Goal: Contribute content: Contribute content

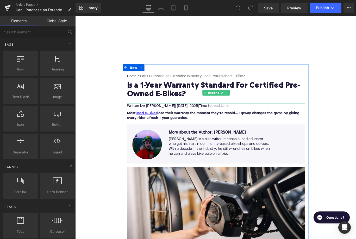
click at [155, 101] on h1 "Is a 1-Year Warranty Standard For Certified Pre-Owned E-Bikes?" at bounding box center [233, 99] width 200 height 19
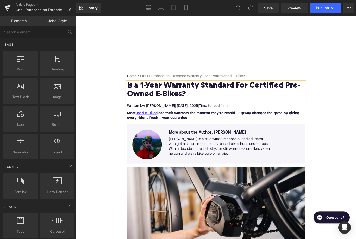
click at [155, 101] on h1 "Is a 1-Year Warranty Standard For Certified Pre-Owned E-Bikes?" at bounding box center [233, 99] width 200 height 19
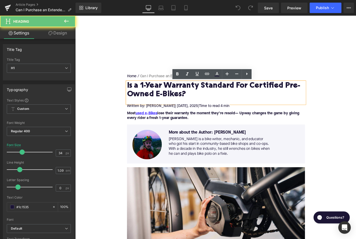
click at [155, 101] on h1 "Is a 1-Year Warranty Standard For Certified Pre-Owned E-Bikes?" at bounding box center [233, 99] width 200 height 19
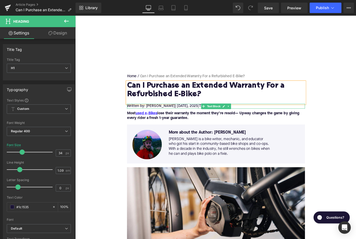
click at [201, 119] on span "| September 4" at bounding box center [194, 117] width 14 height 4
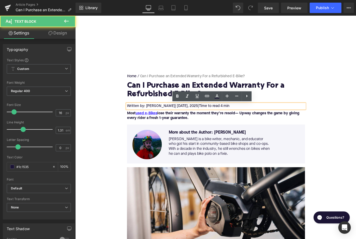
click at [201, 119] on span "| September 4" at bounding box center [194, 117] width 14 height 4
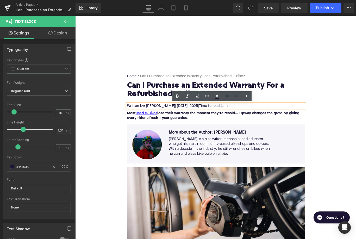
click at [201, 116] on span "| September 4" at bounding box center [194, 117] width 14 height 4
click at [197, 126] on strong "Most used e-Bikes lose their warranty the moment they’re resold— Upway changes …" at bounding box center [229, 128] width 193 height 10
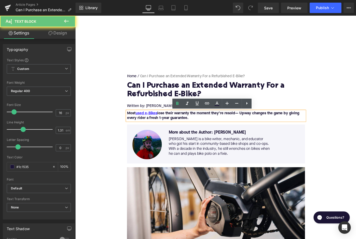
click at [197, 126] on strong "Most used e-Bikes lose their warranty the moment they’re resold— Upway changes …" at bounding box center [229, 128] width 193 height 10
paste div
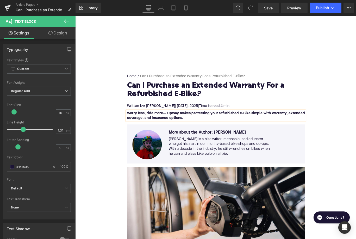
click at [246, 126] on strong "Worry less, ride more— Upway makes protecting your refurbished e-Bike simple wi…" at bounding box center [233, 128] width 200 height 10
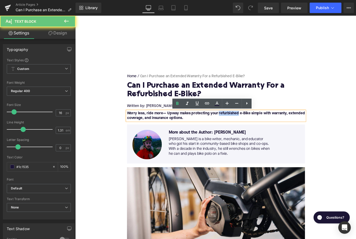
click at [246, 126] on strong "Worry less, ride more— Upway makes protecting your refurbished e-Bike simple wi…" at bounding box center [233, 128] width 200 height 10
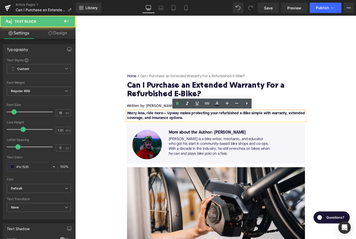
click at [271, 125] on strong "Worry less, ride more— Upway makes protecting your refurbished e-Bike simple wi…" at bounding box center [233, 128] width 200 height 10
click at [248, 126] on strong "Worry less, ride more— Upway makes protecting your refurbished e-Bike simple wi…" at bounding box center [233, 128] width 200 height 10
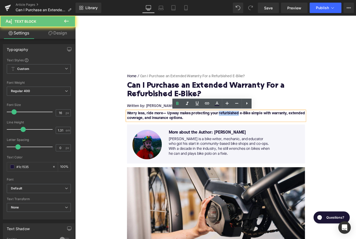
click at [248, 126] on strong "Worry less, ride more— Upway makes protecting your refurbished e-Bike simple wi…" at bounding box center [233, 128] width 200 height 10
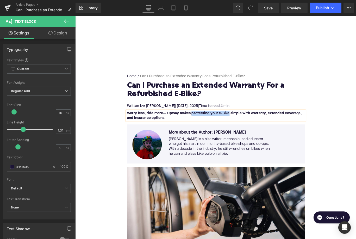
drag, startPoint x: 248, startPoint y: 126, endPoint x: 207, endPoint y: 126, distance: 40.9
click at [207, 126] on strong "Worry less, ride more— Upway makes protecting your e-Bike simple with warranty,…" at bounding box center [231, 128] width 196 height 10
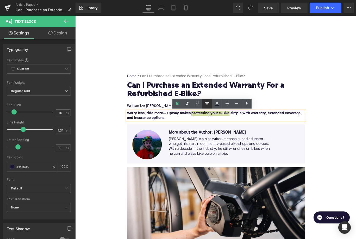
click at [209, 102] on icon at bounding box center [207, 103] width 4 height 2
click at [211, 119] on input "text" at bounding box center [219, 122] width 80 height 13
paste input "https://upway.co/pages/protect-your-ebike"
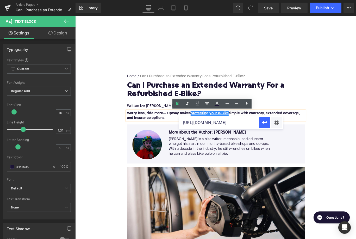
scroll to position [0, 12]
type input "https://upway.co/pages/protect-your-ebike"
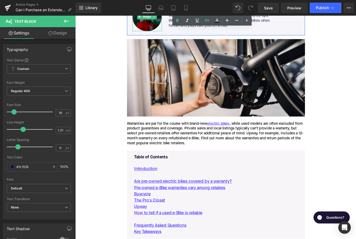
scroll to position [151, 0]
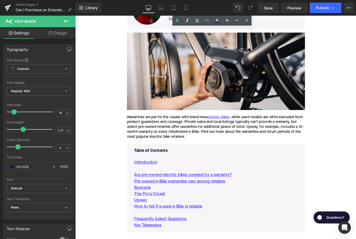
click at [168, 137] on div "Warranties are par for the course with brand-new electric bikes , while used mo…" at bounding box center [233, 140] width 200 height 27
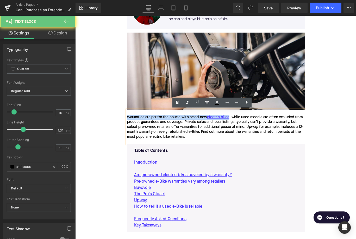
click at [168, 137] on div "Warranties are par for the course with brand-new electric bikes , while used mo…" at bounding box center [233, 140] width 200 height 27
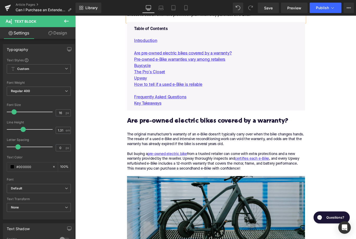
scroll to position [289, 0]
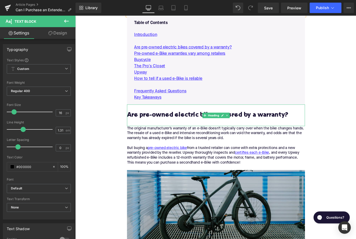
click at [193, 126] on h2 "Are pre-owned electric bikes covered by a warranty?" at bounding box center [233, 131] width 200 height 16
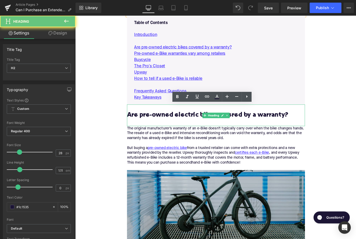
click at [193, 126] on h2 "Are pre-owned electric bikes covered by a warranty?" at bounding box center [233, 131] width 200 height 16
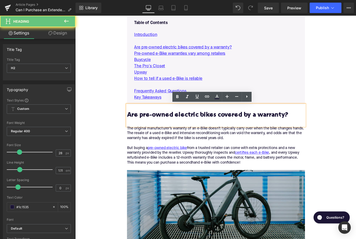
click at [193, 126] on h2 "Are pre-owned electric bikes covered by a warranty?" at bounding box center [233, 131] width 200 height 16
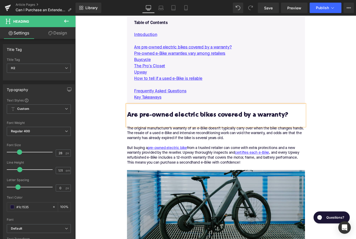
paste div
click at [195, 156] on div "The original manufacturer’s warranty of an e-Bike doesn’t typically carry over …" at bounding box center [233, 163] width 200 height 49
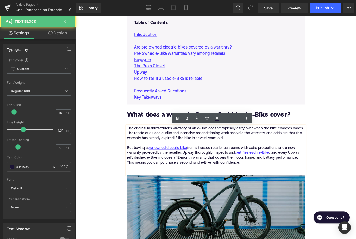
click at [195, 156] on div "The original manufacturer’s warranty of an e-Bike doesn’t typically carry over …" at bounding box center [233, 166] width 200 height 55
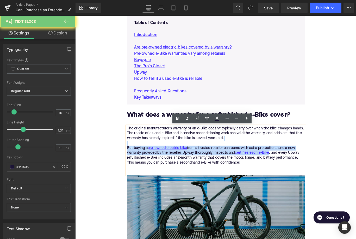
click at [195, 156] on div "The original manufacturer’s warranty of an e-Bike doesn’t typically carry over …" at bounding box center [233, 166] width 200 height 55
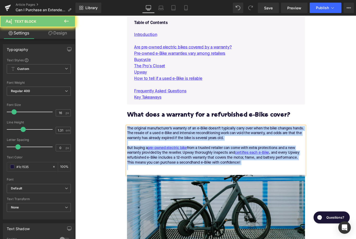
paste div
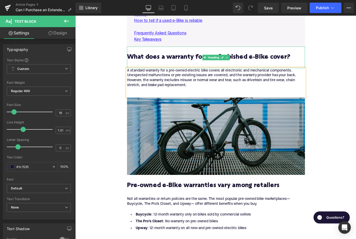
scroll to position [383, 0]
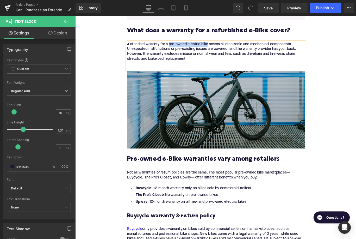
drag, startPoint x: 225, startPoint y: 48, endPoint x: 181, endPoint y: 48, distance: 44.3
click at [181, 48] on div "A standard warranty for a pre-owned electric bike covers all electronic and mec…" at bounding box center [233, 61] width 200 height 33
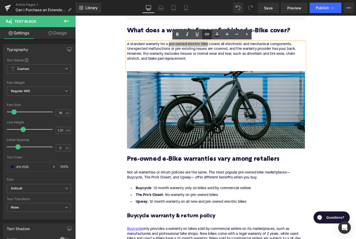
click at [205, 35] on icon at bounding box center [207, 34] width 4 height 2
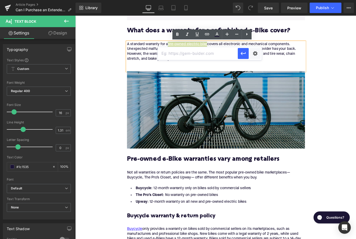
click at [193, 53] on input "text" at bounding box center [198, 53] width 80 height 13
paste input "https://upway.co/collections/used-electric-bike"
type input "https://upway.co/collections/used-electric-bike"
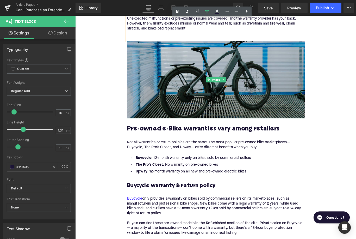
scroll to position [423, 0]
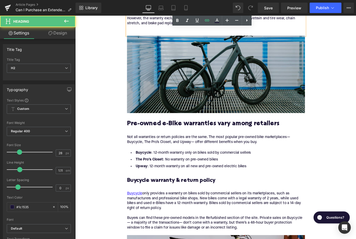
click at [184, 133] on h2 "Pre-owned e-Bike warranties vary among retailers" at bounding box center [233, 141] width 200 height 16
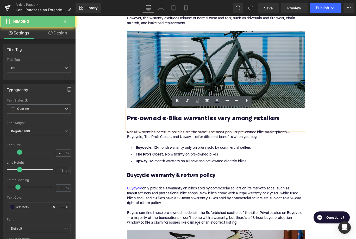
paste div
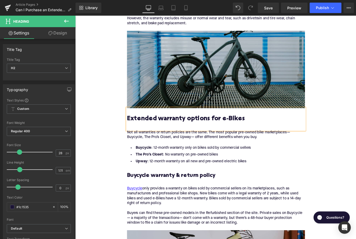
click at [196, 149] on div "Not all warranties or return policies are the same. The most popular pre-owned …" at bounding box center [233, 152] width 200 height 16
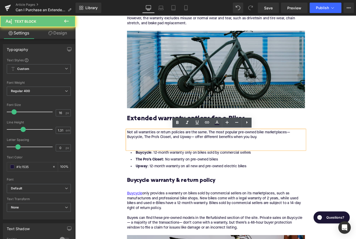
click at [196, 149] on div "Not all warranties or return policies are the same. The most popular pre-owned …" at bounding box center [233, 155] width 200 height 22
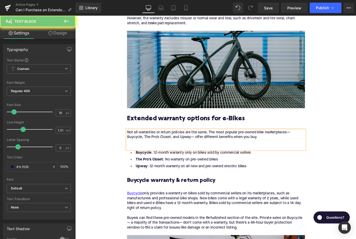
paste div
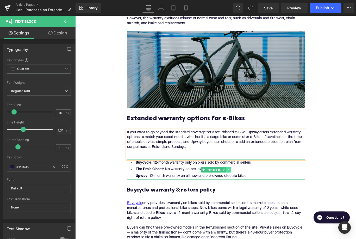
click at [248, 187] on icon at bounding box center [247, 188] width 3 height 3
click at [248, 185] on link at bounding box center [250, 188] width 5 height 6
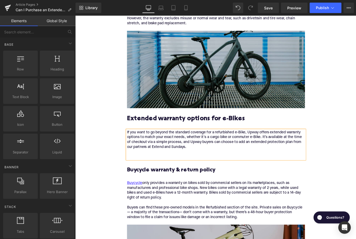
click at [171, 168] on div "If you want to go beyond the standard coverage for a refurbished e-Bike, Upway …" at bounding box center [233, 160] width 200 height 33
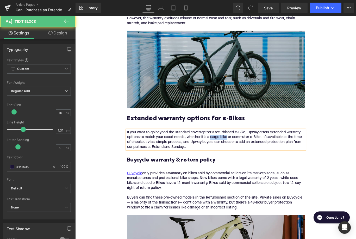
drag, startPoint x: 226, startPoint y: 152, endPoint x: 246, endPoint y: 154, distance: 19.4
click at [246, 154] on div "If you want to go beyond the standard coverage for a refurbished e-Bike, Upway …" at bounding box center [233, 155] width 200 height 22
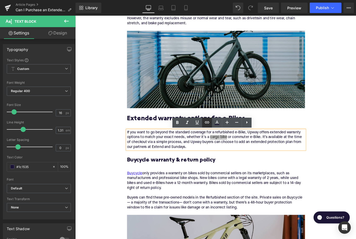
click at [206, 122] on icon at bounding box center [207, 122] width 6 height 6
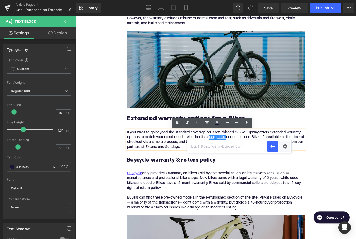
click at [216, 146] on input "text" at bounding box center [227, 146] width 80 height 13
paste input "https://upway.co/collections/electric-cargo-bike"
type input "https://upway.co/collections/electric-cargo-bike"
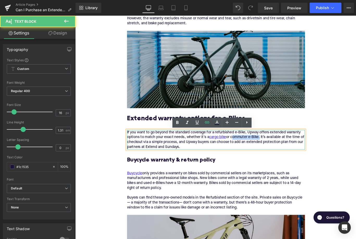
drag, startPoint x: 252, startPoint y: 152, endPoint x: 284, endPoint y: 152, distance: 31.5
click at [284, 152] on div "If you want to go beyond the standard coverage for a refurbished e-Bike, Upway …" at bounding box center [233, 155] width 200 height 22
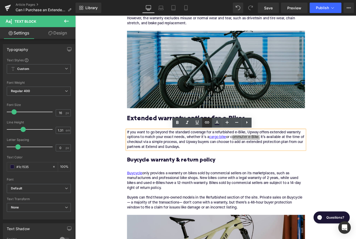
click at [207, 121] on icon at bounding box center [207, 122] width 6 height 6
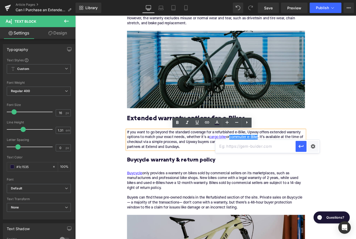
click at [222, 145] on input "text" at bounding box center [256, 146] width 80 height 13
paste input "https://upway.co/collections/electric-city-bike"
type input "https://upway.co/collections/electric-city-bike"
click at [302, 149] on icon "button" at bounding box center [301, 146] width 6 height 6
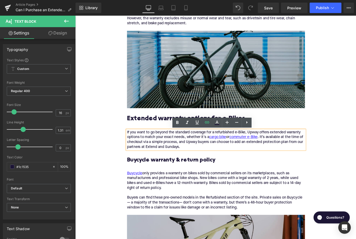
click at [153, 180] on h3 "Buycycle warranty & return policy" at bounding box center [233, 182] width 200 height 16
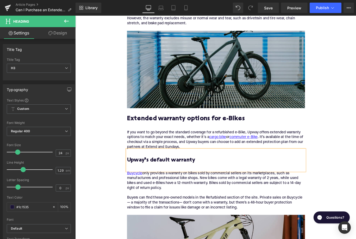
click at [157, 218] on p "Buycycle only provides a warranty on bikes sold by commercial sellers on its ma…" at bounding box center [233, 214] width 200 height 49
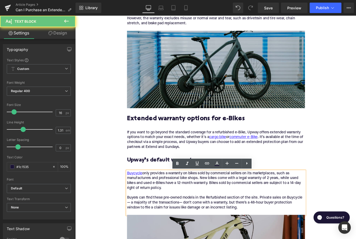
click at [157, 218] on p "Buycycle only provides a warranty on bikes sold by commercial sellers on its ma…" at bounding box center [233, 214] width 200 height 49
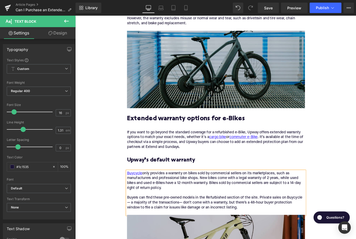
paste div
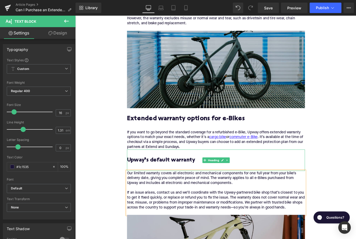
scroll to position [492, 0]
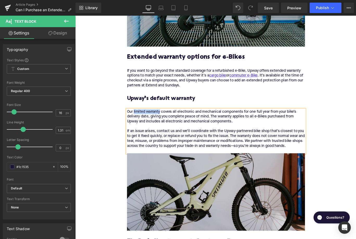
drag, startPoint x: 171, startPoint y: 124, endPoint x: 141, endPoint y: 124, distance: 29.5
click at [141, 124] on div "Our limited warranty covers all electronic and mechanical components for one fu…" at bounding box center [233, 145] width 200 height 49
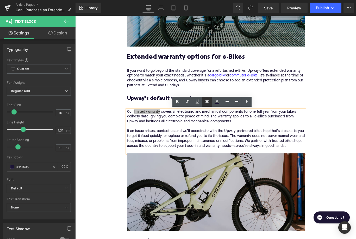
click at [208, 102] on icon at bounding box center [207, 101] width 4 height 2
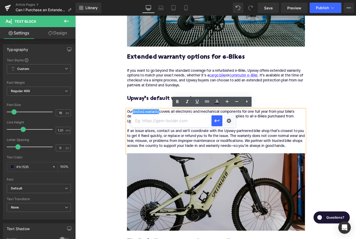
click at [175, 127] on input "text" at bounding box center [171, 120] width 80 height 13
paste input "https://upway.co/pages/warranty-and-repairs"
click at [217, 124] on icon "button" at bounding box center [217, 121] width 6 height 6
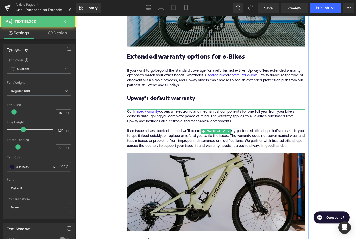
click at [226, 161] on div "If an issue arises, contact us and we’ll coordinate with the Upway-partnered bi…" at bounding box center [233, 154] width 200 height 22
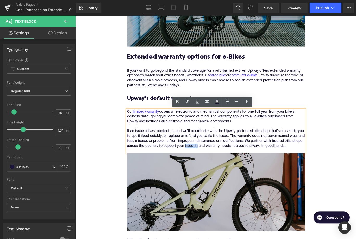
drag, startPoint x: 226, startPoint y: 161, endPoint x: 212, endPoint y: 162, distance: 14.1
click at [212, 162] on div "If an issue arises, contact us and we’ll coordinate with the Upway-partnered bi…" at bounding box center [233, 154] width 200 height 22
click at [206, 101] on icon at bounding box center [207, 101] width 4 height 2
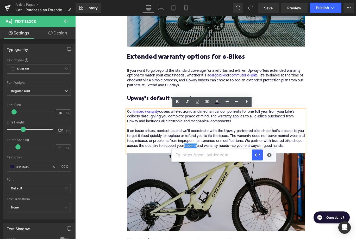
click at [203, 155] on input "text" at bounding box center [212, 154] width 80 height 13
paste input "https://upway.co/blogs/news/how-do-upway-trade-ins-work?srsltid=AfmBOooyzRnOZaz…"
type input "https://upway.co/blogs/news/how-do-upway-trade-ins-work?srsltid=AfmBOooyzRnOZaz…"
click at [259, 158] on icon "button" at bounding box center [257, 155] width 6 height 6
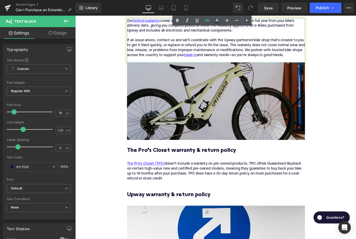
scroll to position [601, 0]
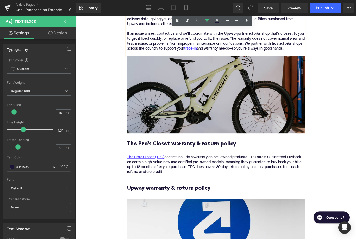
click at [154, 158] on h3 "The Pro’s Closet warranty & return policy" at bounding box center [233, 164] width 200 height 16
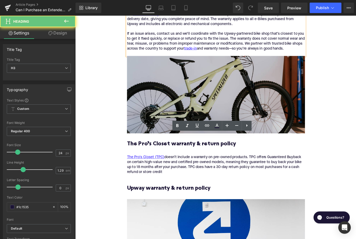
click at [154, 158] on h3 "The Pro’s Closet warranty & return policy" at bounding box center [233, 164] width 200 height 16
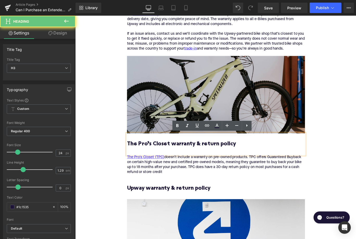
click at [154, 158] on h3 "The Pro’s Closet warranty & return policy" at bounding box center [233, 164] width 200 height 16
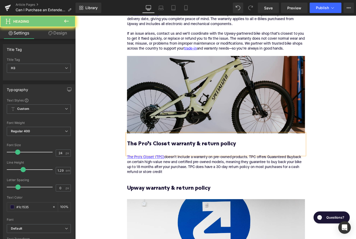
paste div
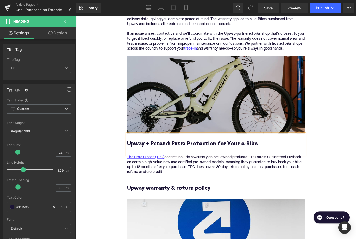
click at [185, 159] on h3 "Upway + Extend: Extra Protection for Your e-Bike" at bounding box center [233, 164] width 200 height 16
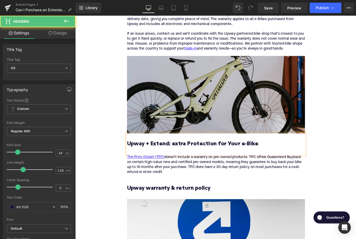
click at [202, 159] on h3 "Upway + Extend: extra Protection for Your e-Bike" at bounding box center [233, 164] width 200 height 16
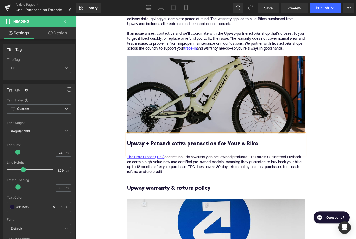
click at [246, 159] on h3 "Upway + Extend: extra protection for Your e-Bike" at bounding box center [233, 164] width 200 height 16
click at [173, 188] on div "The Pro's Closet (TPC) doesn’t include a warranty on pre-owned products. TPC of…" at bounding box center [233, 184] width 200 height 25
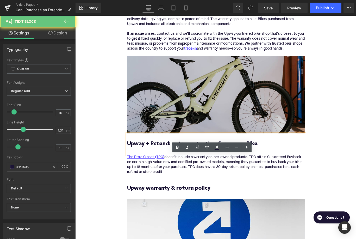
click at [173, 188] on div "The Pro's Closet (TPC) doesn’t include a warranty on pre-owned products. TPC of…" at bounding box center [233, 184] width 200 height 25
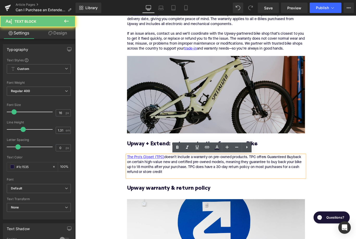
click at [173, 188] on div "The Pro's Closet (TPC) doesn’t include a warranty on pre-owned products. TPC of…" at bounding box center [233, 184] width 200 height 25
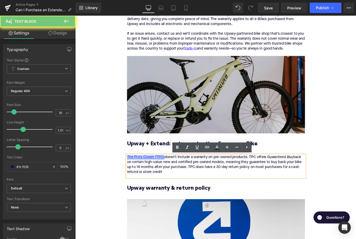
paste div
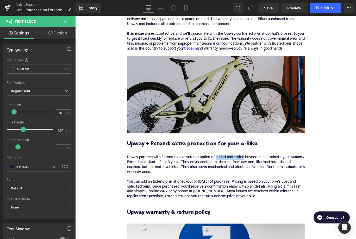
drag, startPoint x: 233, startPoint y: 174, endPoint x: 264, endPoint y: 174, distance: 31.0
click at [264, 174] on div "Upway partners with Extend to give you the option of added protection beyond ou…" at bounding box center [233, 198] width 200 height 53
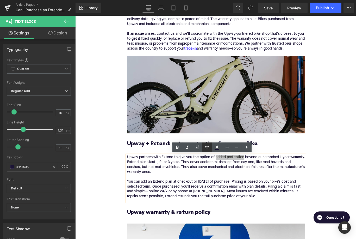
click at [207, 147] on icon at bounding box center [207, 147] width 6 height 6
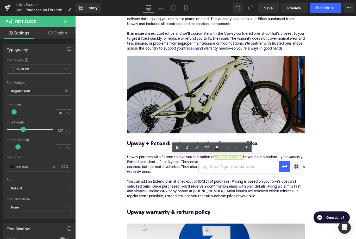
click at [222, 164] on input "text" at bounding box center [239, 166] width 80 height 13
paste input "https://upway.co/pages/protect-your-ebike"
type input "https://upway.co/pages/protect-your-ebike"
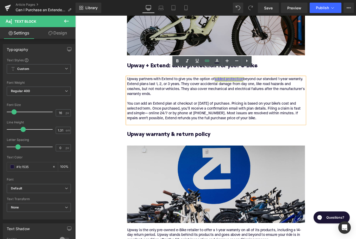
scroll to position [702, 0]
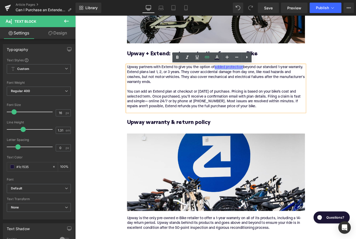
click at [172, 134] on h3 "Upway warranty & return policy" at bounding box center [233, 140] width 200 height 16
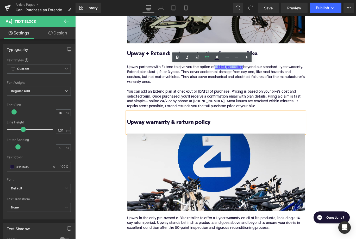
click at [172, 134] on h3 "Upway warranty & return policy" at bounding box center [233, 140] width 200 height 16
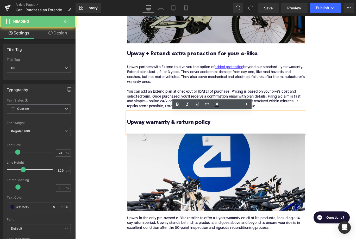
click at [172, 134] on h3 "Upway warranty & return policy" at bounding box center [233, 140] width 200 height 16
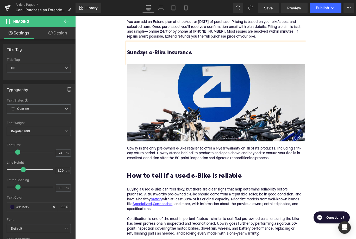
scroll to position [801, 0]
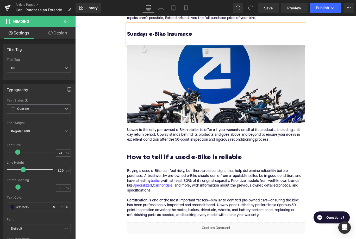
click at [180, 151] on p "Upway is the only pre-owned e-Bike retailer to offer a 1-year warranty on all o…" at bounding box center [233, 149] width 200 height 16
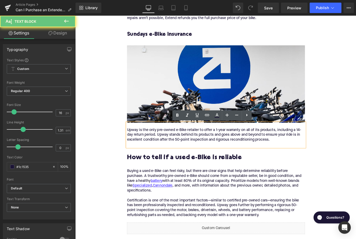
click at [180, 151] on p "Upway is the only pre-owned e-Bike retailer to offer a 1-year warranty on all o…" at bounding box center [233, 149] width 200 height 16
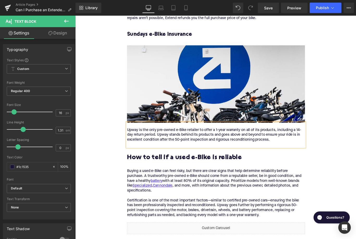
paste div
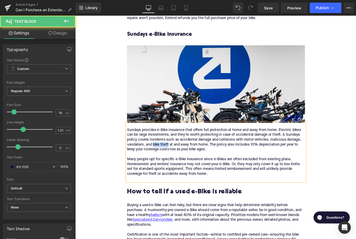
drag, startPoint x: 180, startPoint y: 160, endPoint x: 163, endPoint y: 161, distance: 17.0
click at [163, 161] on p "Sundays provides e-Bike insurance that offers full protection at home and away …" at bounding box center [233, 168] width 200 height 55
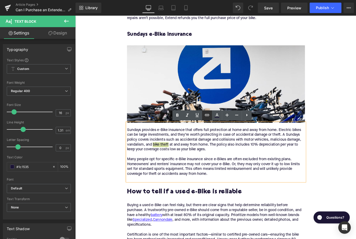
click at [208, 115] on icon at bounding box center [207, 115] width 6 height 6
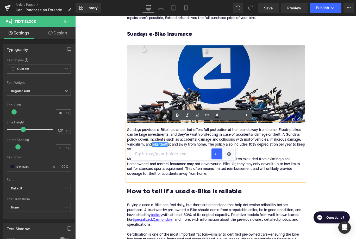
click at [185, 155] on input "text" at bounding box center [171, 153] width 80 height 13
paste input "https://upway.co/blogs/news/how-to-defend-against-ebike-theft"
type input "https://upway.co/blogs/news/how-to-defend-against-ebike-theft"
click at [217, 155] on icon "button" at bounding box center [217, 154] width 6 height 6
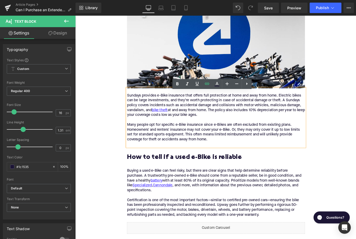
scroll to position [864, 0]
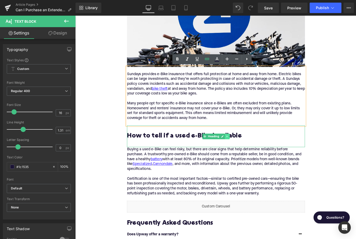
click at [246, 151] on icon at bounding box center [245, 151] width 1 height 2
click at [249, 151] on icon at bounding box center [248, 150] width 3 height 3
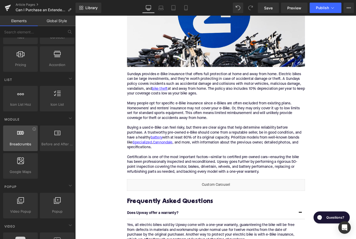
scroll to position [256, 0]
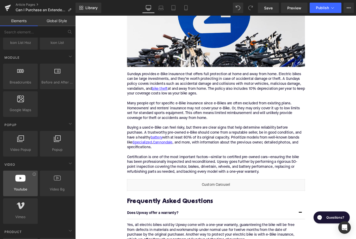
click at [21, 177] on icon at bounding box center [20, 178] width 10 height 7
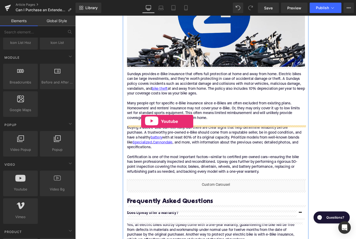
drag, startPoint x: 102, startPoint y: 199, endPoint x: 149, endPoint y: 135, distance: 79.9
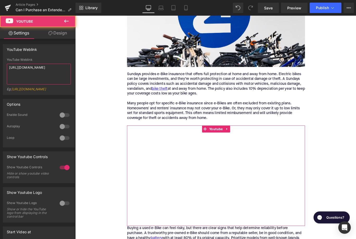
click at [25, 70] on textarea "https://www.youtube.com/watch?v=OQBlWco72c4" at bounding box center [39, 74] width 64 height 21
paste textarea "nxAQtwIgU88"
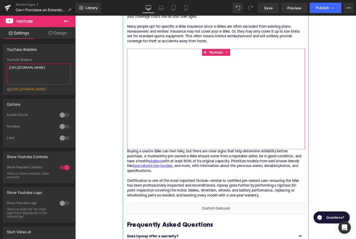
scroll to position [955, 0]
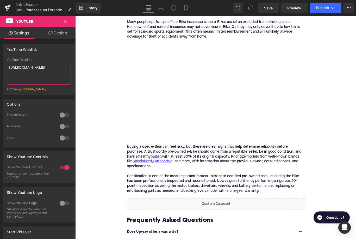
type textarea "https://www.youtube.com/watch?v=nxAQtwIgU88"
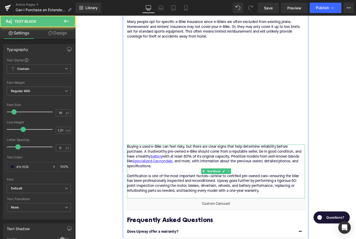
click at [200, 181] on div "Buying a used e-Bike can feel risky, but there are clear signs that help determ…" at bounding box center [233, 190] width 200 height 60
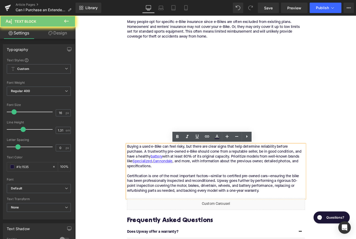
click at [200, 181] on div "Buying a used e-Bike can feel risky, but there are clear signs that help determ…" at bounding box center [233, 190] width 200 height 60
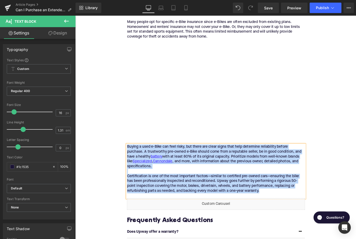
paste div
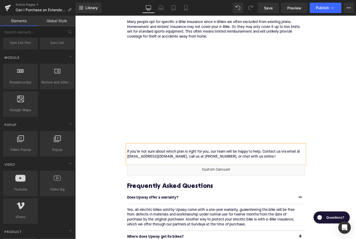
scroll to position [256, 0]
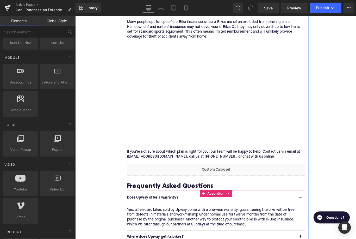
click at [227, 215] on span "Accordion" at bounding box center [233, 215] width 22 height 8
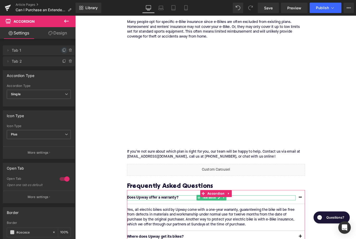
click at [64, 50] on icon at bounding box center [64, 50] width 4 height 4
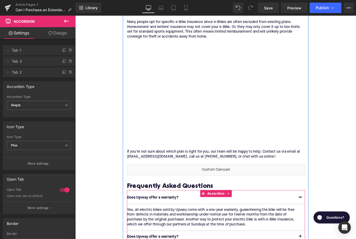
click at [175, 221] on p "Does Upway offer a warranty?" at bounding box center [227, 219] width 189 height 5
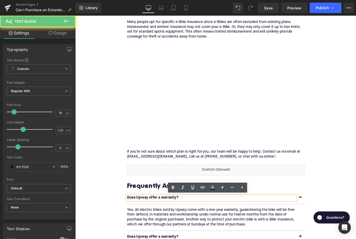
click at [175, 221] on p "Does Upway offer a warranty?" at bounding box center [227, 219] width 189 height 5
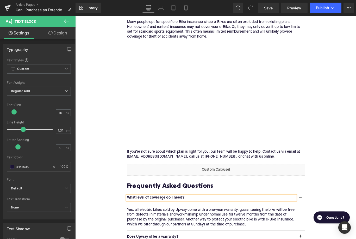
click at [171, 215] on div "Rendering Content" at bounding box center [178, 218] width 32 height 6
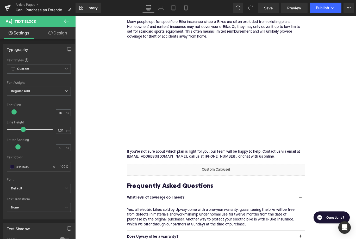
click at [182, 234] on p "Yes, all electric bikes sold by Upway come with a one-year warranty, guaranteei…" at bounding box center [231, 242] width 196 height 22
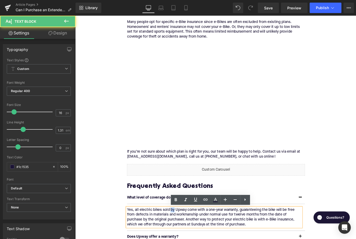
click at [182, 234] on p "Yes, all electric bikes sold by Upway come with a one-year warranty, guaranteei…" at bounding box center [231, 242] width 196 height 22
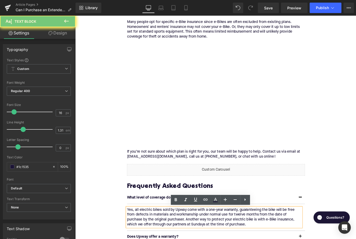
click at [182, 234] on p "Yes, all electric bikes sold by Upway come with a one-year warranty, guaranteei…" at bounding box center [231, 242] width 196 height 22
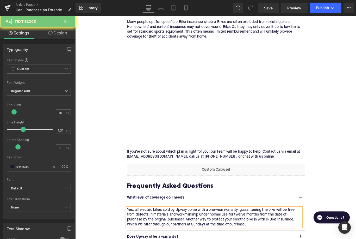
paste div
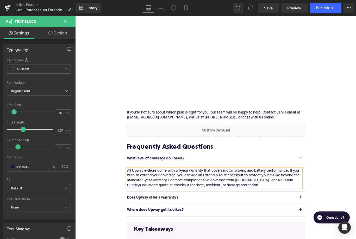
scroll to position [1006, 0]
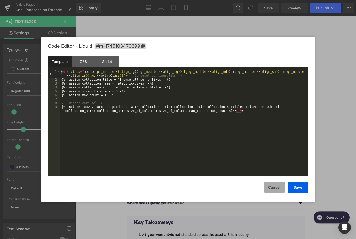
click at [271, 185] on button "Cancel" at bounding box center [274, 187] width 21 height 10
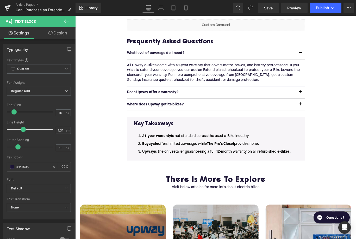
scroll to position [1129, 0]
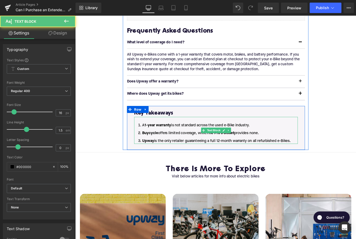
click at [257, 150] on ol "A 1-year warranty is not standard across the used e-Bike industry. Buycycle off…" at bounding box center [234, 147] width 184 height 24
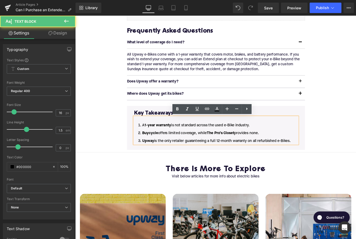
click at [321, 157] on li "Upway is the only retailer guaranteeing a full 12-month warranty on all refurbi…" at bounding box center [234, 156] width 184 height 6
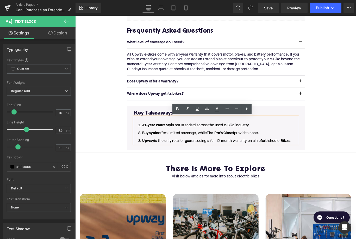
drag, startPoint x: 320, startPoint y: 157, endPoint x: 187, endPoint y: 138, distance: 134.0
click at [187, 138] on ol "A 1-year warranty is not standard across the used e-Bike industry. Buycycle off…" at bounding box center [234, 147] width 184 height 24
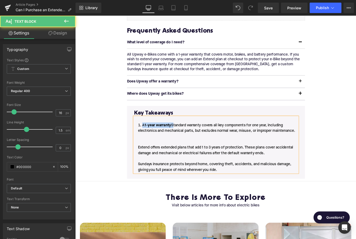
drag, startPoint x: 185, startPoint y: 138, endPoint x: 149, endPoint y: 138, distance: 36.2
click at [149, 138] on li "A 1-year warranty Standard warranty covers all key components for one year, inc…" at bounding box center [234, 163] width 184 height 56
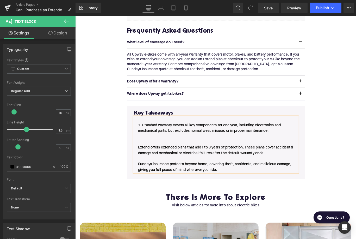
click at [145, 162] on li "Standard warranty covers all key components for one year, including electronics…" at bounding box center [234, 163] width 184 height 56
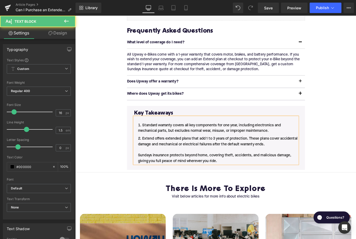
click at [142, 172] on li "Extend offers extended plans that add 1 to 3 years of protection. These plans c…" at bounding box center [234, 165] width 184 height 31
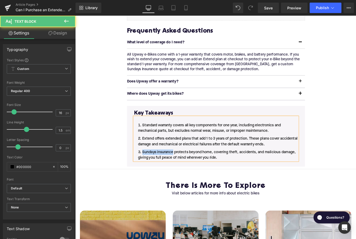
drag, startPoint x: 185, startPoint y: 168, endPoint x: 147, endPoint y: 168, distance: 37.5
click at [147, 168] on li "Sundays insurance protects beyond home, covering theft, accidents, and maliciou…" at bounding box center [234, 172] width 184 height 13
click at [157, 152] on li "Extend offers extended plans that add 1 to 3 years of protection. These plans c…" at bounding box center [234, 156] width 184 height 13
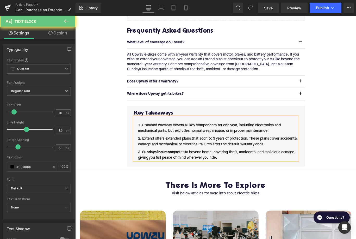
click at [176, 155] on li "Extend offers extended plans that add 1 to 3 years of protection. These plans c…" at bounding box center [234, 156] width 184 height 13
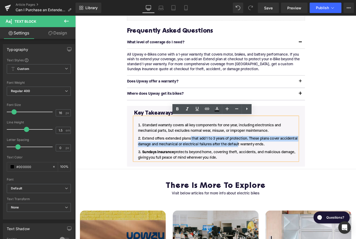
drag, startPoint x: 205, startPoint y: 154, endPoint x: 278, endPoint y: 157, distance: 72.5
click at [278, 157] on li "Extend offers extended plans that add 1 to 3 years of protection. These plans c…" at bounding box center [234, 156] width 184 height 13
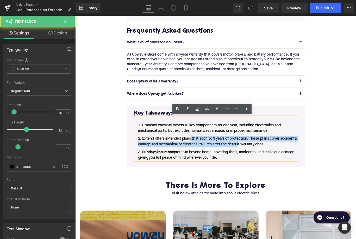
click at [269, 154] on li "Extend offers extended plans that add 1 to 3 years of protection. These plans c…" at bounding box center [234, 156] width 184 height 13
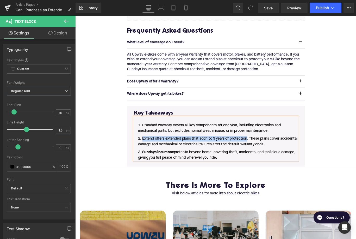
drag, startPoint x: 268, startPoint y: 153, endPoint x: 151, endPoint y: 150, distance: 117.1
click at [151, 150] on li "Extend offers extended plans that add 1 to 3 years of protection: These plans c…" at bounding box center [234, 156] width 184 height 13
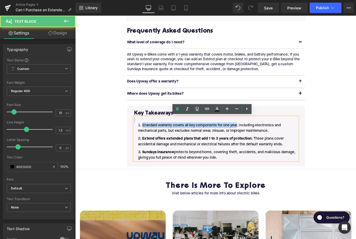
drag, startPoint x: 258, startPoint y: 139, endPoint x: 157, endPoint y: 133, distance: 101.8
click at [157, 133] on div "Standard warranty covers all key components for one year, including electronics…" at bounding box center [234, 153] width 184 height 49
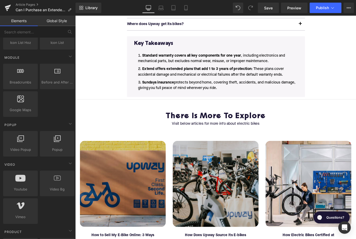
scroll to position [1288, 0]
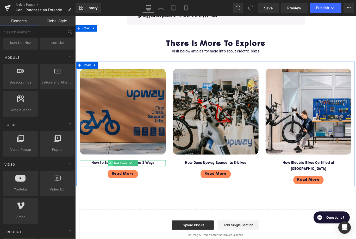
click at [114, 181] on icon at bounding box center [114, 181] width 3 height 3
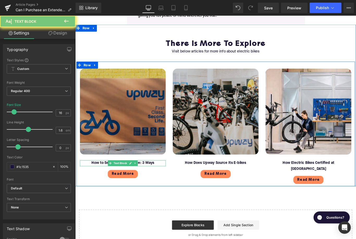
click at [105, 181] on font "How to Sell My E-Bike Online: 3 Ways" at bounding box center [129, 181] width 70 height 4
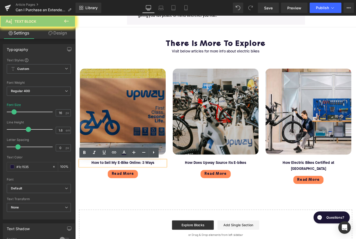
click at [105, 181] on font "How to Sell My E-Bike Online: 3 Ways" at bounding box center [129, 181] width 70 height 4
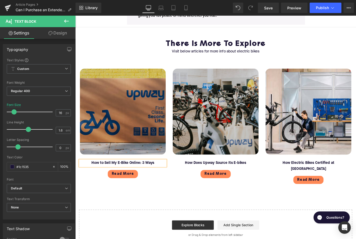
paste div
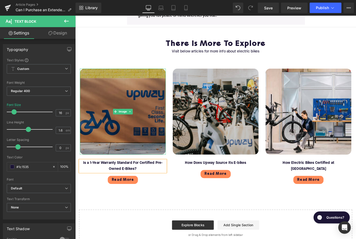
click at [127, 140] on img at bounding box center [129, 123] width 96 height 96
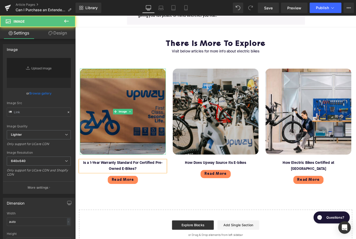
type input "https://ucarecdn.com/1ab747d5-6d56-4757-ae3c-da05b26b5366/-/format/auto/-/previ…"
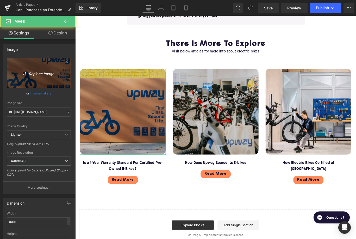
click at [49, 75] on icon "Replace Image" at bounding box center [39, 73] width 42 height 7
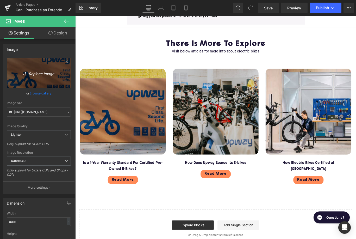
type input "C:\fakepath\Blog - More to explore(115).png"
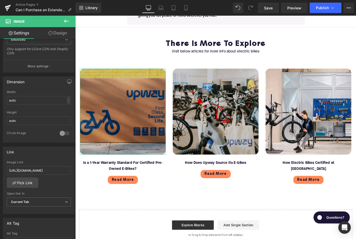
scroll to position [130, 0]
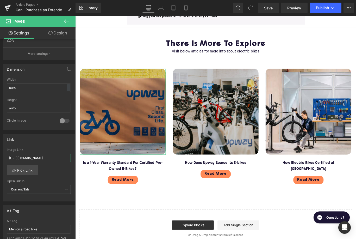
click at [30, 160] on input "https://upway.co/blogs/news/how-to-sell-my-e-bike-online-3-ways" at bounding box center [39, 158] width 64 height 9
paste input "is-a-1-year-warranty-standard-for-certified-pre-owned-e-bike"
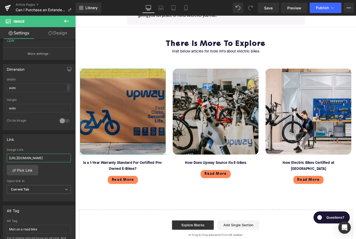
type input "https://upway.co/blogs/news/is-a-1-year-warranty-standard-for-certified-pre-own…"
type input "https://ucarecdn.com/1ab747d5-6d56-4757-ae3c-da05b26b5366/-/format/auto/-/previ…"
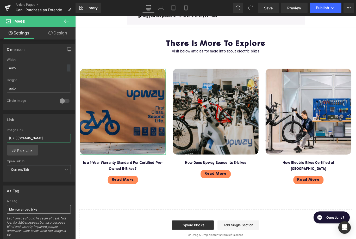
type input "https://upway.co/blogs/news/is-a-1-year-warranty-standard-for-certified-pre-own…"
click at [25, 208] on input "Men on a road bike" at bounding box center [39, 209] width 64 height 9
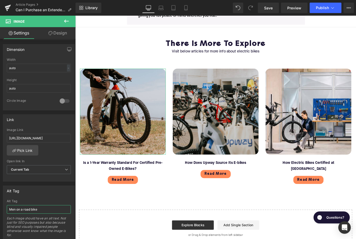
type input "https://ucarecdn.com/cbe021bb-a9da-4e39-8c7f-078d061b85fe/-/format/auto/-/previ…"
type input "Electric mountain bike and rider"
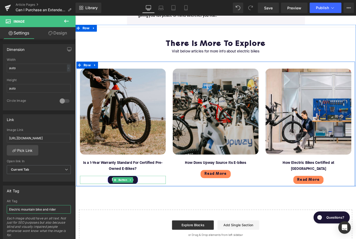
click at [124, 201] on span "Button" at bounding box center [129, 200] width 12 height 6
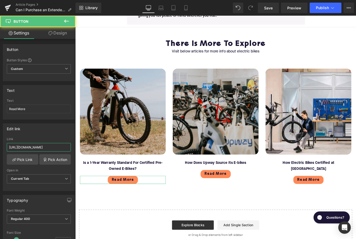
click at [44, 149] on input "https://upway.co/blogs/news/how-to-sell-my-e-bike-online-3-ways" at bounding box center [39, 147] width 64 height 9
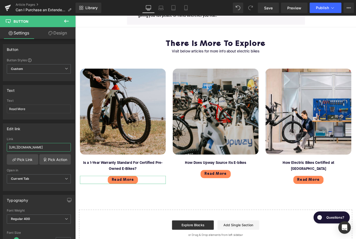
paste input "is-a-1-year-warranty-standard-for-certified-pre-owned-e-bike"
type input "https://upway.co/blogs/news/is-a-1-year-warranty-standard-for-certified-pre-own…"
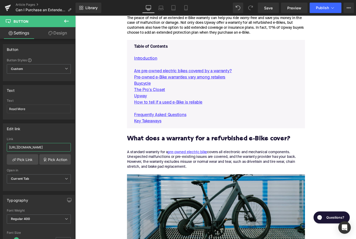
scroll to position [252, 0]
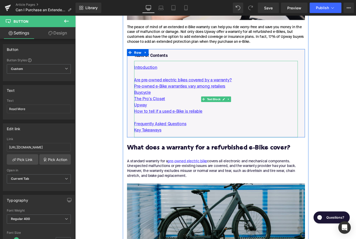
click at [228, 121] on p "How to tell if a used e-Bike is reliable" at bounding box center [234, 123] width 184 height 7
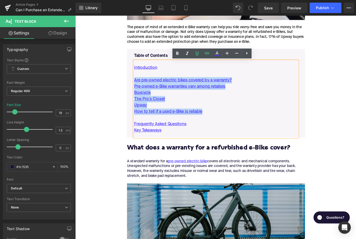
drag, startPoint x: 226, startPoint y: 127, endPoint x: 125, endPoint y: 81, distance: 110.8
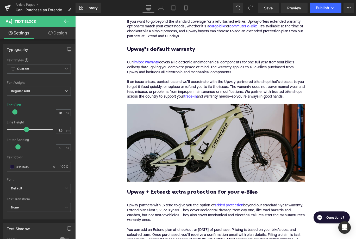
scroll to position [568, 0]
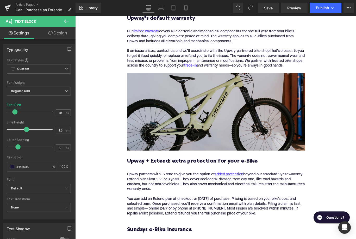
click at [176, 176] on h3 "Upway + Extend: extra protection for your e-Bike" at bounding box center [233, 183] width 200 height 16
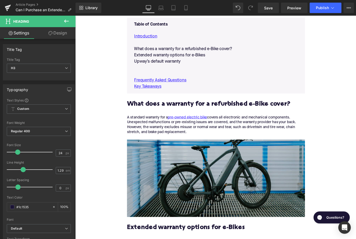
scroll to position [277, 0]
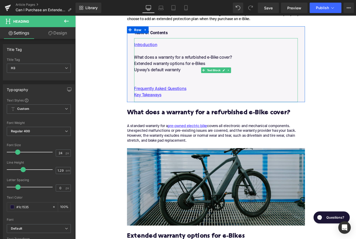
click at [166, 92] on p at bounding box center [234, 90] width 184 height 7
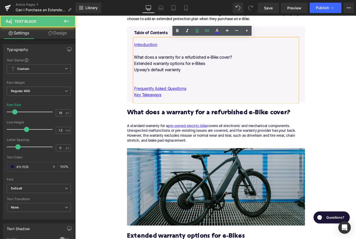
click at [170, 82] on p at bounding box center [234, 83] width 184 height 7
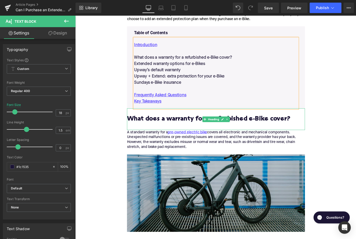
click at [160, 130] on h2 "What does a warranty for a refurbished e-Bike cover?" at bounding box center [233, 136] width 200 height 16
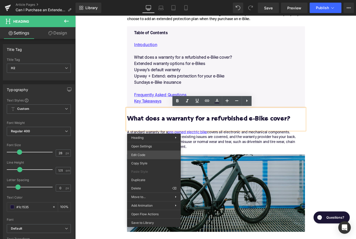
click at [151, 0] on div "Button You are previewing how the will restyle your page. You can not edit Elem…" at bounding box center [178, 0] width 356 height 0
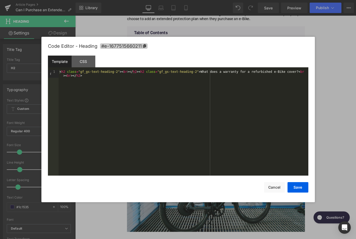
click at [137, 45] on span "#e-1677515660211" at bounding box center [124, 45] width 48 height 5
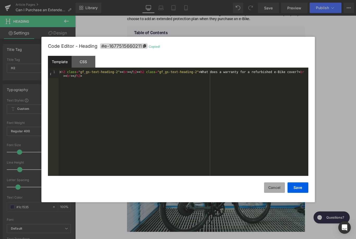
click at [270, 188] on button "Cancel" at bounding box center [274, 187] width 21 height 10
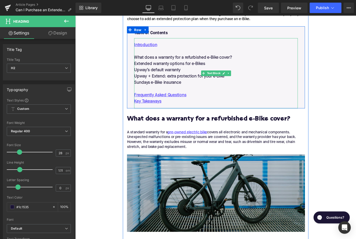
click at [194, 62] on p "What does a warranty for a refurbished e-Bike cover?" at bounding box center [234, 62] width 184 height 7
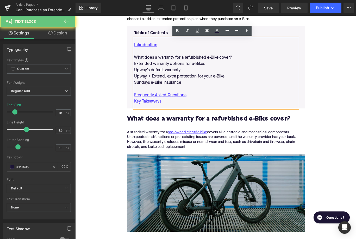
click at [194, 62] on p "What does a warranty for a refurbished e-Bike cover?" at bounding box center [234, 62] width 184 height 7
click at [206, 27] on link at bounding box center [207, 31] width 10 height 10
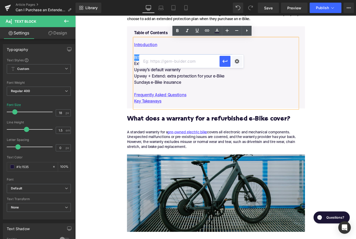
click at [182, 63] on input "text" at bounding box center [179, 61] width 80 height 13
paste input "#e-1677515660211"
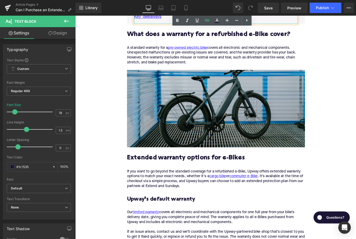
scroll to position [437, 0]
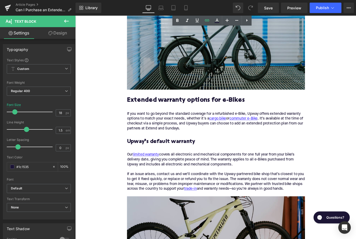
click at [164, 113] on h2 "Extended warranty options for e-Bikes" at bounding box center [233, 115] width 200 height 16
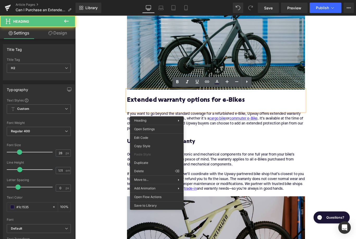
drag, startPoint x: 164, startPoint y: 113, endPoint x: 230, endPoint y: 136, distance: 70.1
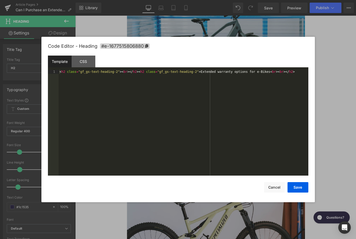
click at [153, 0] on div "Button You are previewing how the will restyle your page. You can not edit Elem…" at bounding box center [178, 0] width 356 height 0
click at [147, 48] on span "#e-1677515806880" at bounding box center [125, 45] width 50 height 5
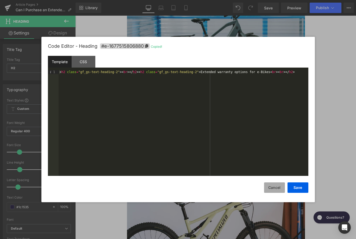
click at [272, 189] on button "Cancel" at bounding box center [274, 187] width 21 height 10
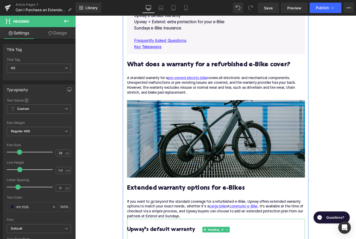
scroll to position [223, 0]
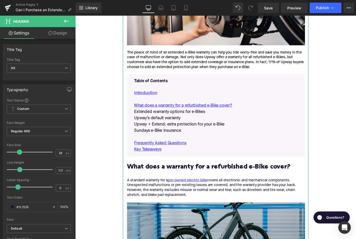
click at [195, 124] on p "Extended warranty options for e-Bikes" at bounding box center [234, 123] width 184 height 7
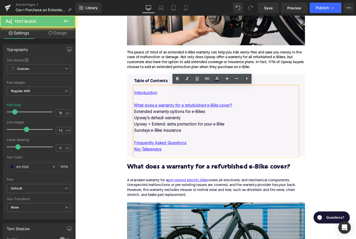
click at [195, 124] on p "Extended warranty options for e-Bikes" at bounding box center [234, 123] width 184 height 7
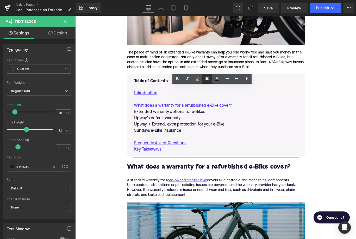
click at [207, 77] on icon at bounding box center [207, 78] width 6 height 6
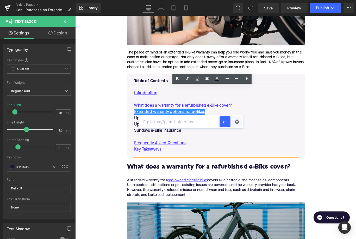
click at [184, 120] on input "text" at bounding box center [179, 121] width 80 height 13
paste input "#e-1677515806880"
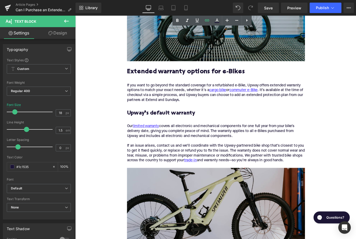
scroll to position [491, 0]
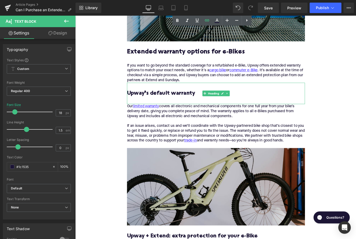
click at [169, 113] on h3 "Upway’s default warranty" at bounding box center [233, 107] width 200 height 16
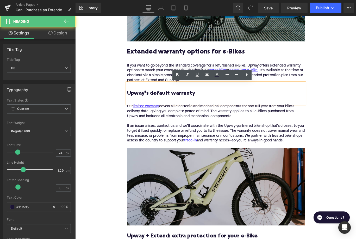
click at [177, 101] on h3 "Upway’s default warranty" at bounding box center [233, 107] width 200 height 16
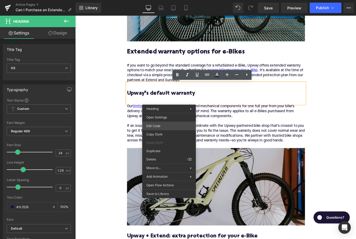
click at [166, 0] on div "Button You are previewing how the will restyle your page. You can not edit Elem…" at bounding box center [178, 0] width 356 height 0
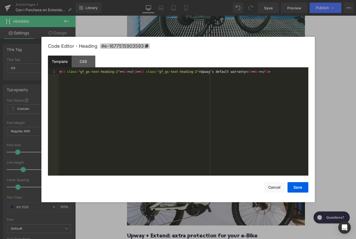
click at [141, 47] on span "#e-1677515903593" at bounding box center [125, 45] width 50 height 5
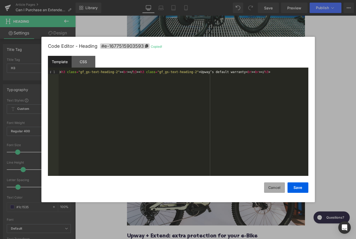
click at [274, 187] on button "Cancel" at bounding box center [274, 187] width 21 height 10
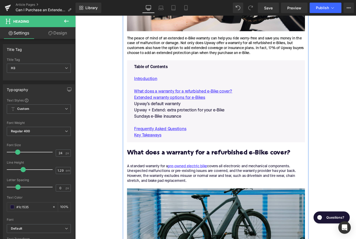
scroll to position [237, 0]
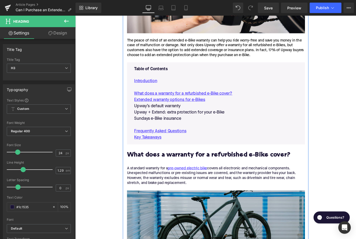
click at [187, 117] on p "Upway’s default warranty" at bounding box center [234, 117] width 184 height 7
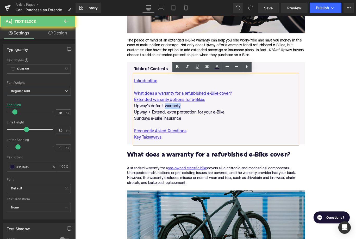
click at [187, 117] on p "Upway’s default warranty" at bounding box center [234, 117] width 184 height 7
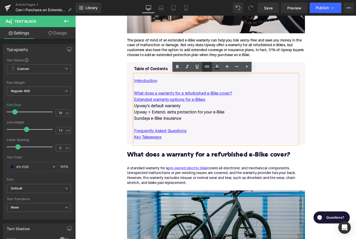
click at [205, 70] on link at bounding box center [207, 67] width 10 height 10
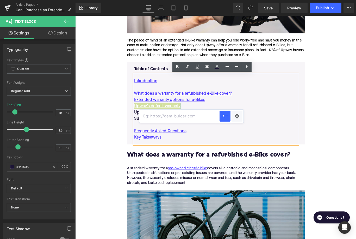
click at [182, 117] on input "text" at bounding box center [179, 115] width 80 height 13
paste input "#e-1677515903593"
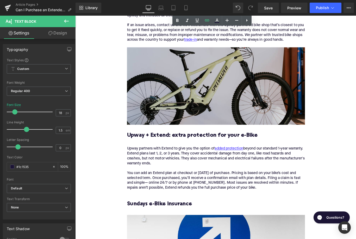
scroll to position [639, 0]
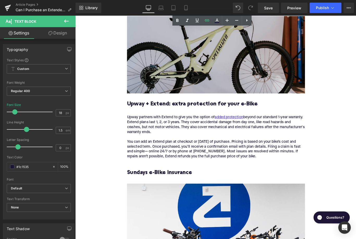
click at [168, 118] on h3 "Upway + Extend: extra protection for your e-Bike" at bounding box center [233, 119] width 200 height 16
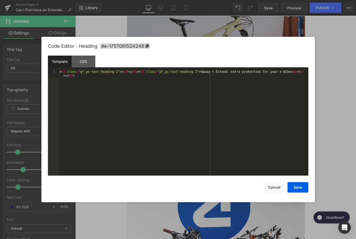
click at [155, 0] on div "Button You are previewing how the will restyle your page. You can not edit Elem…" at bounding box center [178, 0] width 356 height 0
click at [148, 48] on span "#e-1757081524248" at bounding box center [125, 45] width 50 height 5
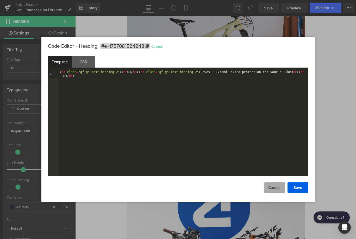
click at [273, 184] on button "Cancel" at bounding box center [274, 187] width 21 height 10
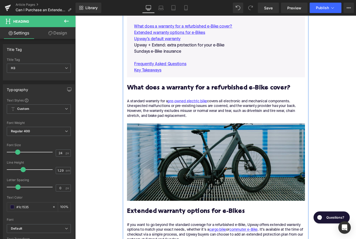
scroll to position [286, 0]
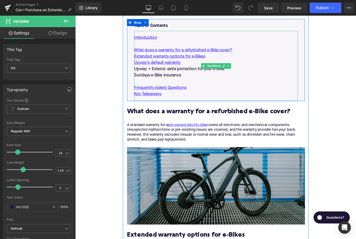
click at [204, 77] on p "Upway + Extend: extra protection for your e-Bike" at bounding box center [234, 75] width 184 height 7
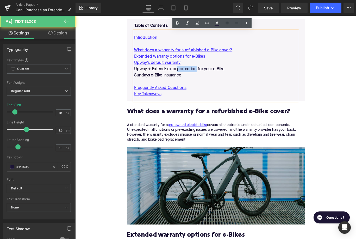
click at [204, 77] on p "Upway + Extend: extra protection for your e-Bike" at bounding box center [234, 75] width 184 height 7
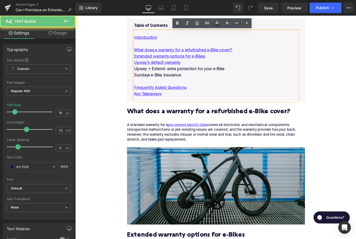
click at [204, 77] on p "Upway + Extend: extra protection for your e-Bike" at bounding box center [234, 75] width 184 height 7
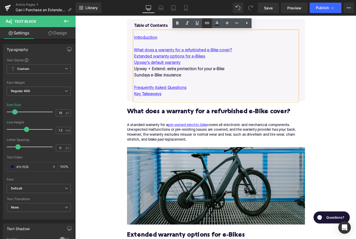
click at [207, 25] on icon at bounding box center [207, 23] width 6 height 6
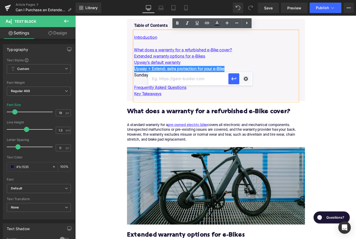
click at [188, 82] on input "text" at bounding box center [188, 78] width 80 height 13
paste input "#e-1757081524248"
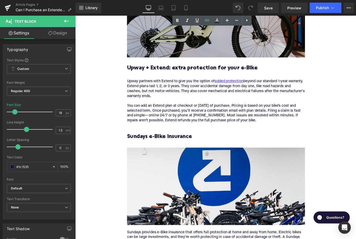
scroll to position [696, 0]
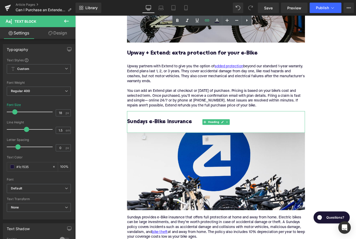
click at [167, 137] on h3 "Sundays e-Bike insurance" at bounding box center [233, 139] width 200 height 16
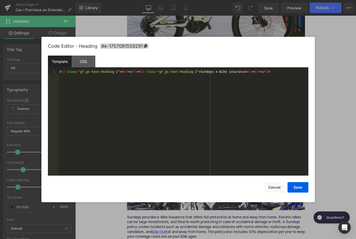
click at [156, 0] on div "Button You are previewing how the will restyle your page. You can not edit Elem…" at bounding box center [178, 0] width 356 height 0
click at [147, 42] on div "Code Editor - Heading #e-1757081559291" at bounding box center [178, 46] width 261 height 19
click at [147, 45] on icon at bounding box center [145, 46] width 3 height 4
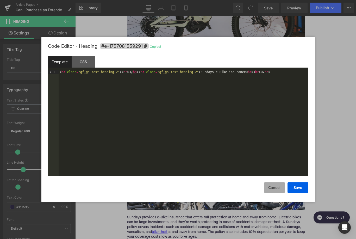
click at [273, 185] on button "Cancel" at bounding box center [274, 187] width 21 height 10
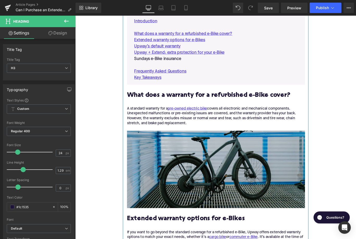
scroll to position [256, 0]
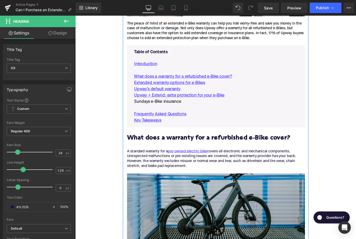
click at [183, 113] on p "Sundays e-Bike insurance" at bounding box center [234, 112] width 184 height 7
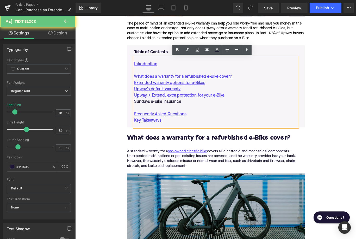
click at [183, 113] on p "Sundays e-Bike insurance" at bounding box center [234, 112] width 184 height 7
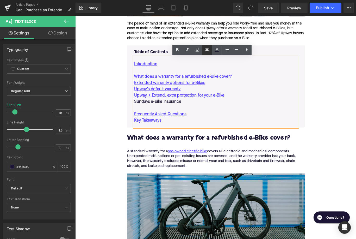
click at [208, 47] on icon at bounding box center [207, 49] width 6 height 6
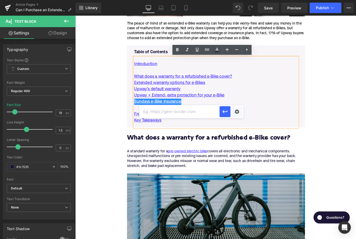
click at [180, 112] on input "text" at bounding box center [179, 111] width 80 height 13
paste input "#e-1757081559291"
type input "#e-1757081559291"
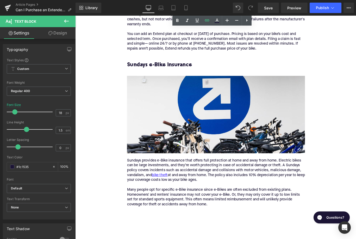
scroll to position [767, 0]
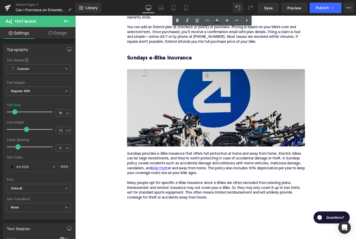
click at [185, 121] on img at bounding box center [233, 119] width 200 height 87
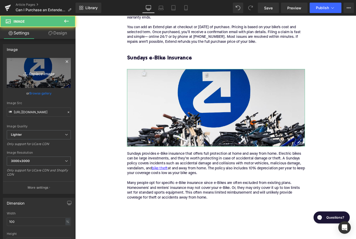
click at [41, 79] on link "Replace Image" at bounding box center [39, 73] width 64 height 30
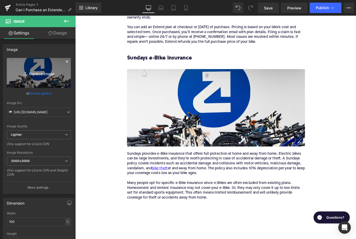
type input "C:\fakepath\Remy Pt. 3(74).png"
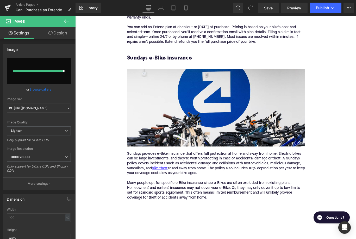
type input "https://ucarecdn.com/8c587e93-10fa-4084-a1cb-d7ee8df9eed4/-/format/auto/-/previ…"
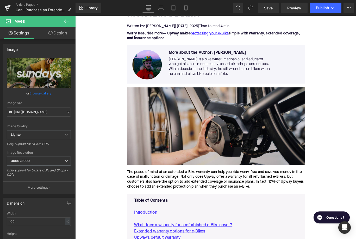
scroll to position [84, 0]
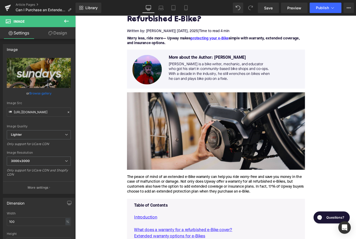
click at [201, 132] on img at bounding box center [233, 145] width 200 height 87
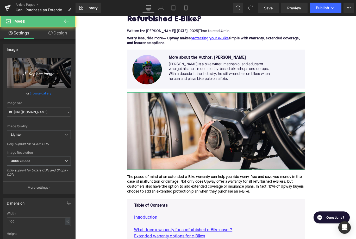
click at [21, 70] on link "Replace Image" at bounding box center [39, 73] width 64 height 30
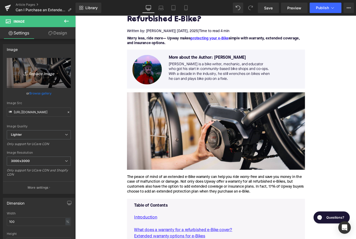
type input "C:\fakepath\Remy Pt. 3(75).png"
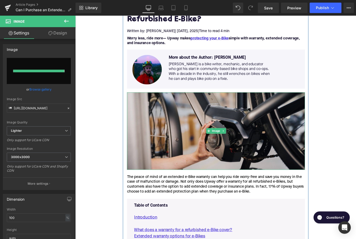
type input "https://ucarecdn.com/d3def045-d8b7-4ad3-99e4-4e87d5e73965/-/format/auto/-/previ…"
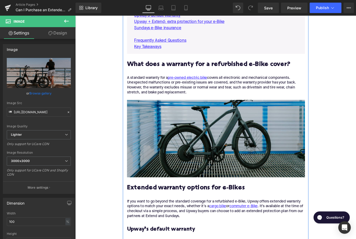
scroll to position [400, 0]
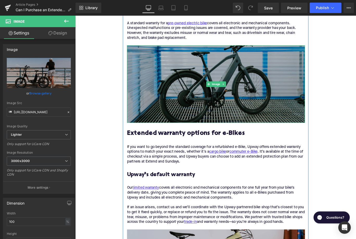
click at [181, 114] on img at bounding box center [233, 92] width 200 height 87
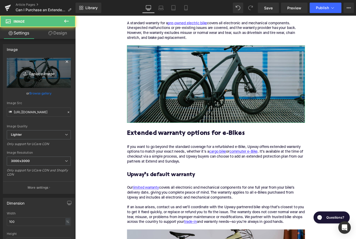
click at [60, 78] on link "Replace Image" at bounding box center [39, 73] width 64 height 30
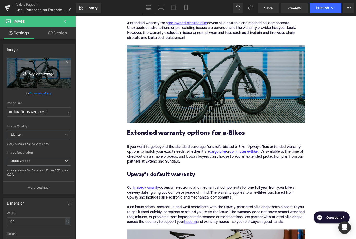
type input "C:\fakepath\Remy Pt. 3(73).png"
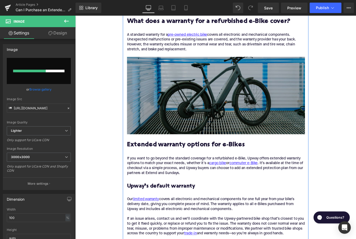
scroll to position [352, 0]
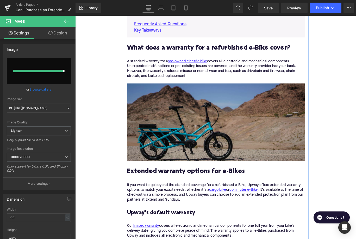
type input "https://ucarecdn.com/9ad16c08-3964-4c22-aa40-cfd448f1d73a/-/format/auto/-/previ…"
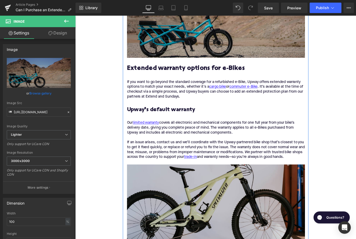
scroll to position [539, 0]
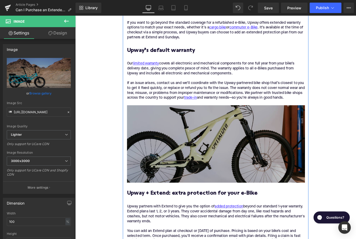
click at [199, 152] on img at bounding box center [233, 159] width 200 height 87
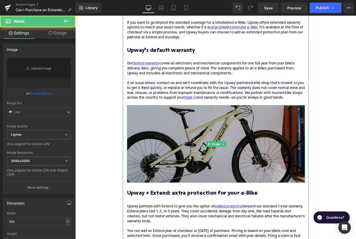
type input "https://ucarecdn.com/5c35ad66-6126-4a61-8b89-f032051476c1/-/format/auto/-/previ…"
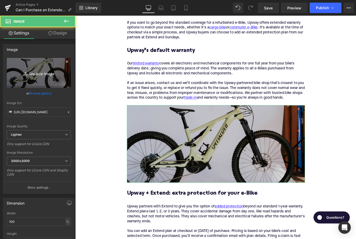
click at [54, 84] on link "Replace Image" at bounding box center [39, 73] width 64 height 30
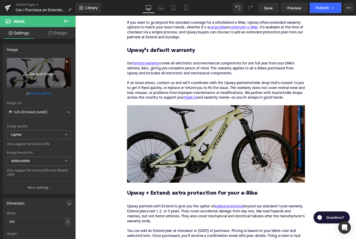
type input "C:\fakepath\Remy Pt. 3(76).png"
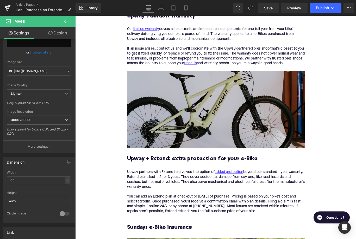
scroll to position [0, 0]
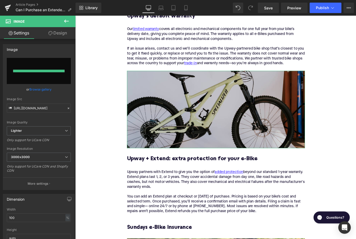
type input "https://ucarecdn.com/f1093fb0-ac4c-49cd-960d-046f1b801016/-/format/auto/-/previ…"
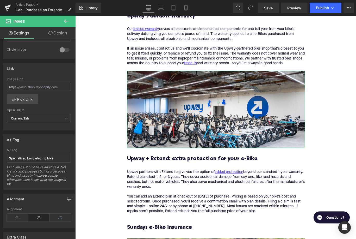
scroll to position [211, 0]
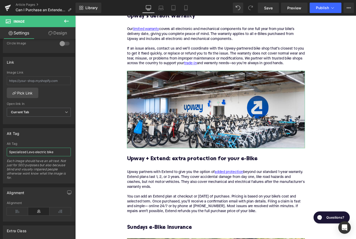
click at [25, 150] on input "Specialized Levo electric bike" at bounding box center [39, 152] width 64 height 9
type input "Upway UpCenter ebikes"
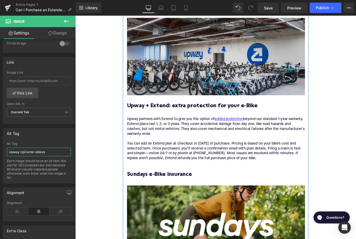
scroll to position [685, 0]
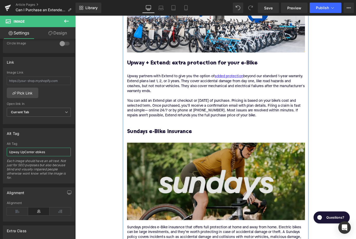
click at [181, 182] on img at bounding box center [233, 201] width 200 height 87
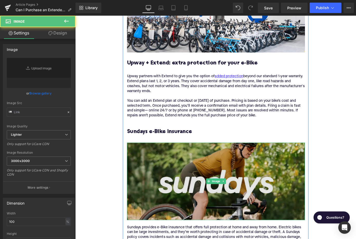
type input "https://ucarecdn.com/8c587e93-10fa-4084-a1cb-d7ee8df9eed4/-/format/auto/-/previ…"
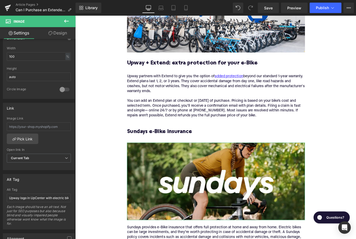
scroll to position [164, 0]
click at [33, 198] on input "Upway logo in UpCenter with electric bike inventory" at bounding box center [39, 198] width 64 height 9
type input "Sundays bike insurance logo and rider"
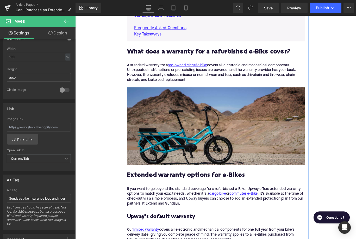
click at [165, 126] on img at bounding box center [233, 139] width 200 height 87
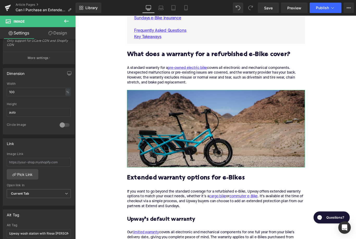
scroll to position [186, 0]
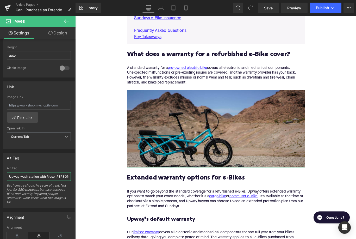
click at [47, 174] on input "Upway wash station with Riese Muller electric bike" at bounding box center [39, 176] width 64 height 9
type input "Tern cargo electric bike in desert"
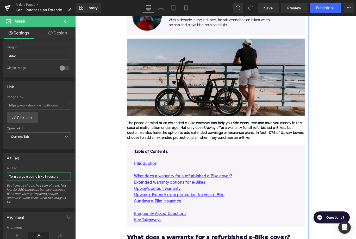
scroll to position [136, 0]
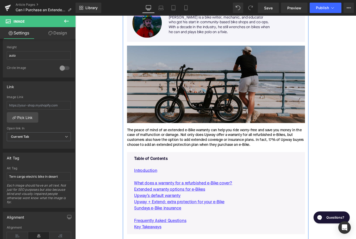
click at [162, 106] on img at bounding box center [233, 92] width 200 height 87
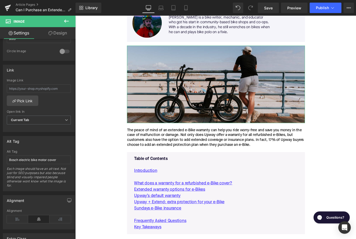
scroll to position [212, 0]
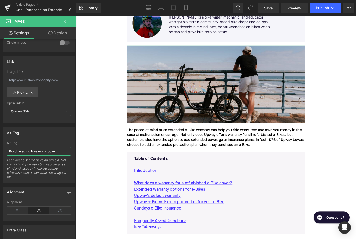
click at [39, 154] on input "Bosch electric bike motor cover" at bounding box center [39, 151] width 64 height 9
click at [39, 151] on input "Bosch electric bike motor cover" at bounding box center [39, 151] width 64 height 9
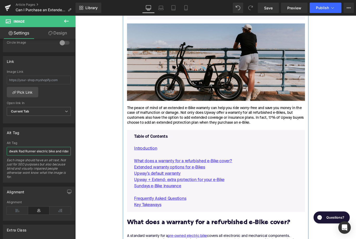
scroll to position [36, 0]
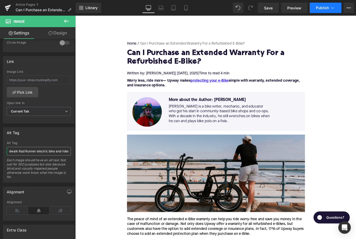
type input "Boardwalk Rad Runner electric bike and rider"
click at [322, 10] on button "Publish" at bounding box center [326, 8] width 32 height 10
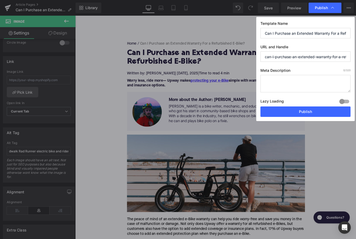
click at [320, 83] on textarea at bounding box center [306, 83] width 90 height 17
paste textarea "Protect your refurbished e-Bike with Upway’s warranty, extended plans, and insu…"
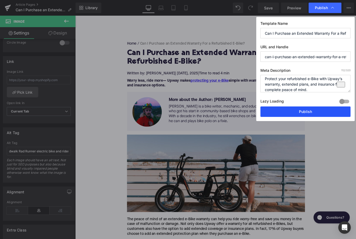
type textarea "Protect your refurbished e-Bike with Upway’s warranty, extended plans, and insu…"
click at [304, 112] on button "Publish" at bounding box center [306, 111] width 90 height 10
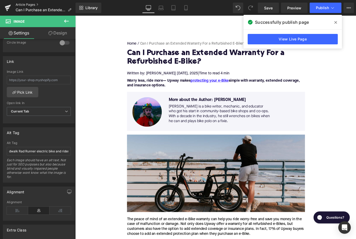
click at [31, 5] on link "Article Pages" at bounding box center [46, 5] width 60 height 4
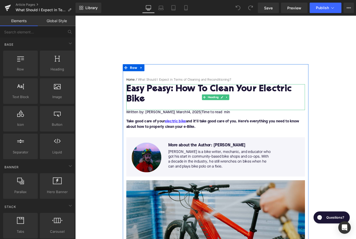
click at [147, 104] on h1 "Easy Peasy: How To Clean Your Electric Bike" at bounding box center [233, 104] width 201 height 23
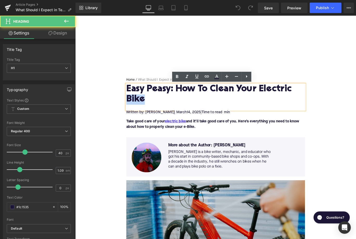
click at [147, 104] on h1 "Easy Peasy: How To Clean Your Electric Bike" at bounding box center [233, 104] width 201 height 23
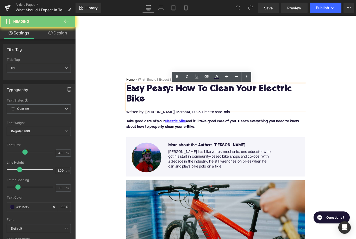
click at [147, 104] on h1 "Easy Peasy: How To Clean Your Electric Bike" at bounding box center [233, 104] width 201 height 23
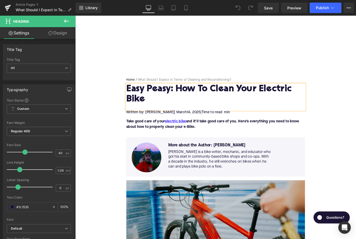
paste div
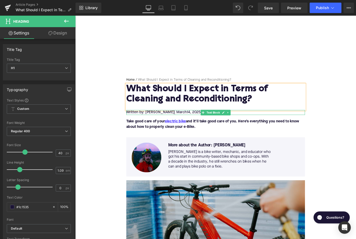
click at [187, 125] on span "| March" at bounding box center [194, 124] width 14 height 4
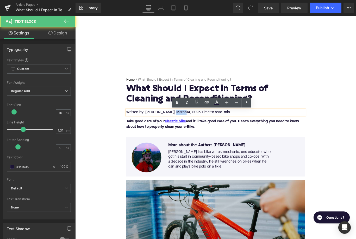
click at [187, 125] on span "| March" at bounding box center [194, 124] width 14 height 4
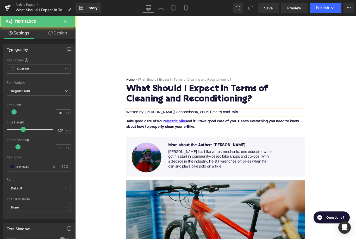
click at [209, 124] on span "14, 2025" at bounding box center [217, 124] width 16 height 4
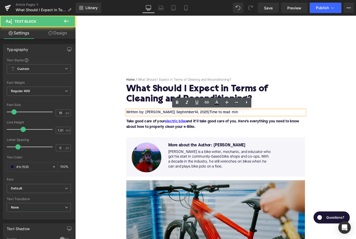
click at [209, 124] on span "14, 2025" at bounding box center [217, 124] width 16 height 4
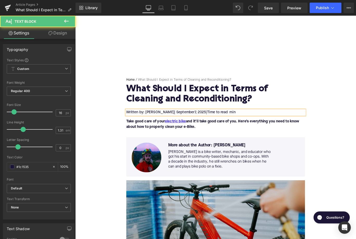
click at [240, 124] on span "Time to read min" at bounding box center [239, 124] width 32 height 4
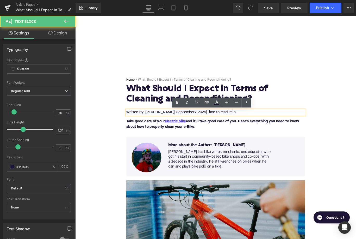
click at [242, 124] on span "Time to read min" at bounding box center [239, 124] width 32 height 4
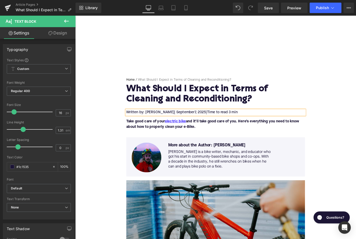
click at [160, 137] on p "Take good care of your electric bike and it’ll take good care of you. Here’s ev…" at bounding box center [233, 137] width 201 height 13
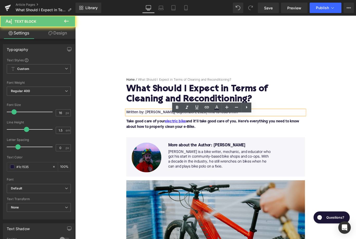
click at [160, 137] on p "Take good care of your electric bike and it’ll take good care of you. Here’s ev…" at bounding box center [233, 137] width 201 height 13
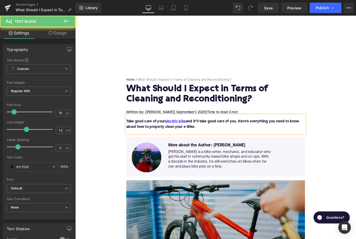
paste div
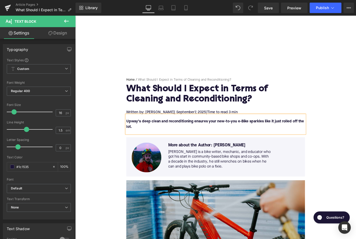
scroll to position [3, 0]
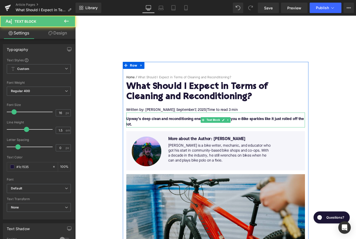
drag, startPoint x: 151, startPoint y: 144, endPoint x: 151, endPoint y: 139, distance: 5.0
click at [151, 139] on div "Upway’s deep clean and reconditioning ensures your new-to-you e-Bike sparkles l…" at bounding box center [233, 132] width 201 height 17
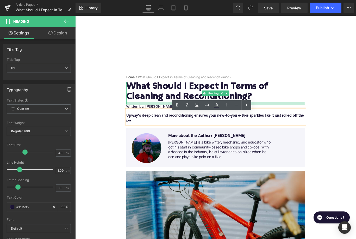
drag, startPoint x: 145, startPoint y: 118, endPoint x: 146, endPoint y: 115, distance: 3.2
click at [146, 115] on div at bounding box center [233, 114] width 201 height 3
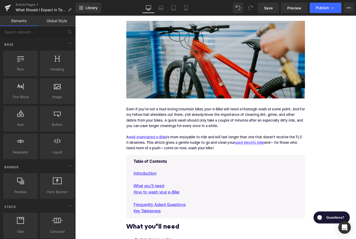
scroll to position [177, 0]
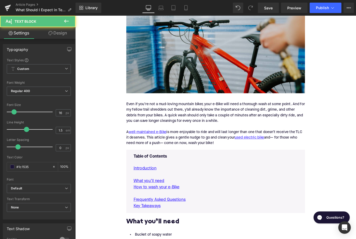
click at [171, 133] on div "Even if you’re not a mud-loving mountain biker, your e-Bike will need a thoroug…" at bounding box center [233, 124] width 201 height 25
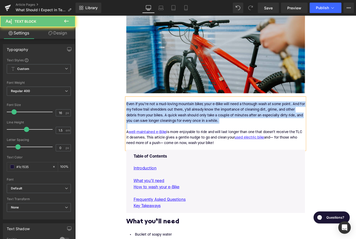
paste div
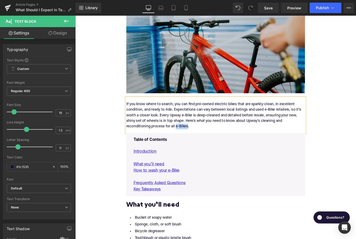
drag, startPoint x: 202, startPoint y: 138, endPoint x: 189, endPoint y: 141, distance: 13.2
click at [189, 141] on div "If you know where to search, you can find pre-owned electric bikes that are spa…" at bounding box center [233, 128] width 201 height 40
click at [209, 93] on icon at bounding box center [207, 90] width 6 height 6
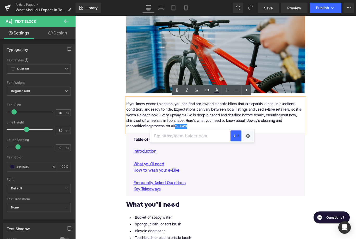
click at [194, 135] on input "text" at bounding box center [190, 135] width 80 height 13
paste input "[URL][DOMAIN_NAME]"
type input "[URL][DOMAIN_NAME]"
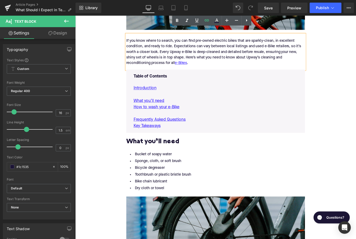
scroll to position [269, 0]
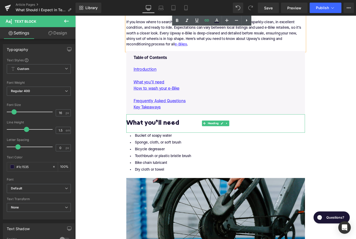
click at [160, 135] on h2 "What you’ll need" at bounding box center [233, 136] width 201 height 8
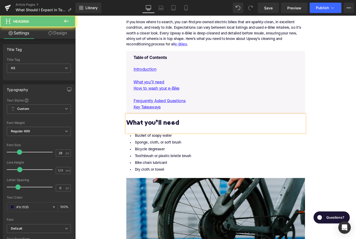
paste div
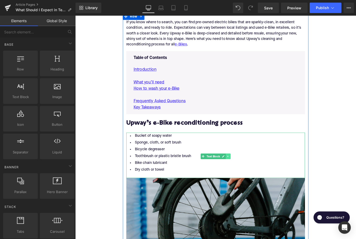
click at [250, 172] on link at bounding box center [246, 173] width 5 height 6
click at [253, 172] on link at bounding box center [255, 173] width 5 height 6
click at [247, 173] on icon at bounding box center [246, 173] width 1 height 2
click at [180, 167] on li "Bicycle degreaser" at bounding box center [233, 166] width 201 height 8
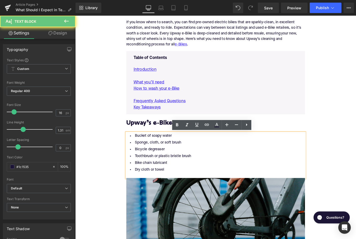
click at [180, 167] on li "Bicycle degreaser" at bounding box center [233, 166] width 201 height 8
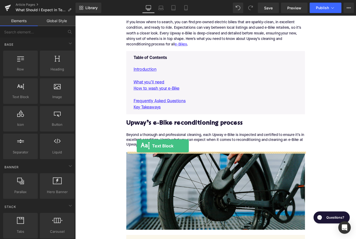
drag, startPoint x: 95, startPoint y: 107, endPoint x: 144, endPoint y: 162, distance: 73.4
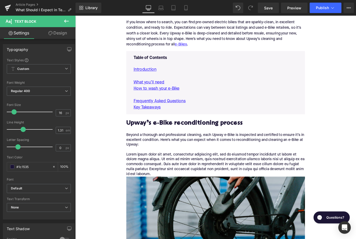
click at [173, 178] on p "Lorem ipsum dolor sit amet, consectetur adipiscing elit, sed do eiusmod tempor …" at bounding box center [233, 182] width 201 height 27
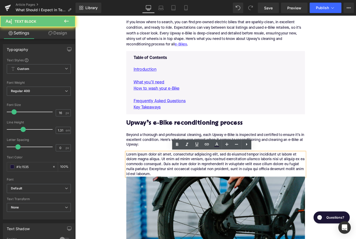
click at [173, 178] on p "Lorem ipsum dolor sit amet, consectetur adipiscing elit, sed do eiusmod tempor …" at bounding box center [233, 182] width 201 height 27
paste div
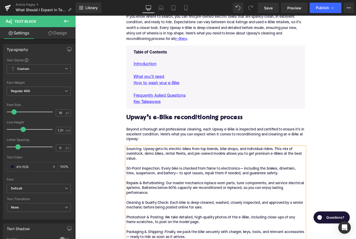
click at [179, 182] on p "Sourcing: Upway gets its electric bikes from top brands, bike shops, and indivi…" at bounding box center [233, 215] width 201 height 104
click at [244, 140] on icon at bounding box center [247, 139] width 6 height 6
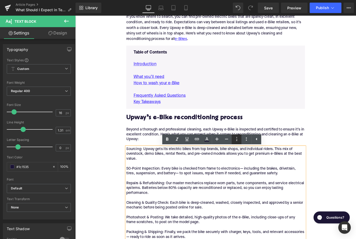
click at [239, 140] on icon at bounding box center [237, 139] width 6 height 6
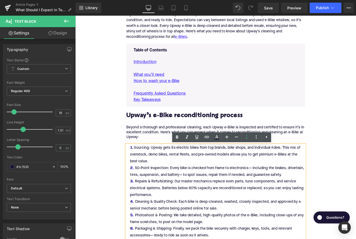
click at [161, 180] on li "Sourcing: Upway gets its electric bikes from top brands, bike shops, and indivi…" at bounding box center [233, 171] width 201 height 23
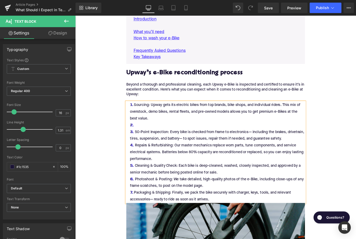
scroll to position [329, 0]
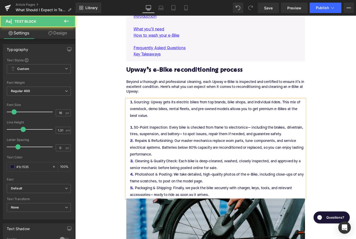
click at [312, 149] on li "50-Point Inspection: Every bike is checked from frame to electronics— including…" at bounding box center [233, 144] width 201 height 15
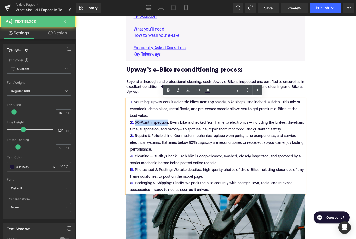
drag, startPoint x: 180, startPoint y: 137, endPoint x: 143, endPoint y: 137, distance: 36.8
click at [143, 137] on li "50-Point Inspection: Every bike is checked from frame to electronics— including…" at bounding box center [233, 139] width 201 height 15
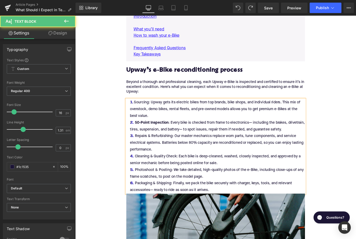
click at [154, 112] on li "Sourcing: Upway gets its electric bikes from top brands, bike shops, and indivi…" at bounding box center [233, 120] width 201 height 23
drag, startPoint x: 184, startPoint y: 151, endPoint x: 142, endPoint y: 150, distance: 42.0
click at [142, 150] on li "Repairs & Refurbishing: Our master mechanics replace worn parts, tune component…" at bounding box center [233, 158] width 201 height 23
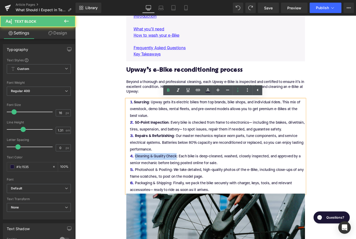
drag, startPoint x: 189, startPoint y: 174, endPoint x: 141, endPoint y: 173, distance: 47.7
click at [141, 173] on li "Cleaning & Quality Check: Each bike is deep-cleaned, washed, closely inspected,…" at bounding box center [233, 177] width 201 height 15
drag, startPoint x: 183, startPoint y: 189, endPoint x: 143, endPoint y: 189, distance: 40.7
click at [143, 189] on li "Photoshoot & Posting: We take detailed, high-quality photos of the e-Bike, incl…" at bounding box center [233, 192] width 201 height 15
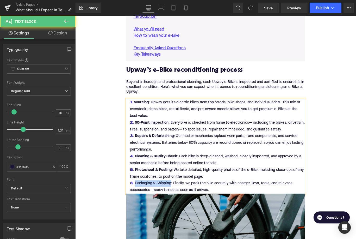
drag, startPoint x: 183, startPoint y: 204, endPoint x: 140, endPoint y: 203, distance: 43.3
click at [140, 203] on li "Packaging & Shipping: Finally, we pack the bike securely with charger, keys, to…" at bounding box center [233, 207] width 201 height 15
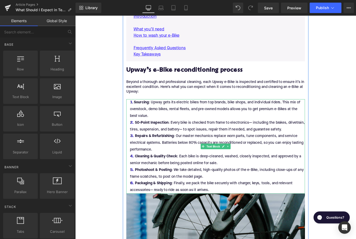
click at [231, 211] on li "Packaging & Shipping : Finally, we pack the bike securely with charger, keys, t…" at bounding box center [233, 207] width 201 height 15
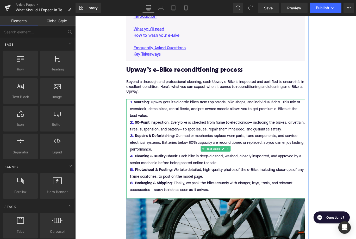
click at [146, 113] on strong "Sourcing" at bounding box center [149, 113] width 17 height 4
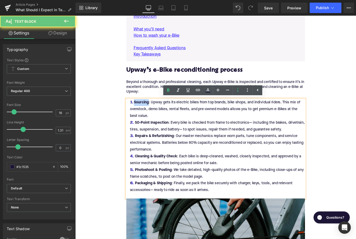
click at [146, 113] on strong "Sourcing" at bounding box center [149, 113] width 17 height 4
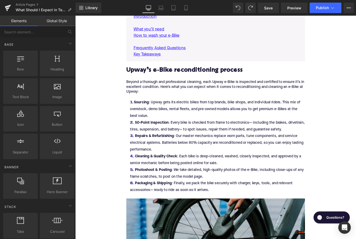
click at [188, 118] on li "Sourcing : Upway gets its electric bikes from top brands, bike shops, and indiv…" at bounding box center [233, 120] width 201 height 23
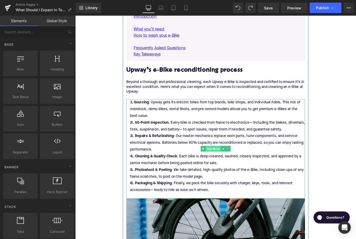
click at [230, 166] on span "Text Block" at bounding box center [230, 165] width 17 height 6
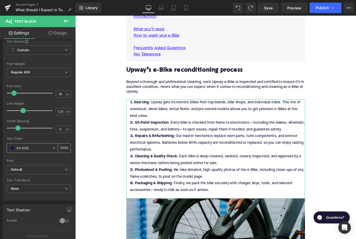
scroll to position [0, 0]
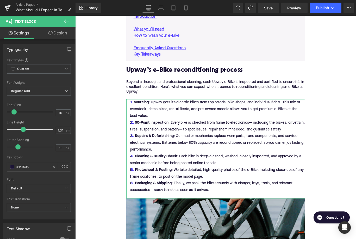
click at [52, 35] on link "Design" at bounding box center [58, 33] width 38 height 12
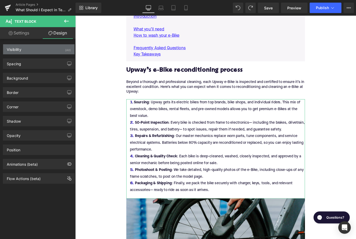
click at [40, 51] on div "Visibility (All)" at bounding box center [38, 49] width 71 height 10
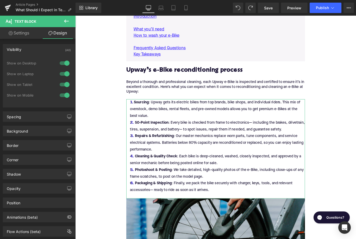
click at [40, 51] on div "Visibility (All)" at bounding box center [38, 49] width 71 height 10
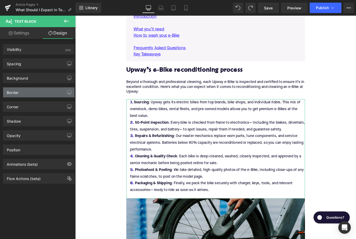
click at [32, 95] on div "Border" at bounding box center [38, 92] width 71 height 10
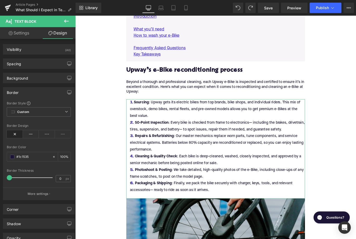
click at [20, 33] on link "Settings" at bounding box center [19, 33] width 38 height 12
type input "100"
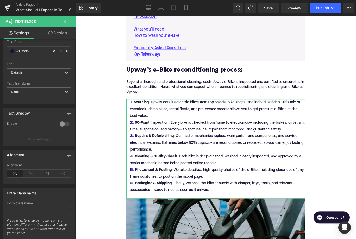
scroll to position [116, 0]
click at [62, 124] on div at bounding box center [64, 123] width 13 height 8
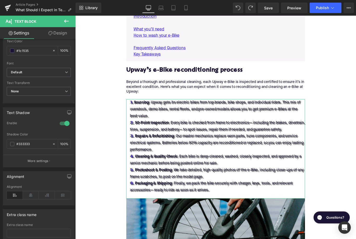
click at [62, 124] on div at bounding box center [64, 123] width 13 height 8
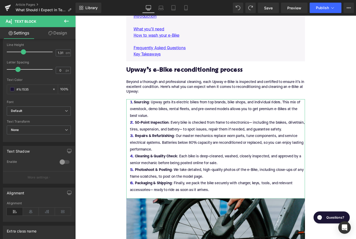
scroll to position [48, 0]
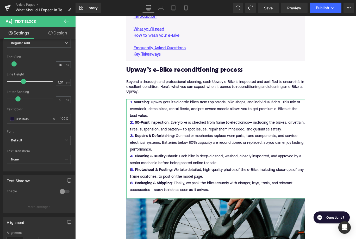
click at [39, 139] on b "Default" at bounding box center [38, 140] width 54 height 4
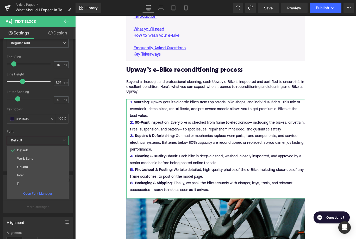
click at [39, 139] on b "Default" at bounding box center [37, 140] width 52 height 4
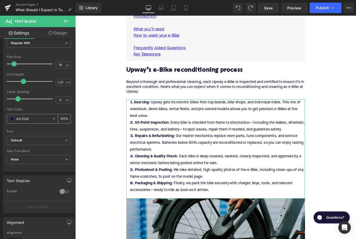
scroll to position [33, 0]
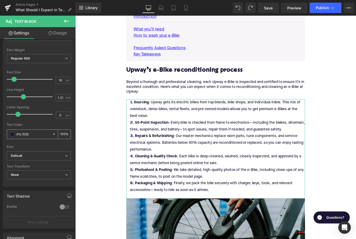
click at [12, 134] on span at bounding box center [12, 134] width 4 height 4
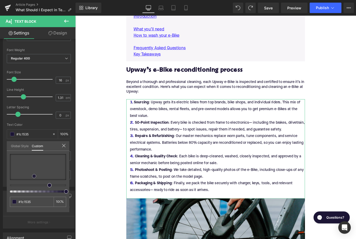
type input "#6b54be"
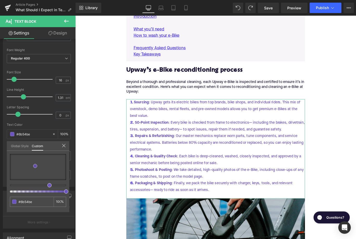
type input "#826bd5"
type input "#937ee1"
type input "#a08ce7"
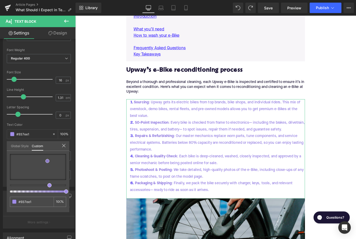
type input "#a08ce7"
type input "#aa98eb"
type input "#beaff2"
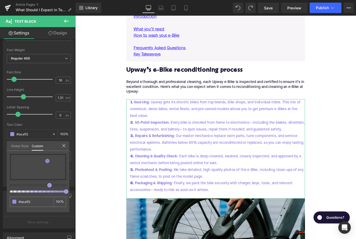
type input "#cec4f7"
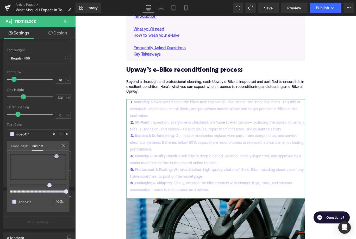
type input "#ddd5fa"
type input "#e5dffb"
type input "#e4defc"
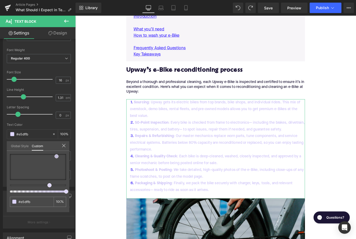
type input "#e4defc"
type input "#e8e3fc"
type input "#ebe7fd"
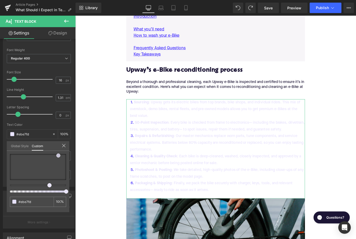
type input "#ffffff"
type input "#f7f5fe"
type input "#e3dcf9"
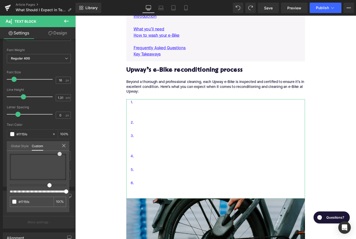
type input "#e3dcf9"
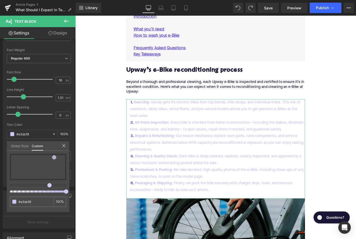
type input "#d0c4f7"
type input "#c2b3f4"
type input "#b6a5f2"
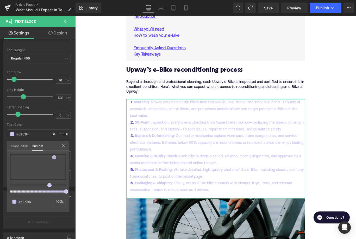
type input "#b6a5f2"
type input "#ab98f0"
type input "#a48fef"
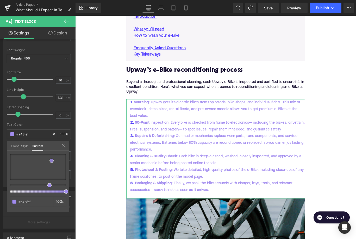
type input "#a18ced"
drag, startPoint x: 35, startPoint y: 166, endPoint x: 52, endPoint y: 161, distance: 17.2
click at [52, 161] on div at bounding box center [38, 167] width 56 height 26
click at [64, 145] on icon at bounding box center [64, 145] width 4 height 4
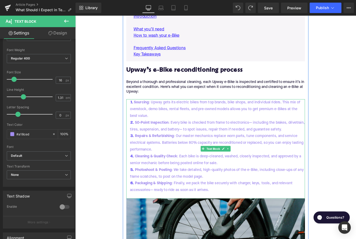
type input "#1c1535"
type input "100"
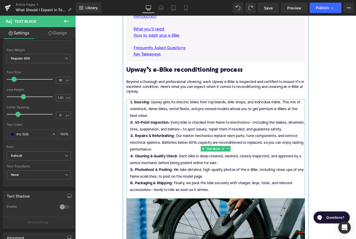
click at [168, 119] on li "Sourcing : Upway gets its electric bikes from top brands, bike shops, and indiv…" at bounding box center [233, 120] width 201 height 23
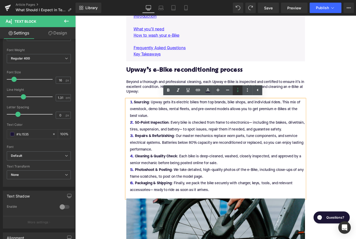
click at [239, 93] on icon at bounding box center [238, 90] width 6 height 6
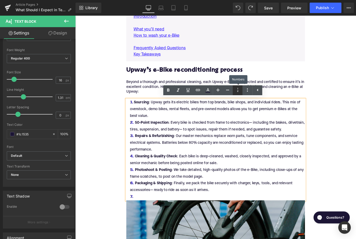
click at [239, 93] on icon at bounding box center [238, 90] width 6 height 6
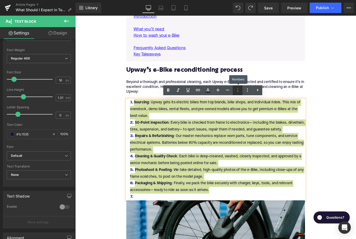
click at [239, 93] on icon at bounding box center [238, 90] width 6 height 6
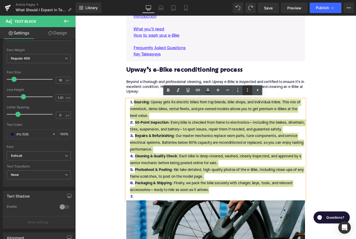
click at [246, 90] on icon at bounding box center [247, 90] width 6 height 6
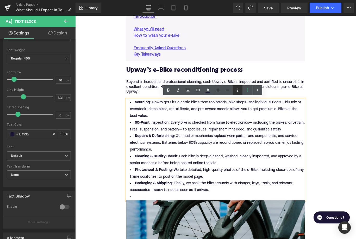
click at [234, 90] on link at bounding box center [238, 90] width 10 height 10
click at [248, 93] on icon at bounding box center [247, 90] width 6 height 6
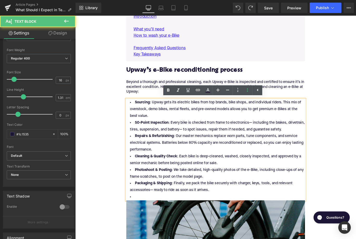
click at [151, 223] on li at bounding box center [233, 219] width 201 height 8
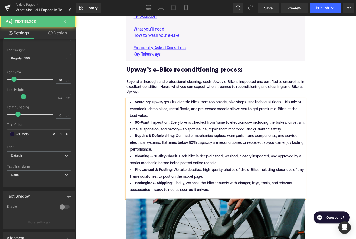
click at [168, 132] on li "50-Point Inspection : Every bike is checked from frame to electronics— includin…" at bounding box center [233, 139] width 201 height 15
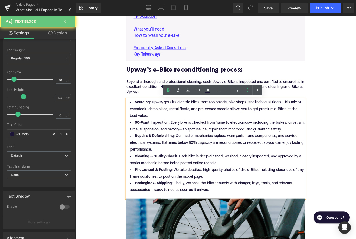
click at [168, 129] on li "Sourcing : Upway gets its electric bikes from top brands, bike shops, and indiv…" at bounding box center [233, 120] width 201 height 23
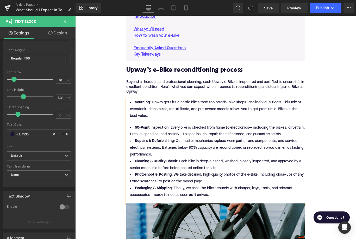
click at [317, 151] on li "50-Point Inspection : Every bike is checked from frame to electronics— includin…" at bounding box center [233, 144] width 201 height 15
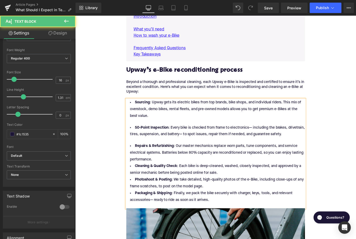
click at [176, 178] on li "Repairs & Refurbishing : Our master mechanics replace worn parts, tune componen…" at bounding box center [233, 169] width 201 height 23
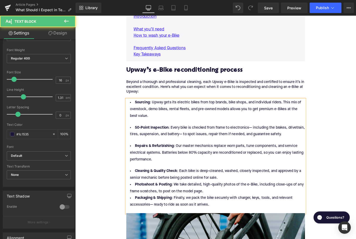
click at [247, 201] on li "Cleaning & Quality Check : Each bike is deep-cleaned, washed, closely inspected…" at bounding box center [233, 193] width 201 height 15
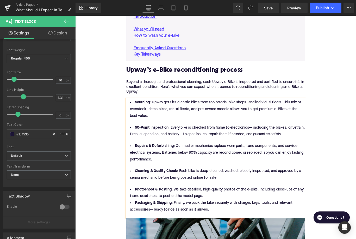
click at [228, 219] on li "Photoshoot & Posting : We take detailed, high-quality photos of the e-Bike, inc…" at bounding box center [233, 214] width 201 height 15
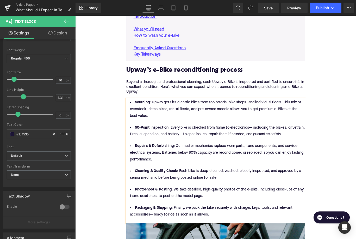
scroll to position [369, 0]
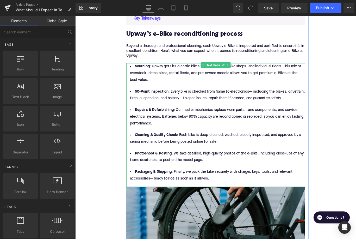
click at [185, 106] on li "50-Point Inspection : Every bike is checked from frame to electronics— includin…" at bounding box center [233, 104] width 201 height 15
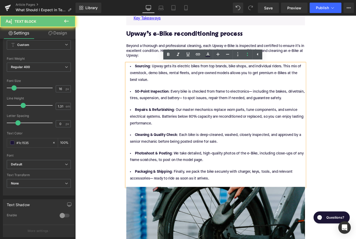
click at [181, 130] on li "Repairs & Refurbishing : Our master mechanics replace worn parts, tune componen…" at bounding box center [233, 129] width 201 height 23
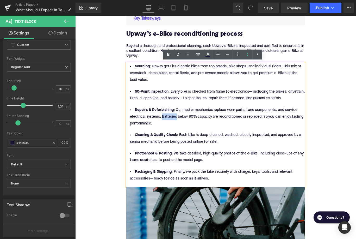
click at [181, 130] on li "Repairs & Refurbishing : Our master mechanics replace worn parts, tune componen…" at bounding box center [233, 129] width 201 height 23
click at [201, 57] on icon at bounding box center [198, 54] width 6 height 6
click at [181, 133] on input "text" at bounding box center [178, 127] width 80 height 13
paste input "https://upway.co/collections/batteries-and-chargers"
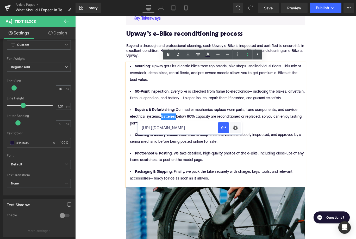
scroll to position [0, 28]
type input "https://upway.co/collections/batteries-and-chargers"
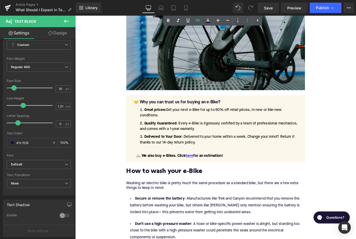
scroll to position [570, 0]
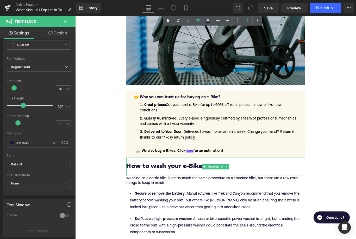
click at [163, 188] on h2 "How to wash your e-Bike" at bounding box center [233, 185] width 201 height 8
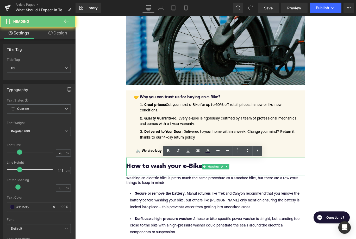
click at [163, 188] on h2 "How to wash your e-Bike" at bounding box center [233, 185] width 201 height 8
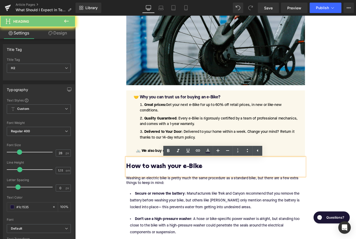
click at [163, 188] on h2 "How to wash your e-Bike" at bounding box center [233, 185] width 201 height 8
paste div
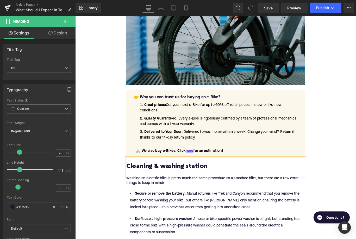
scroll to position [634, 0]
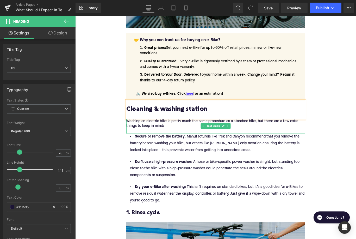
click at [176, 138] on div "Washing an electric bike is pretty much the same procedure as a standard bike, …" at bounding box center [233, 139] width 201 height 16
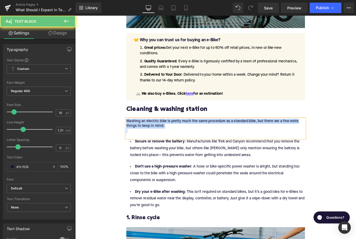
paste div
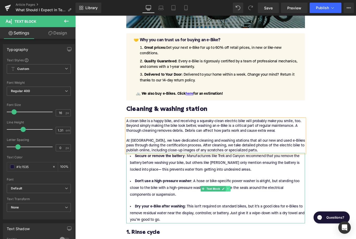
click at [247, 211] on icon at bounding box center [247, 209] width 3 height 3
click at [248, 213] on link at bounding box center [249, 210] width 5 height 6
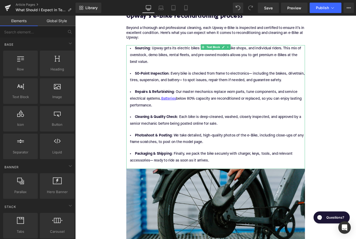
scroll to position [367, 0]
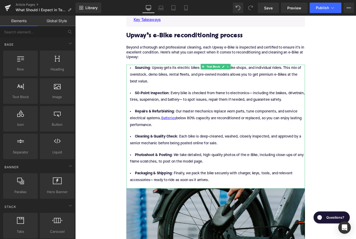
click at [150, 200] on li "Packaging & Shipping : Finally, we pack the bike securely with charger, keys, t…" at bounding box center [233, 196] width 201 height 15
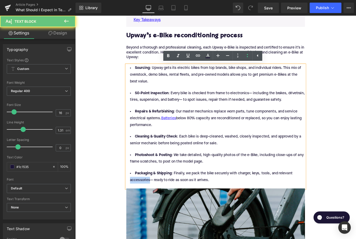
click at [150, 200] on li "Packaging & Shipping : Finally, we pack the bike securely with charger, keys, t…" at bounding box center [233, 196] width 201 height 15
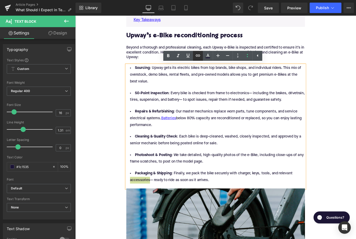
click at [197, 57] on icon at bounding box center [198, 55] width 6 height 6
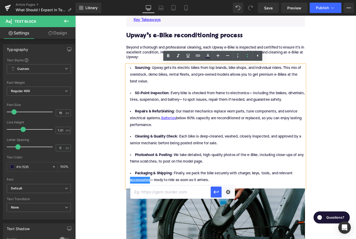
click at [189, 189] on input "text" at bounding box center [171, 191] width 80 height 13
paste input "https://upway.co/collections/accessories"
type input "https://upway.co/collections/accessories"
click at [215, 193] on icon "button" at bounding box center [216, 191] width 5 height 3
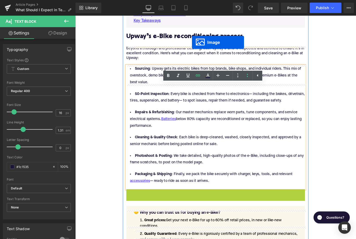
scroll to position [345, 0]
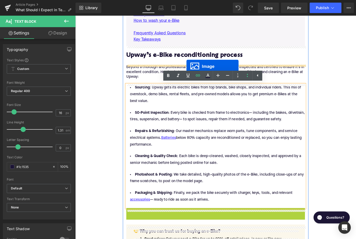
drag, startPoint x: 223, startPoint y: 241, endPoint x: 200, endPoint y: 72, distance: 170.2
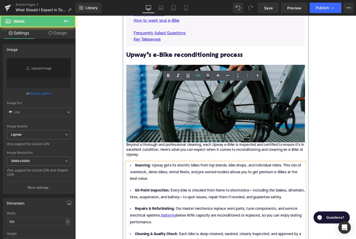
type input "https://ucarecdn.com/8ed09030-8453-48ba-9062-533907e7d51d/-/format/auto/-/previ…"
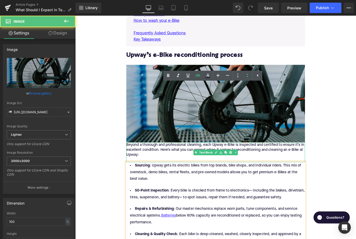
click at [139, 163] on div "Beyond a thorough and professional cleaning, each Upway e-Bike is inspected and…" at bounding box center [233, 169] width 201 height 22
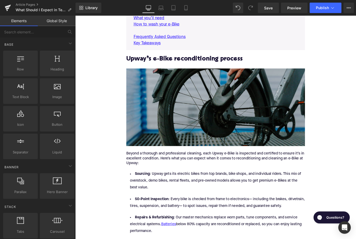
scroll to position [350, 0]
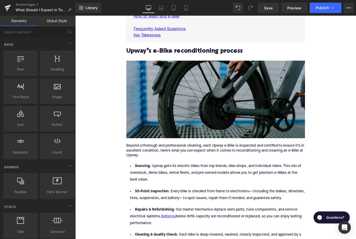
click at [208, 99] on img at bounding box center [233, 109] width 201 height 87
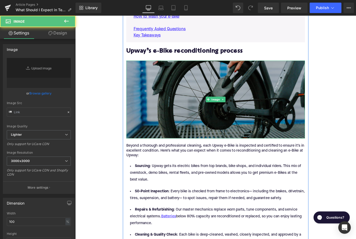
type input "https://ucarecdn.com/8ed09030-8453-48ba-9062-533907e7d51d/-/format/auto/-/previ…"
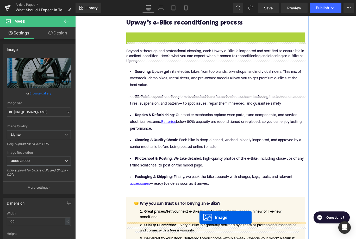
scroll to position [403, 0]
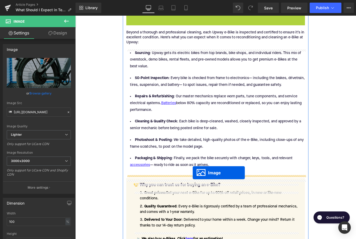
drag, startPoint x: 223, startPoint y: 109, endPoint x: 207, endPoint y: 191, distance: 82.6
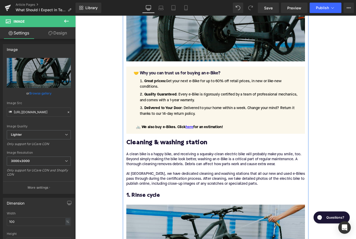
scroll to position [669, 0]
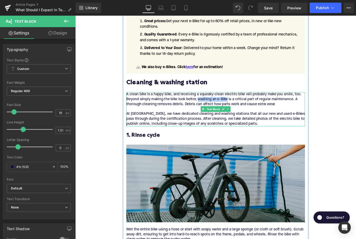
drag, startPoint x: 214, startPoint y: 112, endPoint x: 247, endPoint y: 112, distance: 33.4
click at [247, 112] on div "A clean bike is a happy bike, and receiving a squeaky-clean electric bike will …" at bounding box center [233, 120] width 201 height 38
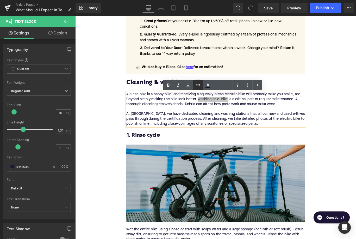
click at [199, 85] on icon at bounding box center [198, 85] width 6 height 6
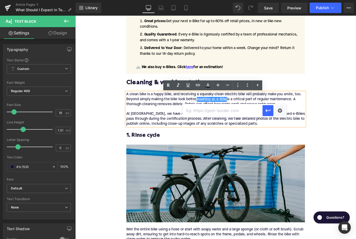
click at [204, 107] on input "text" at bounding box center [222, 110] width 80 height 13
paste input "https://upway.co/blogs/news/how-to-clean-your-electric-bike"
click at [266, 110] on icon "button" at bounding box center [268, 110] width 5 height 3
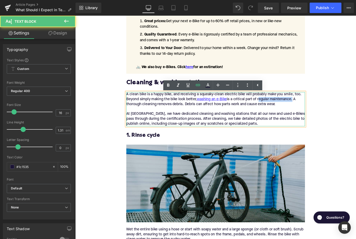
drag, startPoint x: 283, startPoint y: 113, endPoint x: 321, endPoint y: 113, distance: 37.5
click at [321, 113] on div "A clean bike is a happy bike, and receiving a squeaky-clean electric bike will …" at bounding box center [233, 120] width 201 height 38
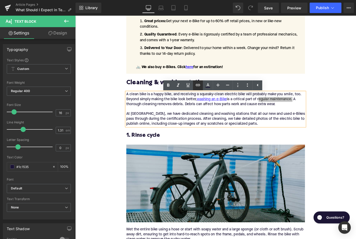
click at [198, 87] on icon at bounding box center [198, 85] width 6 height 6
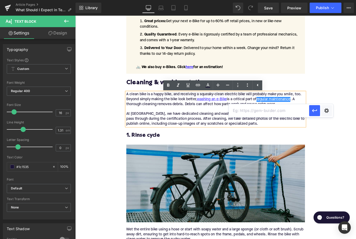
click at [239, 109] on input "text" at bounding box center [269, 110] width 80 height 13
paste input "https://upway.co/blogs/news/city-electric-bike-maintenance-tips"
click at [314, 110] on icon "button" at bounding box center [315, 110] width 6 height 6
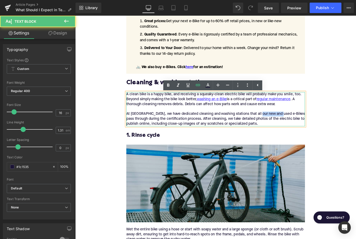
drag, startPoint x: 283, startPoint y: 128, endPoint x: 307, endPoint y: 128, distance: 24.0
click at [307, 128] on div "A clean bike is a happy bike, and receiving a squeaky-clean electric bike will …" at bounding box center [233, 120] width 201 height 38
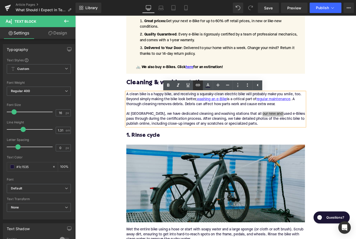
drag, startPoint x: 200, startPoint y: 84, endPoint x: 141, endPoint y: 91, distance: 59.1
click at [200, 84] on icon at bounding box center [198, 85] width 4 height 2
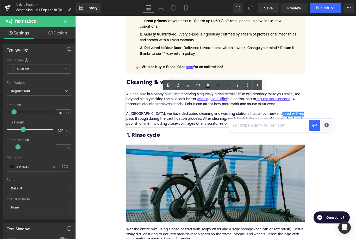
click at [243, 123] on input "text" at bounding box center [269, 125] width 80 height 13
paste input "https://upway.co/collections/used-electric-bike"
click at [314, 128] on button "button" at bounding box center [314, 125] width 11 height 11
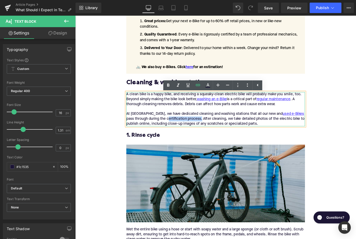
drag, startPoint x: 153, startPoint y: 134, endPoint x: 191, endPoint y: 133, distance: 38.1
click at [191, 133] on div "A clean bike is a happy bike, and receiving a squeaky-clean electric bike will …" at bounding box center [233, 120] width 201 height 38
click at [198, 82] on icon at bounding box center [198, 85] width 6 height 6
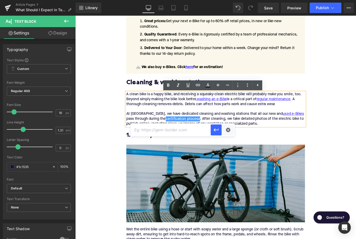
click at [188, 131] on input "text" at bounding box center [171, 129] width 80 height 13
paste input "https://upway.co/blogs/news/how-electric-bikes-certified-at-upway"
type input "https://upway.co/blogs/news/how-electric-bikes-certified-at-upway"
click at [217, 129] on icon "button" at bounding box center [216, 130] width 6 height 6
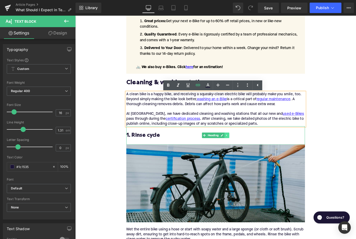
click at [247, 151] on icon at bounding box center [245, 149] width 3 height 3
click at [247, 153] on link at bounding box center [248, 150] width 5 height 6
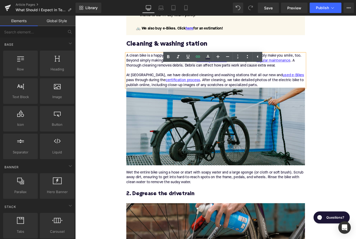
scroll to position [735, 0]
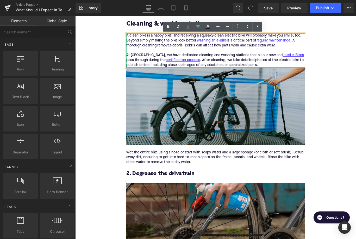
click at [271, 73] on div "A clean bike is a happy bike, and receiving a squeaky-clean electric bike will …" at bounding box center [233, 54] width 201 height 38
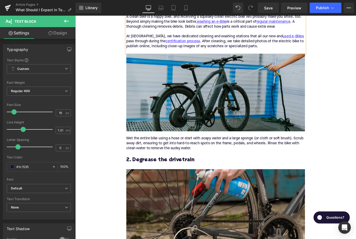
scroll to position [792, 0]
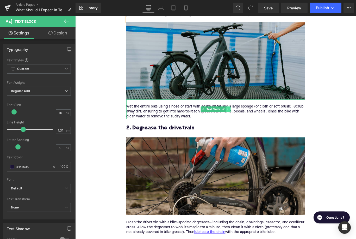
click at [248, 122] on icon at bounding box center [247, 120] width 3 height 3
click at [248, 124] on link at bounding box center [249, 121] width 5 height 6
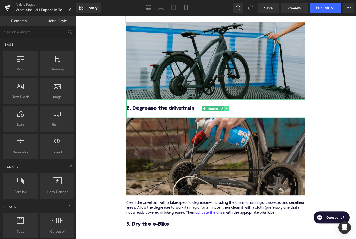
click at [247, 123] on link at bounding box center [245, 120] width 5 height 6
click at [247, 123] on link at bounding box center [248, 120] width 5 height 6
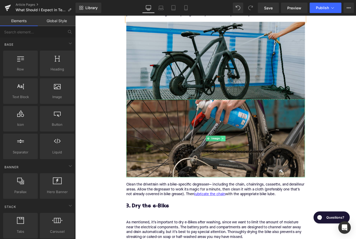
click at [242, 155] on icon at bounding box center [241, 153] width 3 height 3
click at [244, 155] on icon at bounding box center [244, 153] width 3 height 3
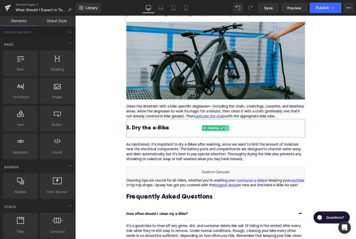
click at [246, 143] on icon at bounding box center [245, 141] width 3 height 3
click at [247, 143] on icon at bounding box center [248, 141] width 3 height 3
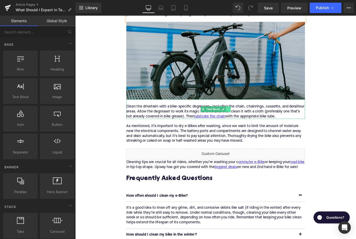
click at [248, 122] on icon at bounding box center [247, 120] width 3 height 3
click at [248, 122] on icon at bounding box center [249, 120] width 3 height 3
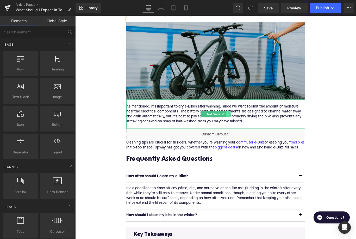
click at [248, 128] on icon at bounding box center [247, 126] width 3 height 3
click at [250, 127] on icon at bounding box center [249, 126] width 3 height 3
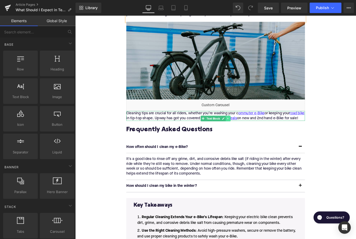
click at [247, 133] on icon at bounding box center [247, 131] width 3 height 3
click at [248, 133] on link at bounding box center [249, 131] width 5 height 6
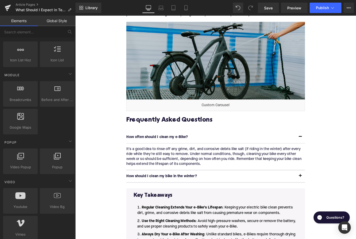
scroll to position [239, 0]
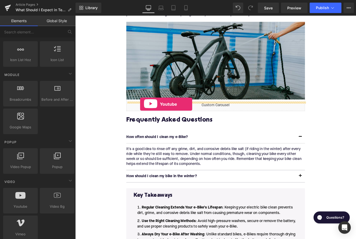
drag, startPoint x: 97, startPoint y: 220, endPoint x: 149, endPoint y: 115, distance: 117.2
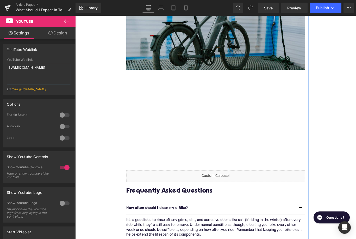
scroll to position [854, 0]
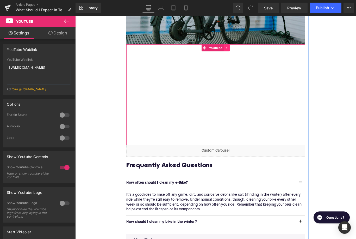
click at [245, 54] on icon at bounding box center [246, 52] width 4 height 4
click at [249, 53] on icon at bounding box center [249, 52] width 4 height 4
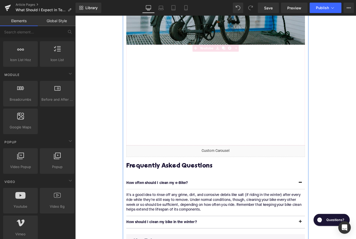
scroll to position [239, 0]
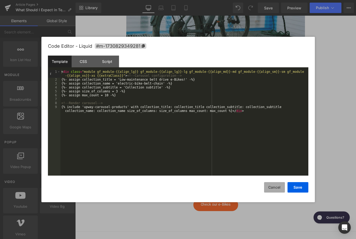
click at [274, 188] on button "Cancel" at bounding box center [274, 187] width 21 height 10
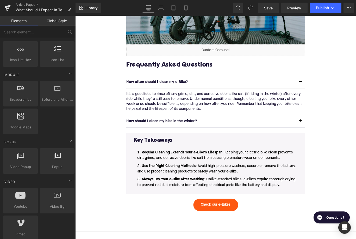
scroll to position [0, 0]
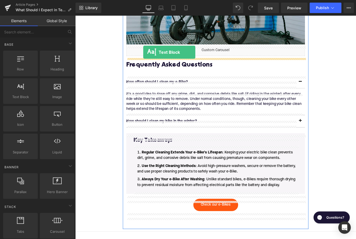
drag, startPoint x: 98, startPoint y: 111, endPoint x: 152, endPoint y: 55, distance: 78.2
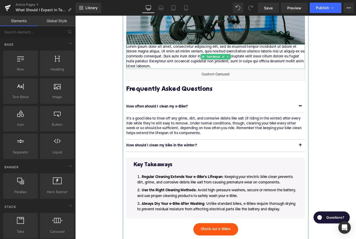
click at [160, 68] on p "Lorem ipsum dolor sit amet, consectetur adipiscing elit, sed do eiusmod tempor …" at bounding box center [233, 61] width 201 height 27
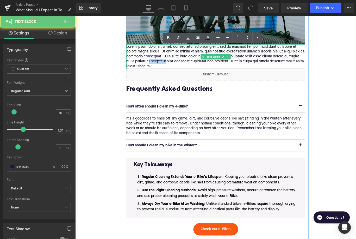
click at [160, 68] on p "Lorem ipsum dolor sit amet, consectetur adipiscing elit, sed do eiusmod tempor …" at bounding box center [233, 61] width 201 height 27
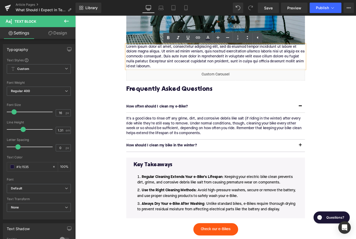
click at [160, 68] on p "Lorem ipsum dolor sit amet, consectetur adipiscing elit, sed do eiusmod tempor …" at bounding box center [233, 61] width 201 height 27
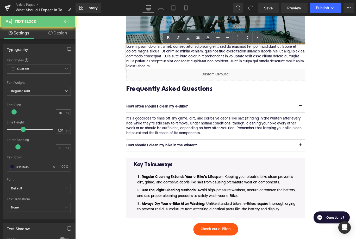
click at [160, 68] on p "Lorem ipsum dolor sit amet, consectetur adipiscing elit, sed do eiusmod tempor …" at bounding box center [233, 61] width 201 height 27
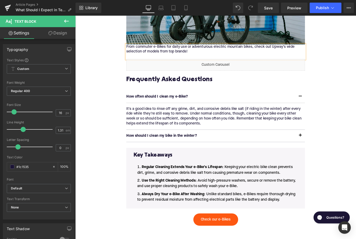
click at [138, 54] on p "From commuter e-Bikes for daily use or adventurous electric mountain bikes, che…" at bounding box center [233, 56] width 201 height 16
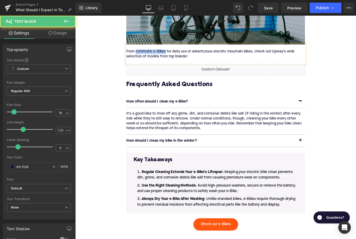
drag, startPoint x: 177, startPoint y: 59, endPoint x: 144, endPoint y: 60, distance: 32.6
click at [144, 60] on p "From commuter e-Bikes for daily use or adventurous electric mountain bikes, che…" at bounding box center [233, 61] width 201 height 16
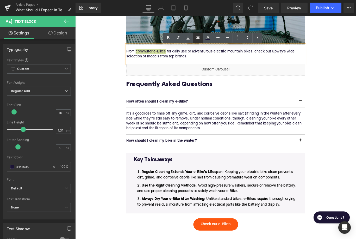
click at [195, 38] on link at bounding box center [198, 38] width 10 height 10
click at [177, 62] on input "text" at bounding box center [171, 62] width 80 height 13
paste input "https://upway.co/collections/electric-city-bike"
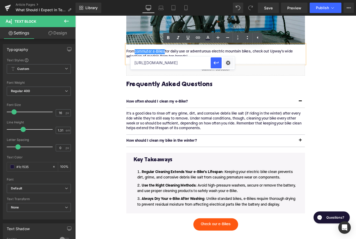
scroll to position [0, 16]
type input "https://upway.co/collections/electric-city-bike"
click at [216, 63] on icon "button" at bounding box center [216, 62] width 5 height 3
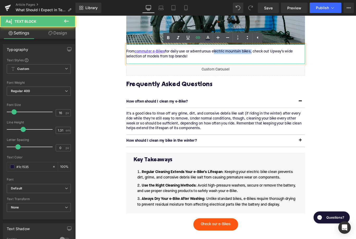
drag, startPoint x: 231, startPoint y: 58, endPoint x: 274, endPoint y: 59, distance: 43.0
click at [274, 59] on p "From commuter e-Bikes for daily use or adventurous electric mountain bikes, che…" at bounding box center [233, 61] width 201 height 16
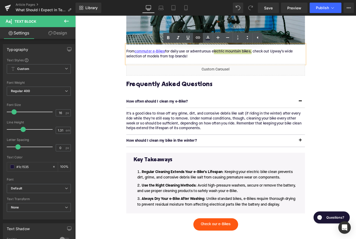
click at [201, 38] on link at bounding box center [198, 38] width 10 height 10
click at [214, 65] on input "text" at bounding box center [242, 62] width 80 height 13
paste input "https://upway.co/collections/electric-mountain-bike"
type input "https://upway.co/collections/electric-mountain-bike"
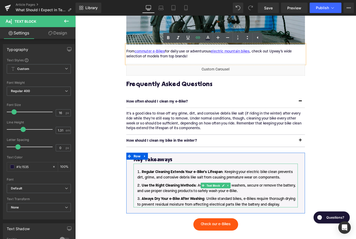
click at [313, 229] on li "Always Dry Your e-Bike After Washing : Unlike standard bikes, e-Bikes require t…" at bounding box center [233, 224] width 185 height 13
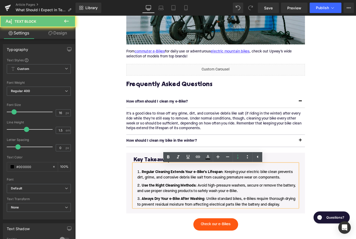
click at [310, 230] on li "Always Dry Your e-Bike After Washing : Unlike standard bikes, e-Bikes require t…" at bounding box center [233, 224] width 185 height 13
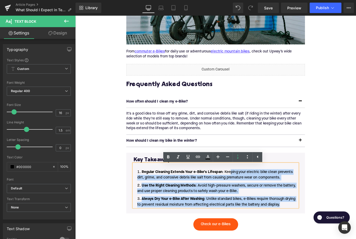
drag, startPoint x: 311, startPoint y: 230, endPoint x: 250, endPoint y: 193, distance: 71.8
click at [250, 194] on ol "Regular Cleaning Extends Your e-Bike’s Lifespan : Keeping your electric bike cl…" at bounding box center [233, 209] width 185 height 43
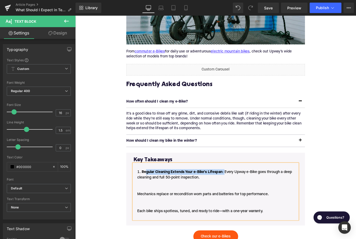
drag, startPoint x: 244, startPoint y: 193, endPoint x: 154, endPoint y: 195, distance: 90.5
click at [154, 194] on li "Regular Cleaning Extends Your e-Bike’s Lifespan : Every Upway e-Bike goes throu…" at bounding box center [233, 216] width 185 height 56
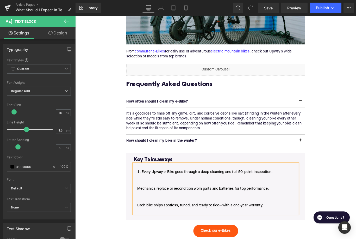
click at [144, 211] on li "Every Upway e-Bike goes through a deep cleaning and full 50-point inspection. M…" at bounding box center [233, 213] width 185 height 50
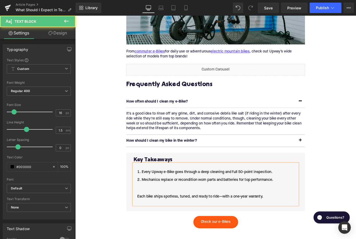
click at [144, 219] on li "Mechanics replace or recondition worn parts and batteries for top performance. …" at bounding box center [233, 212] width 185 height 31
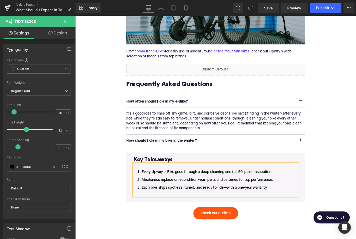
click at [151, 218] on div "Every Upway e-Bike goes through a deep cleaning and full 50-point inspection. M…" at bounding box center [233, 200] width 185 height 36
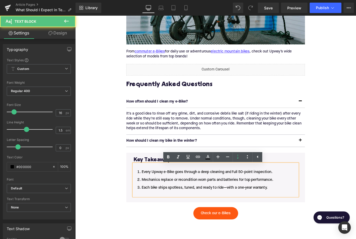
click at [154, 216] on li "Each bike ships spotless, tuned, and ready to ride—with a one-year warranty." at bounding box center [233, 212] width 185 height 13
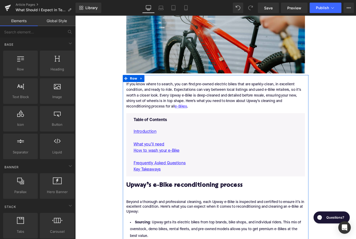
scroll to position [180, 0]
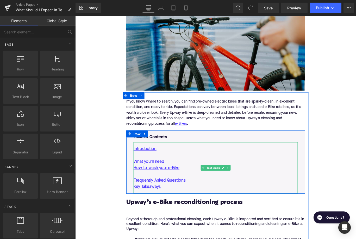
click at [202, 186] on p "How to wash your e-Bike" at bounding box center [233, 186] width 185 height 7
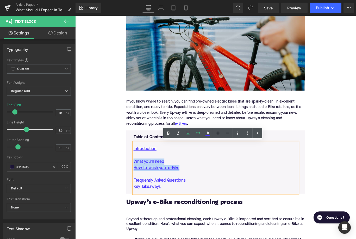
drag, startPoint x: 201, startPoint y: 186, endPoint x: 128, endPoint y: 178, distance: 72.9
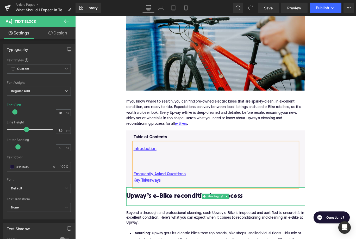
click at [191, 216] on h2 "Upway’s e-Bike reconditioning process" at bounding box center [233, 219] width 201 height 8
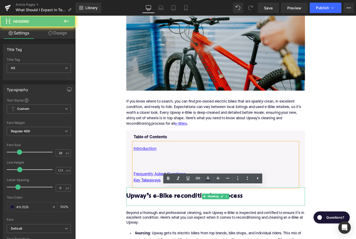
click at [191, 216] on h2 "Upway’s e-Bike reconditioning process" at bounding box center [233, 219] width 201 height 8
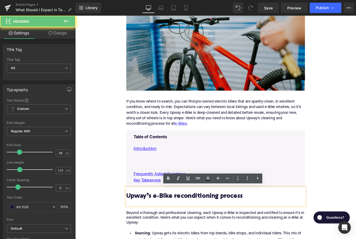
click at [191, 216] on h2 "Upway’s e-Bike reconditioning process" at bounding box center [233, 219] width 201 height 8
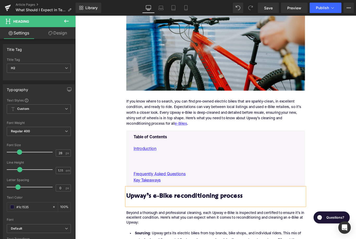
click at [156, 174] on p at bounding box center [233, 172] width 185 height 7
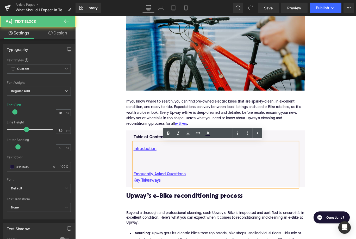
click at [156, 177] on p at bounding box center [233, 179] width 185 height 7
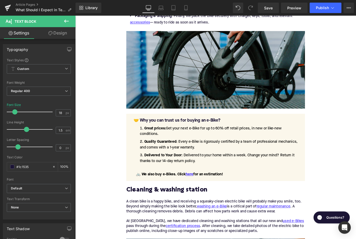
scroll to position [604, 0]
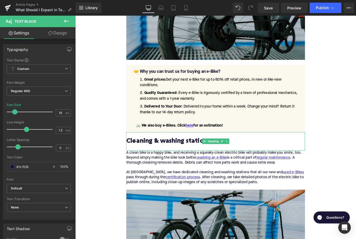
click at [174, 158] on h2 "Cleaning & washing station" at bounding box center [233, 156] width 201 height 8
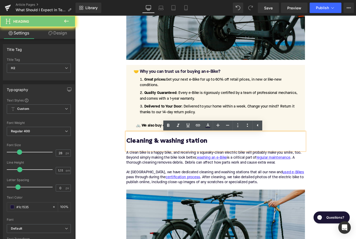
click at [174, 158] on h2 "Cleaning & washing station" at bounding box center [233, 156] width 201 height 8
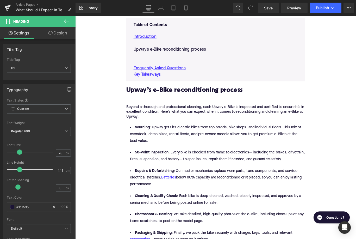
scroll to position [303, 0]
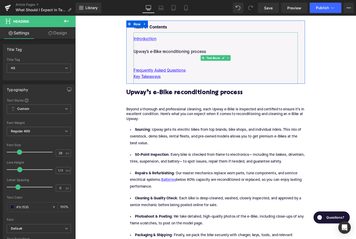
click at [166, 64] on p at bounding box center [233, 63] width 185 height 7
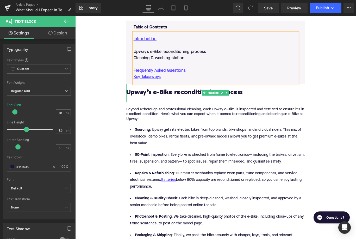
click at [178, 103] on h2 "Upway’s e-Bike reconditioning process" at bounding box center [233, 102] width 201 height 8
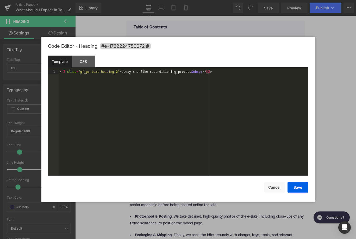
click at [162, 0] on div "Text Block You are previewing how the will restyle your page. You can not edit …" at bounding box center [178, 0] width 356 height 0
click at [132, 45] on span "#e-1732224750072" at bounding box center [125, 45] width 51 height 5
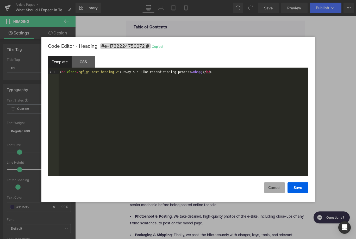
click at [271, 187] on button "Cancel" at bounding box center [274, 187] width 21 height 10
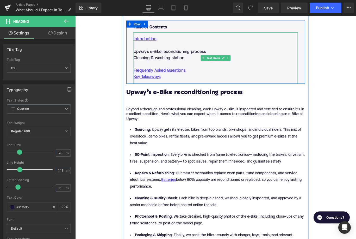
click at [163, 54] on p "Upway’s e-Bike reconditioning process" at bounding box center [233, 56] width 185 height 7
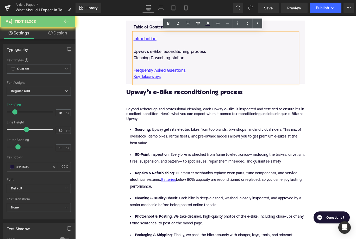
click at [163, 54] on p "Upway’s e-Bike reconditioning process" at bounding box center [233, 56] width 185 height 7
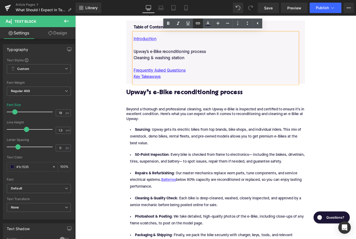
click at [198, 24] on icon at bounding box center [198, 23] width 6 height 6
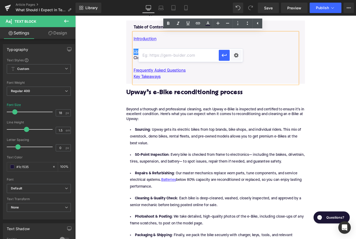
click at [169, 60] on input "text" at bounding box center [179, 55] width 80 height 13
paste input "#e-1732224750072"
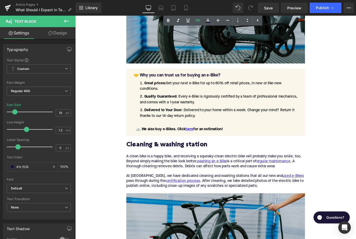
scroll to position [609, 0]
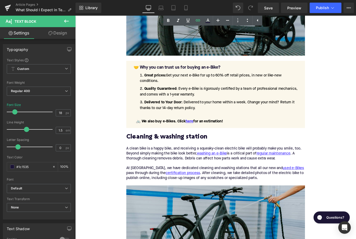
click at [169, 154] on h2 "Cleaning & washing station" at bounding box center [233, 152] width 201 height 8
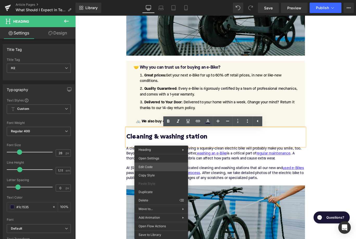
click at [155, 0] on div "Text Block You are previewing how the will restyle your page. You can not edit …" at bounding box center [178, 0] width 356 height 0
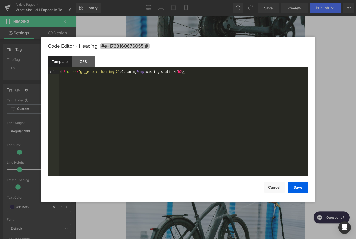
click at [137, 45] on span "#e-1733160676055" at bounding box center [125, 45] width 50 height 5
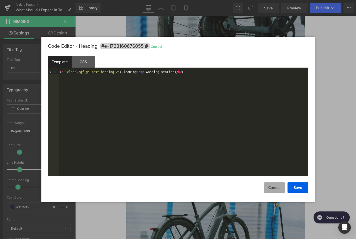
click at [276, 188] on button "Cancel" at bounding box center [274, 187] width 21 height 10
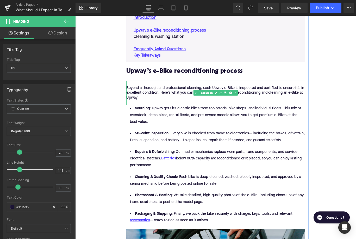
scroll to position [297, 0]
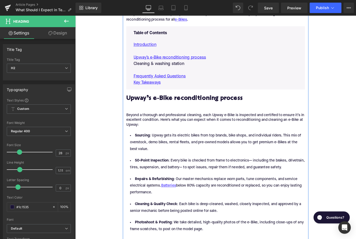
click at [173, 68] on p "Cleaning & washing station" at bounding box center [233, 69] width 185 height 7
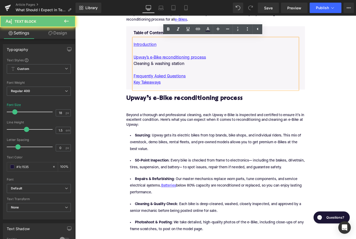
click at [173, 68] on p "Cleaning & washing station" at bounding box center [233, 69] width 185 height 7
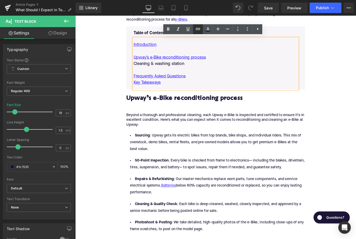
click at [200, 32] on icon at bounding box center [198, 29] width 6 height 6
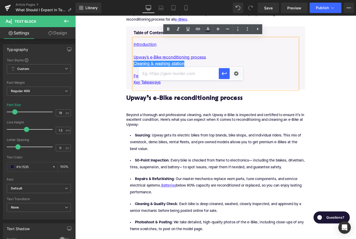
click at [173, 71] on input "text" at bounding box center [179, 73] width 80 height 13
paste input "#e-1733160676055"
type input "#e-1733160676055"
click at [223, 75] on icon "button" at bounding box center [224, 73] width 6 height 6
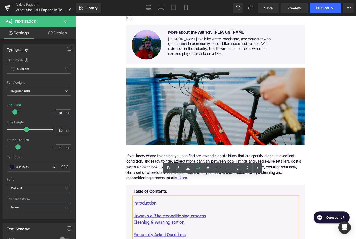
scroll to position [102, 0]
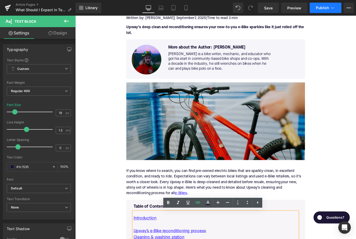
click at [329, 10] on span "Publish" at bounding box center [322, 8] width 13 height 4
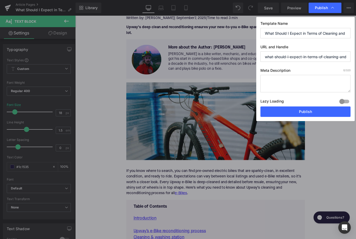
click at [288, 82] on textarea at bounding box center [306, 83] width 90 height 17
paste textarea "Upway reconditions every e-Bike with pro cleaning, repairs, and a 50-point insp…"
type textarea "Upway reconditions every e-Bike with pro cleaning, repairs, and a 50-point insp…"
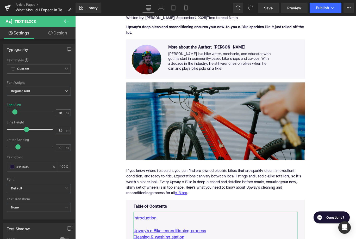
click at [161, 132] on img at bounding box center [233, 133] width 201 height 87
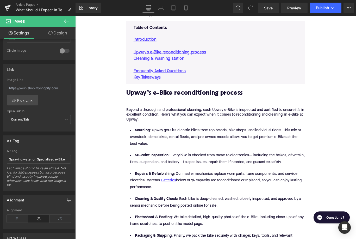
scroll to position [387, 0]
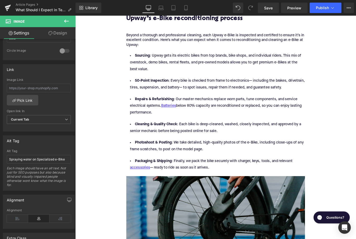
click at [187, 204] on img at bounding box center [233, 238] width 201 height 87
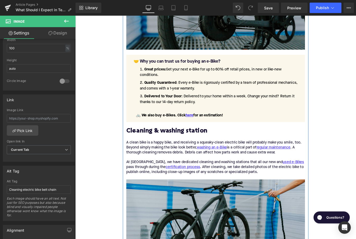
scroll to position [669, 0]
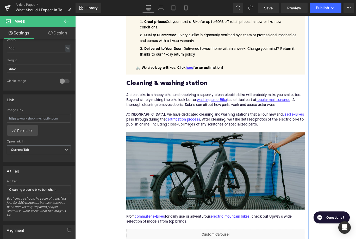
click at [178, 208] on img at bounding box center [233, 189] width 201 height 87
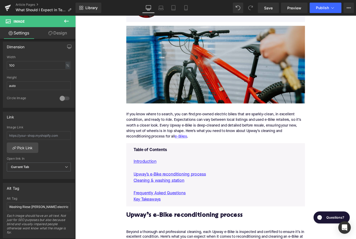
scroll to position [0, 0]
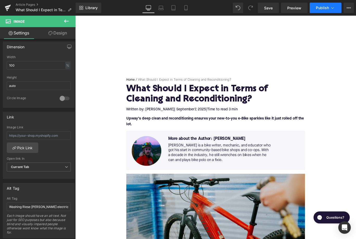
click at [327, 4] on button "Publish" at bounding box center [326, 8] width 32 height 10
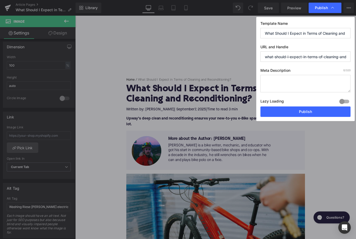
click at [280, 82] on textarea at bounding box center [306, 83] width 90 height 17
paste textarea "Upway reconditions every e-Bike with pro cleaning, repairs, and a 50-point insp…"
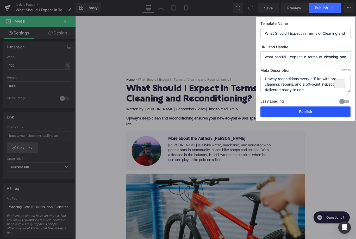
type textarea "Upway reconditions every e-Bike with pro cleaning, repairs, and a 50-point insp…"
click at [290, 109] on button "Publish" at bounding box center [306, 111] width 90 height 10
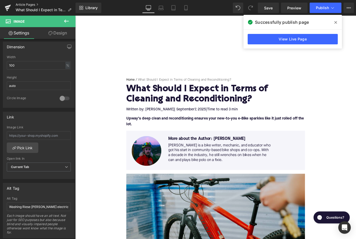
click at [33, 5] on link "Article Pages" at bounding box center [46, 5] width 60 height 4
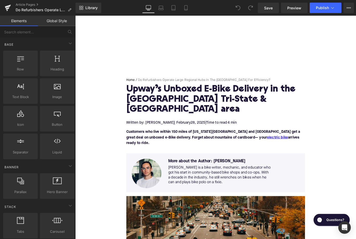
click at [162, 104] on h1 "Upway’s Unboxed E-Bike Delivery in the [GEOGRAPHIC_DATA] Tri-State & [GEOGRAPHI…" at bounding box center [233, 110] width 201 height 34
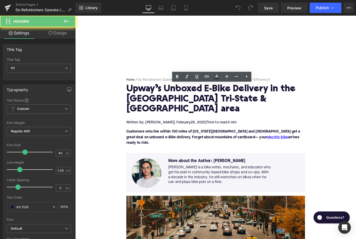
click at [162, 104] on h1 "Upway’s Unboxed E-Bike Delivery in the [GEOGRAPHIC_DATA] Tri-State & [GEOGRAPHI…" at bounding box center [233, 110] width 201 height 34
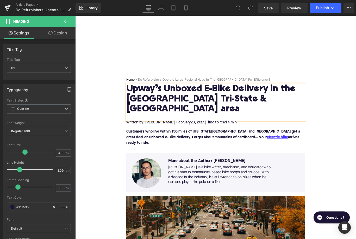
paste div
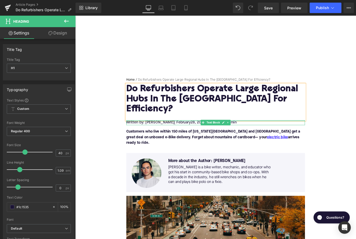
click at [188, 133] on span "| February" at bounding box center [196, 135] width 18 height 4
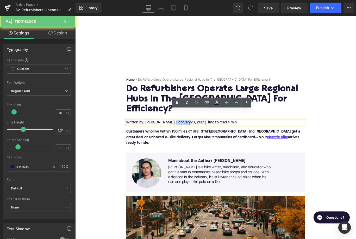
click at [188, 133] on span "| February" at bounding box center [196, 135] width 18 height 4
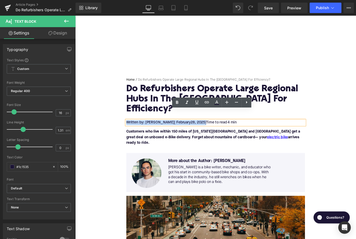
click at [188, 133] on span "| February" at bounding box center [196, 135] width 18 height 4
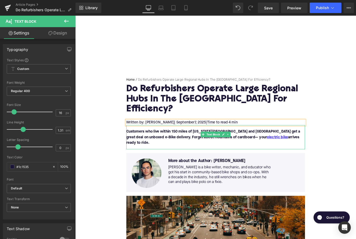
click at [171, 143] on p "Customers who live within 150 miles of [US_STATE][GEOGRAPHIC_DATA] and [GEOGRAP…" at bounding box center [233, 152] width 201 height 19
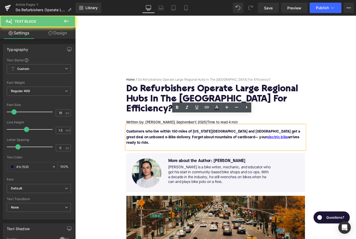
click at [171, 143] on p "Customers who live within 150 miles of [US_STATE][GEOGRAPHIC_DATA] and [GEOGRAP…" at bounding box center [233, 152] width 201 height 19
paste div
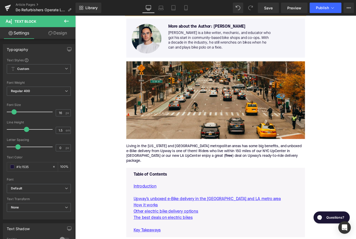
scroll to position [153, 0]
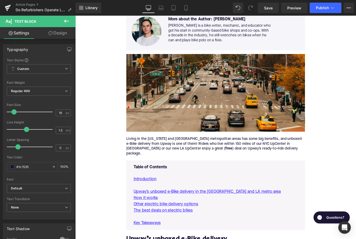
click at [161, 151] on div "Living in the [US_STATE] and [GEOGRAPHIC_DATA] metropolitan areas has some big …" at bounding box center [233, 162] width 201 height 22
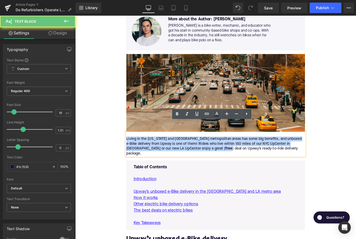
paste div
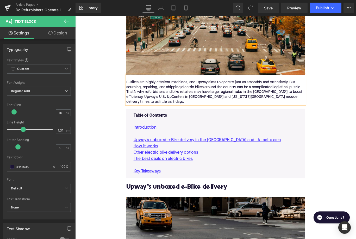
scroll to position [241, 0]
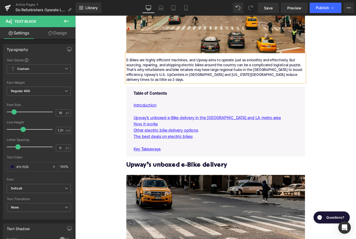
click at [172, 180] on h2 "Upway’s unboxed e-Bike delivery" at bounding box center [233, 184] width 201 height 8
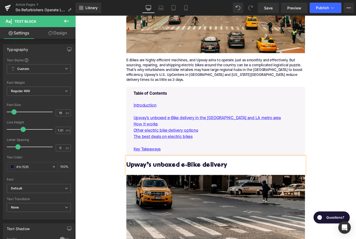
click at [172, 180] on h2 "Upway’s unboxed e-Bike delivery" at bounding box center [233, 184] width 201 height 8
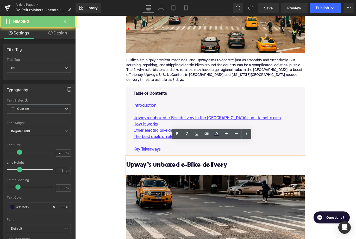
paste div
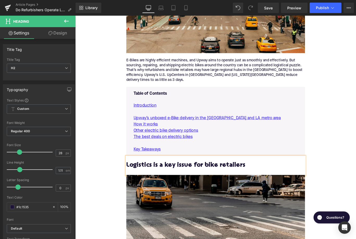
scroll to position [421, 0]
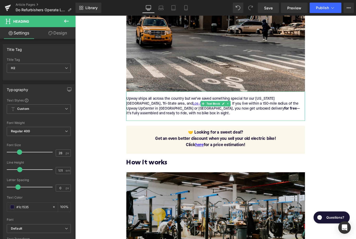
click at [212, 106] on div "Upway ships all across the country but we’ve saved something special for our [U…" at bounding box center [233, 119] width 201 height 27
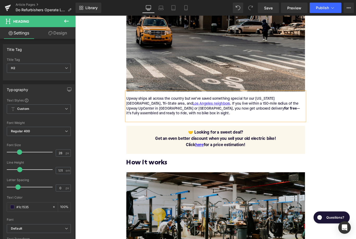
click at [212, 106] on div "Upway ships all across the country but we’ve saved something special for our [U…" at bounding box center [233, 119] width 201 height 27
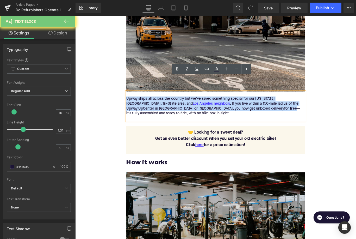
click at [212, 106] on div "Upway ships all across the country but we’ve saved something special for our [U…" at bounding box center [233, 119] width 201 height 27
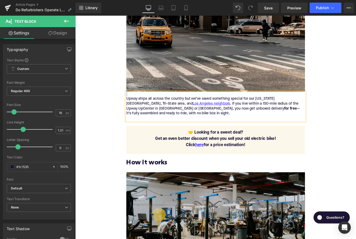
paste div
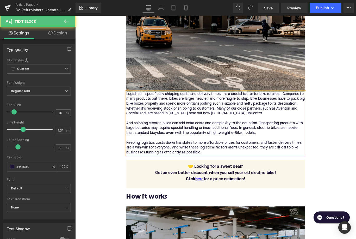
click at [133, 101] on div "Logistics— specifically shipping costs and delivery times— is a crucial factor …" at bounding box center [233, 136] width 201 height 71
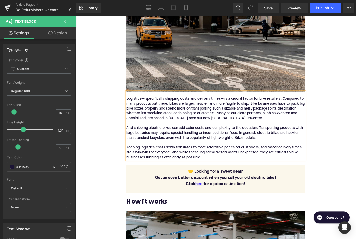
click at [139, 113] on div "Logistics— specifically shipping costs and delivery times— is a crucial factor …" at bounding box center [233, 119] width 201 height 27
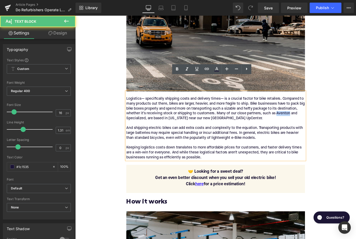
click at [139, 113] on div "Logistics— specifically shipping costs and delivery times— is a crucial factor …" at bounding box center [233, 119] width 201 height 27
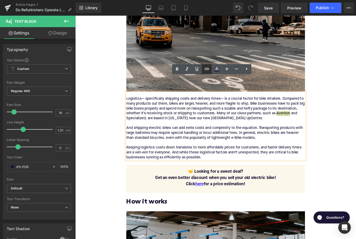
click at [205, 69] on icon at bounding box center [207, 69] width 6 height 6
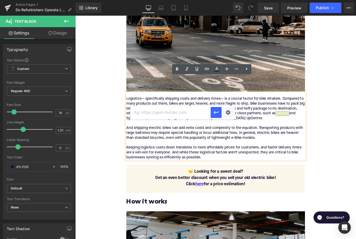
click at [157, 113] on input "text" at bounding box center [171, 112] width 80 height 13
paste input "[URL][DOMAIN_NAME]"
click at [217, 111] on icon "button" at bounding box center [216, 112] width 6 height 6
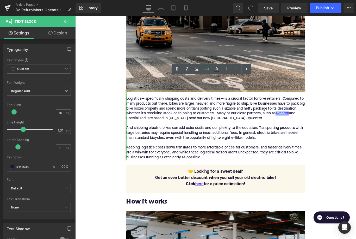
click at [162, 113] on div "Logistics— specifically shipping costs and delivery times— is a crucial factor …" at bounding box center [233, 119] width 201 height 27
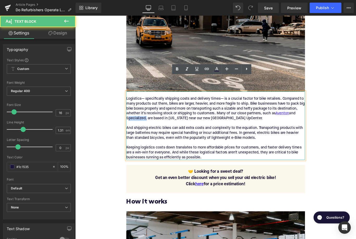
click at [162, 113] on div "Logistics— specifically shipping costs and delivery times— is a crucial factor …" at bounding box center [233, 119] width 201 height 27
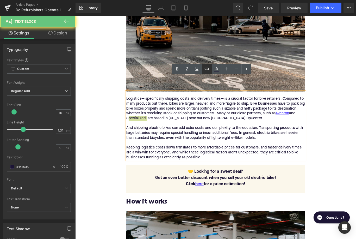
click at [206, 69] on icon at bounding box center [207, 69] width 6 height 6
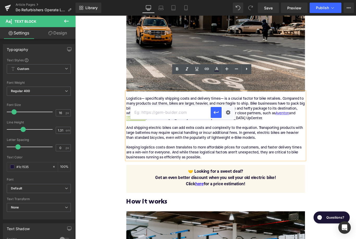
click at [170, 118] on input "text" at bounding box center [171, 112] width 80 height 13
paste input "[URL][DOMAIN_NAME]"
click at [213, 111] on icon "button" at bounding box center [216, 112] width 6 height 6
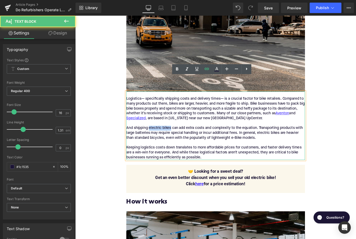
drag, startPoint x: 183, startPoint y: 125, endPoint x: 158, endPoint y: 125, distance: 24.2
click at [158, 125] on div "Logistics— specifically shipping costs and delivery times— is a crucial factor …" at bounding box center [233, 139] width 201 height 77
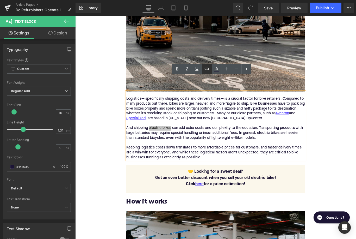
click at [206, 69] on icon at bounding box center [207, 69] width 6 height 6
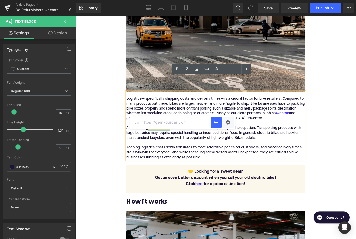
click at [178, 121] on input "text" at bounding box center [171, 122] width 80 height 13
paste input "[URL][DOMAIN_NAME]"
click at [213, 125] on button "button" at bounding box center [216, 122] width 11 height 11
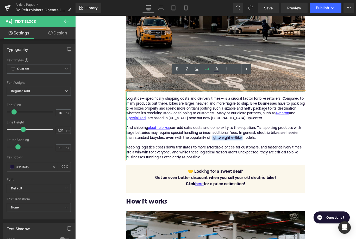
drag, startPoint x: 228, startPoint y: 136, endPoint x: 262, endPoint y: 136, distance: 33.6
click at [262, 136] on div "Logistics— specifically shipping costs and delivery times— is a crucial factor …" at bounding box center [233, 139] width 201 height 77
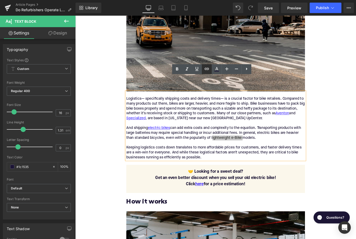
click at [208, 71] on icon at bounding box center [207, 69] width 6 height 6
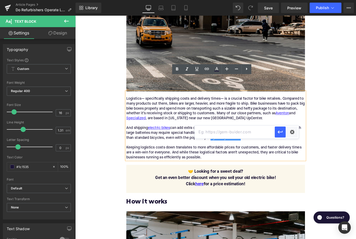
click at [220, 134] on input "text" at bounding box center [235, 131] width 80 height 13
paste input "[URL][DOMAIN_NAME]"
type input "[URL][DOMAIN_NAME]"
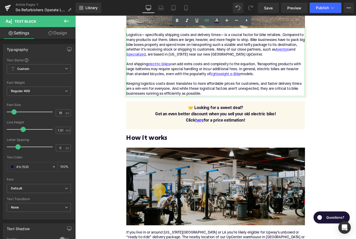
scroll to position [509, 0]
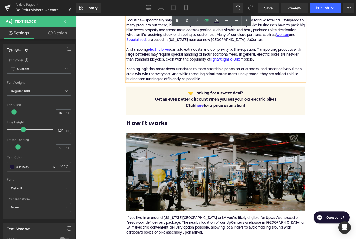
click at [161, 133] on h2 "How it works" at bounding box center [233, 137] width 201 height 8
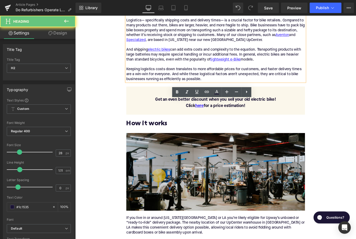
click at [161, 133] on h2 "How it works" at bounding box center [233, 137] width 201 height 8
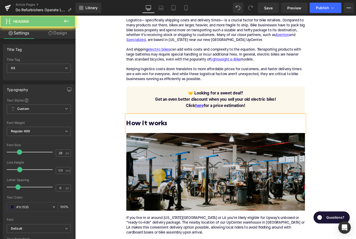
paste div
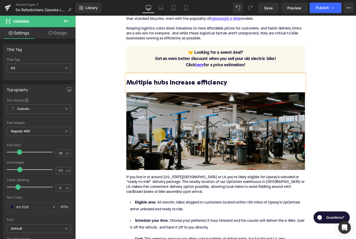
scroll to position [577, 0]
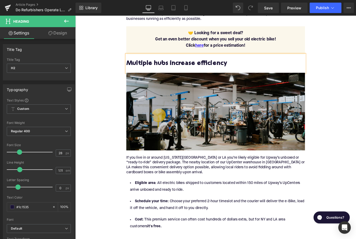
click at [170, 172] on p "If you live in or around [US_STATE][GEOGRAPHIC_DATA] or LA you’re likely eligib…" at bounding box center [233, 185] width 201 height 27
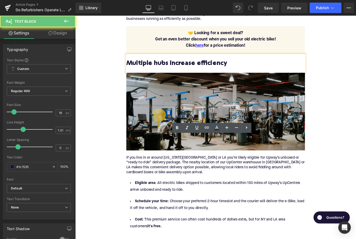
click at [170, 172] on p "If you live in or around [US_STATE][GEOGRAPHIC_DATA] or LA you’re likely eligib…" at bounding box center [233, 185] width 201 height 27
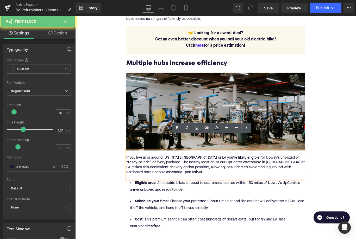
click at [170, 172] on p "If you live in or around [US_STATE][GEOGRAPHIC_DATA] or LA you’re likely eligib…" at bounding box center [233, 185] width 201 height 27
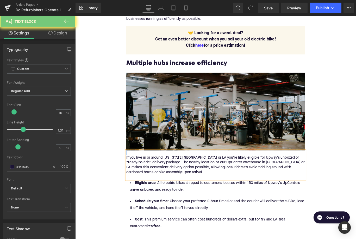
paste div
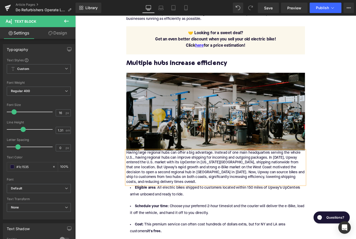
click at [133, 169] on div "Having large regional hubs can offer a big advantage. Instead of one main headq…" at bounding box center [233, 186] width 201 height 38
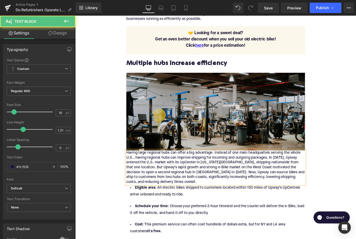
click at [133, 167] on div "Having large regional hubs can offer a big advantage. Instead of one main headq…" at bounding box center [233, 186] width 201 height 38
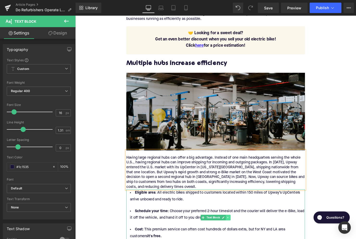
click at [247, 238] on icon at bounding box center [247, 242] width 3 height 3
click at [250, 238] on icon at bounding box center [249, 242] width 3 height 3
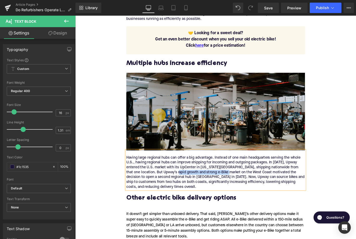
drag, startPoint x: 189, startPoint y: 174, endPoint x: 247, endPoint y: 173, distance: 57.6
click at [248, 173] on div "Having large regional hubs can offer a big advantage. Instead of one main headq…" at bounding box center [233, 191] width 201 height 38
click at [245, 173] on div "Having large regional hubs can offer a big advantage. Instead of one main headq…" at bounding box center [233, 191] width 201 height 38
drag, startPoint x: 202, startPoint y: 175, endPoint x: 262, endPoint y: 173, distance: 60.5
click at [262, 173] on div "Having large regional hubs can offer a big advantage. Instead of one main headq…" at bounding box center [233, 191] width 201 height 38
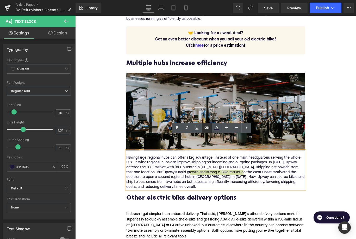
click at [208, 127] on icon at bounding box center [207, 127] width 6 height 6
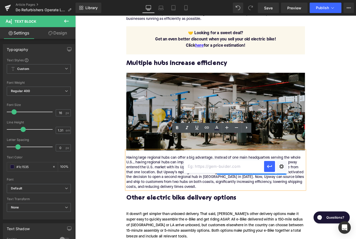
click at [213, 166] on input "text" at bounding box center [224, 166] width 80 height 13
paste input "[URL][DOMAIN_NAME][US_STATE]"
type input "[URL][DOMAIN_NAME][US_STATE]"
click at [271, 167] on icon "button" at bounding box center [269, 166] width 5 height 3
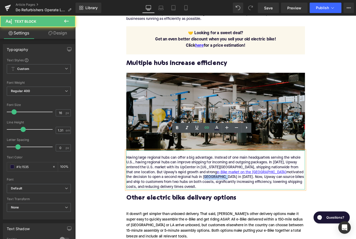
drag, startPoint x: 176, startPoint y: 179, endPoint x: 199, endPoint y: 181, distance: 22.5
click at [199, 181] on div "Having large regional hubs can offer a big advantage. Instead of one main headq…" at bounding box center [233, 191] width 201 height 38
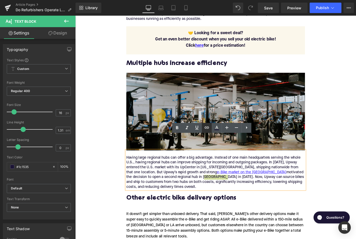
click at [209, 126] on icon at bounding box center [207, 127] width 6 height 6
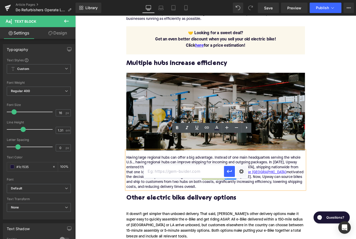
click at [206, 170] on input "text" at bounding box center [184, 171] width 80 height 13
paste input "[URL][DOMAIN_NAME]"
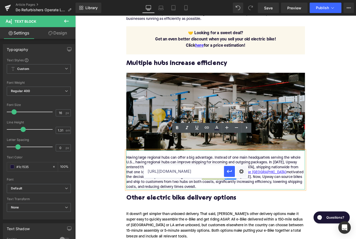
type input "[URL][DOMAIN_NAME]"
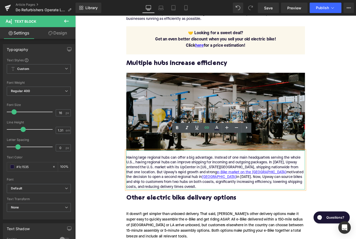
click at [205, 179] on div "Having large regional hubs can offer a big advantage. Instead of one main headq…" at bounding box center [233, 191] width 201 height 38
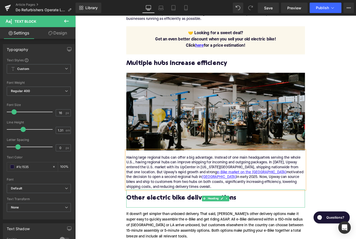
click at [165, 217] on h2 "Other electric bike delivery options" at bounding box center [233, 221] width 201 height 8
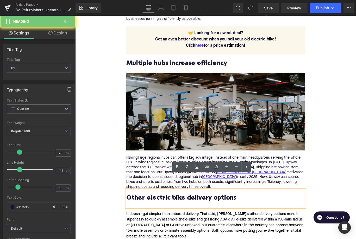
click at [165, 217] on h2 "Other electric bike delivery options" at bounding box center [233, 221] width 201 height 8
paste div
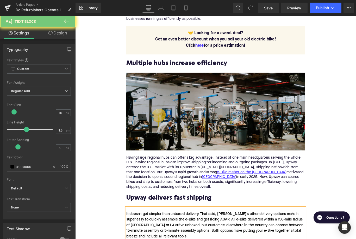
paste div
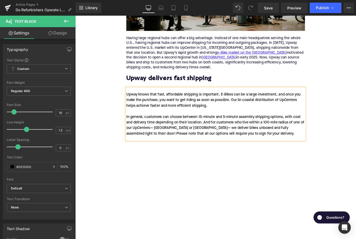
scroll to position [720, 0]
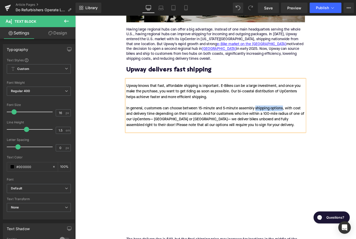
drag, startPoint x: 278, startPoint y: 103, endPoint x: 308, endPoint y: 103, distance: 29.7
click at [308, 103] on div "Upway knows that fast, affordable shipping is important. E-Bikes can be a large…" at bounding box center [233, 116] width 201 height 58
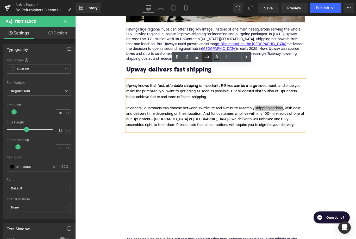
click at [206, 57] on icon at bounding box center [207, 57] width 6 height 6
click at [237, 102] on input "text" at bounding box center [269, 102] width 80 height 13
paste input "[URL][DOMAIN_NAME]"
type input "[URL][DOMAIN_NAME]"
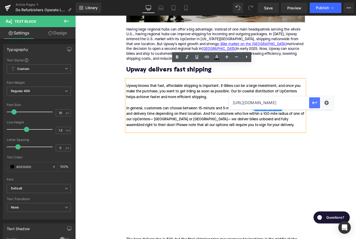
click at [312, 103] on button "button" at bounding box center [314, 102] width 11 height 11
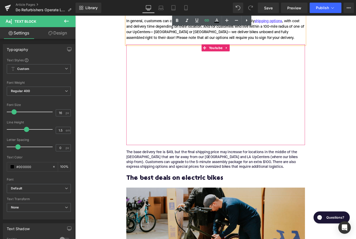
scroll to position [839, 0]
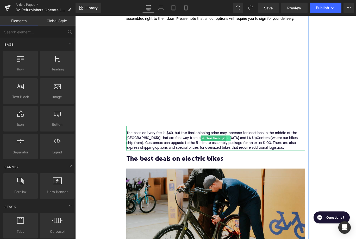
click at [248, 150] on link at bounding box center [246, 153] width 5 height 6
click at [249, 152] on icon at bounding box center [249, 153] width 3 height 3
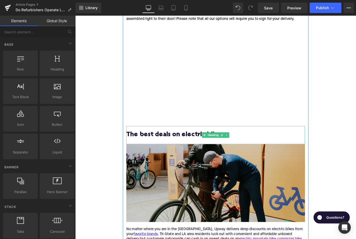
click at [189, 145] on h2 "The best deals on electric bikes" at bounding box center [233, 149] width 201 height 8
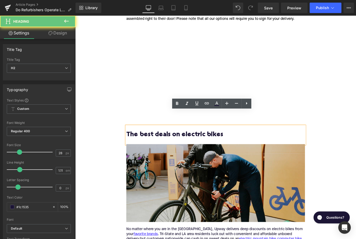
click at [189, 145] on h2 "The best deals on electric bikes" at bounding box center [233, 149] width 201 height 8
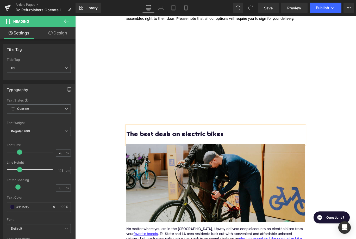
paste div
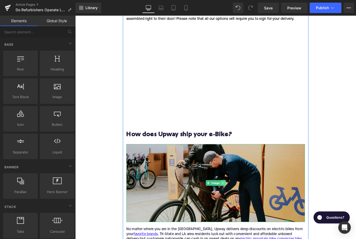
click at [242, 202] on icon at bounding box center [241, 203] width 3 height 3
click at [245, 202] on icon at bounding box center [244, 203] width 3 height 3
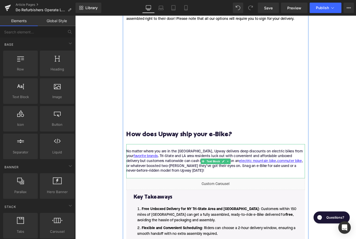
click at [175, 165] on div "No matter where you are in the [GEOGRAPHIC_DATA], Upway delivers deep discounts…" at bounding box center [233, 178] width 201 height 27
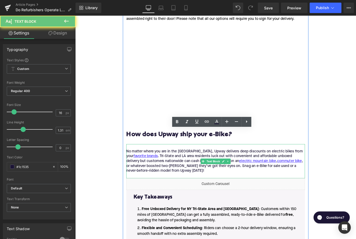
click at [175, 165] on div "No matter where you are in the [GEOGRAPHIC_DATA], Upway delivers deep discounts…" at bounding box center [233, 178] width 201 height 27
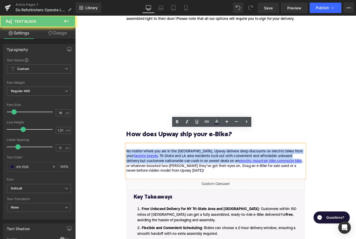
click at [175, 165] on div "No matter where you are in the [GEOGRAPHIC_DATA], Upway delivers deep discounts…" at bounding box center [233, 178] width 201 height 27
paste div
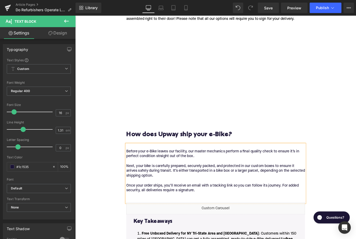
click at [200, 165] on div "Before your e-Bike leaves our facility, our master mechanics perform a final qu…" at bounding box center [233, 192] width 201 height 55
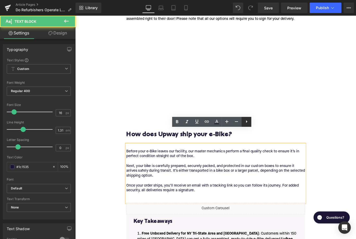
click at [247, 123] on icon at bounding box center [247, 121] width 6 height 6
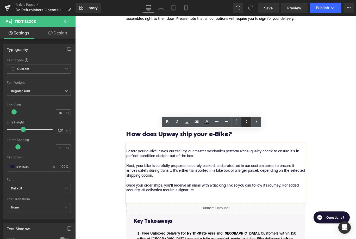
click at [245, 123] on icon at bounding box center [246, 121] width 6 height 6
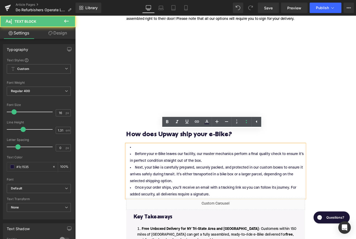
click at [175, 160] on ul "Before your e-Bike leaves our facility, our master mechanics perform a final qu…" at bounding box center [233, 190] width 201 height 60
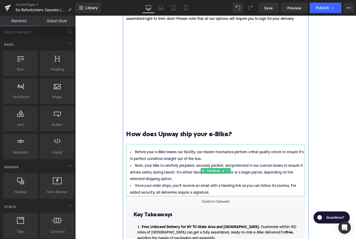
click at [140, 165] on li "Before your e-Bike leaves our facility, our master mechanics perform a final qu…" at bounding box center [233, 172] width 201 height 15
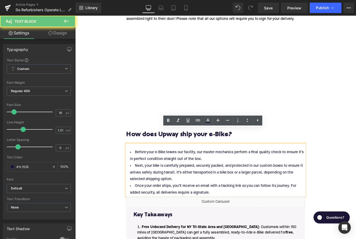
click at [141, 165] on li "Before your e-Bike leaves our facility, our master mechanics perform a final qu…" at bounding box center [233, 172] width 201 height 15
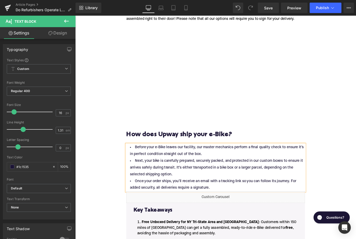
click at [261, 198] on li "Once your order ships, you’ll receive an email with a tracking link so you can …" at bounding box center [233, 205] width 201 height 15
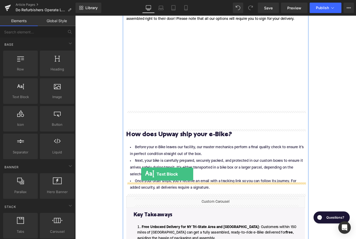
drag, startPoint x: 85, startPoint y: 106, endPoint x: 150, endPoint y: 194, distance: 109.7
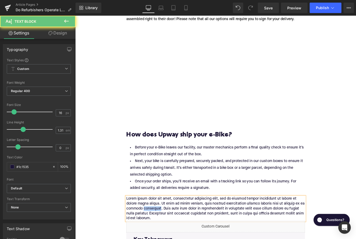
click at [166, 218] on p "Lorem ipsum dolor sit amet, consectetur adipiscing elit, sed do eiusmod tempor …" at bounding box center [233, 231] width 201 height 27
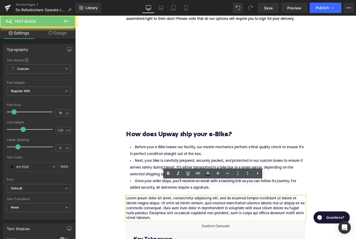
click at [166, 218] on p "Lorem ipsum dolor sit amet, consectetur adipiscing elit, sed do eiusmod tempor …" at bounding box center [233, 231] width 201 height 27
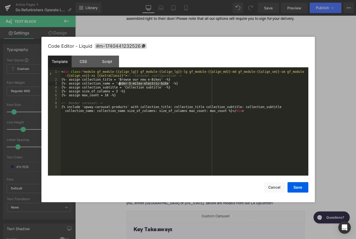
drag, startPoint x: 169, startPoint y: 83, endPoint x: 119, endPoint y: 85, distance: 49.8
click at [119, 85] on div "< div class = "module gf_module-{{align_lg}} gf_module-{{align_lg}}-lg gf_modul…" at bounding box center [184, 130] width 248 height 121
click at [140, 80] on div "< div class = "module gf_module-{{align_lg}} gf_module-{{align_lg}}-lg gf_modul…" at bounding box center [184, 130] width 248 height 121
click at [154, 81] on div "< div class = "module gf_module-{{align_lg}} gf_module-{{align_lg}}-lg gf_modul…" at bounding box center [184, 130] width 248 height 121
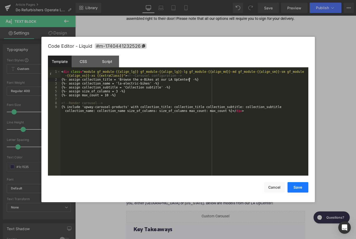
click at [297, 187] on button "Save" at bounding box center [298, 187] width 21 height 10
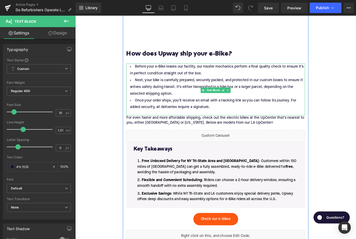
scroll to position [958, 0]
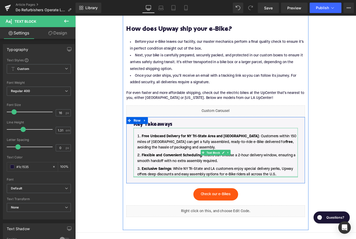
click at [307, 184] on li "Exclusive Savings : While NY Tri-State and LA customers enjoy special delivery …" at bounding box center [233, 190] width 185 height 13
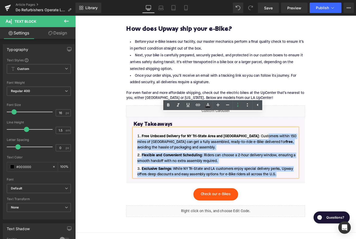
drag, startPoint x: 305, startPoint y: 178, endPoint x: 258, endPoint y: 133, distance: 65.1
click at [258, 148] on ol "Free Unboxed Delivery for NY Tri-State Area and [GEOGRAPHIC_DATA] : Customers w…" at bounding box center [233, 172] width 185 height 49
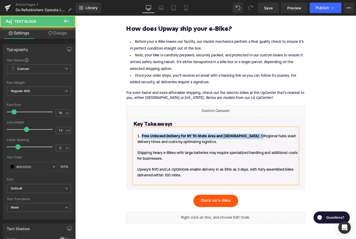
drag, startPoint x: 252, startPoint y: 135, endPoint x: 150, endPoint y: 133, distance: 101.2
click at [150, 148] on li "Free Unboxed Delivery for NY Tri-State Area and [GEOGRAPHIC_DATA] : CRegional h…" at bounding box center [233, 176] width 185 height 56
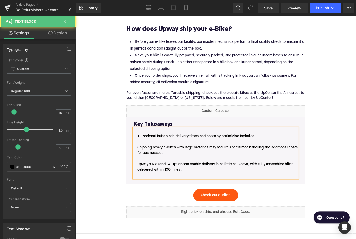
click at [144, 148] on li "Regional hubs slash delivery times and costs by optimizing logistics. Shipping …" at bounding box center [233, 173] width 185 height 50
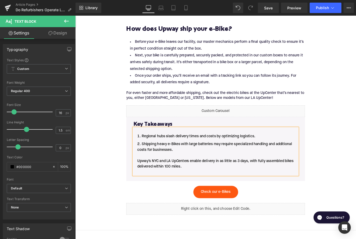
click at [142, 162] on li "Shipping heavy e-Bikes with large batteries may require specialized handling an…" at bounding box center [233, 176] width 185 height 38
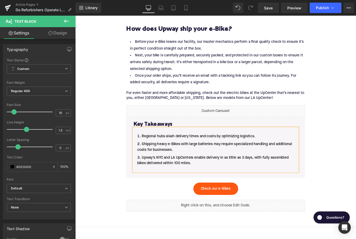
click at [167, 172] on li "Upway’s NYC and LA UpCenters enable delivery in as little as 3 days, with fully…" at bounding box center [233, 181] width 185 height 19
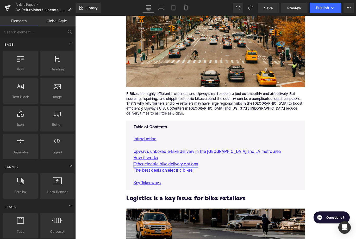
scroll to position [203, 0]
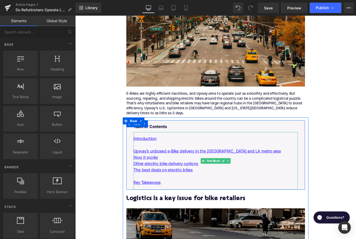
click at [220, 186] on p "The best deals on electric bikes" at bounding box center [233, 189] width 185 height 7
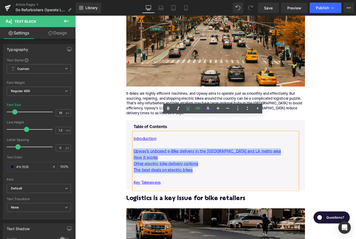
drag, startPoint x: 214, startPoint y: 171, endPoint x: 141, endPoint y: 149, distance: 75.8
click at [141, 149] on div "Introduction Upway’s unboxed e-Bike delivery in the [GEOGRAPHIC_DATA] and LA me…" at bounding box center [233, 178] width 185 height 65
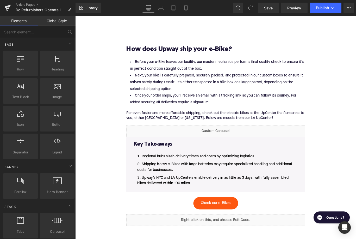
scroll to position [883, 0]
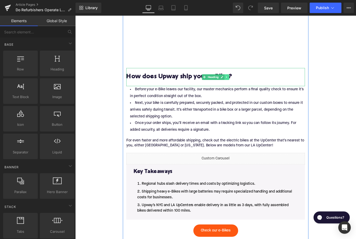
click at [247, 83] on icon at bounding box center [245, 84] width 3 height 3
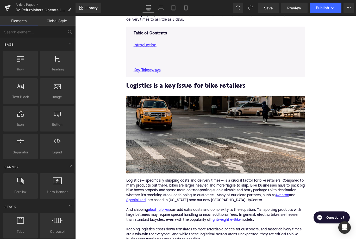
scroll to position [214, 0]
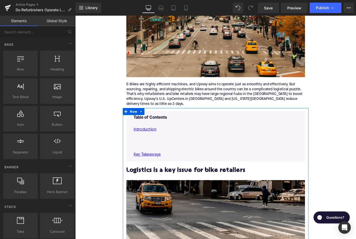
click at [168, 186] on h2 "Logistics is a key issue for bike retailers" at bounding box center [233, 190] width 201 height 8
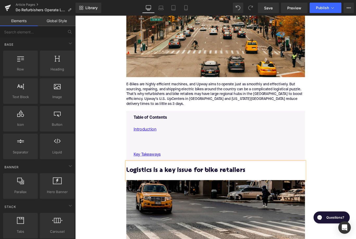
click at [168, 186] on h2 "Logistics is a key issue for bike retailers" at bounding box center [233, 190] width 201 height 8
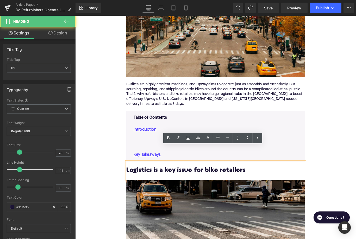
click at [179, 186] on h2 "Logistics is a key issue for bike retailers" at bounding box center [233, 190] width 201 height 8
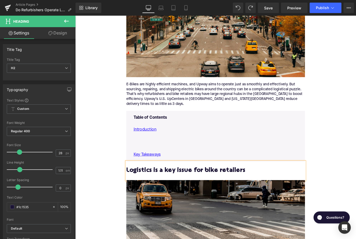
click at [173, 154] on p at bounding box center [233, 157] width 185 height 7
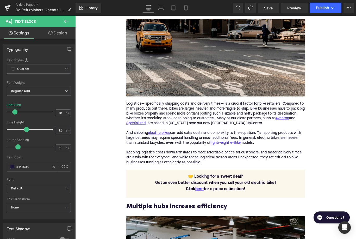
scroll to position [407, 0]
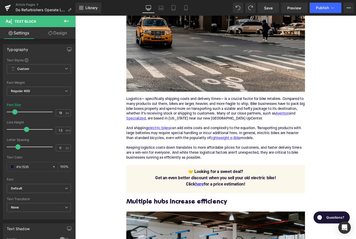
click at [174, 221] on h2 "Multiple hubs increase efficiency" at bounding box center [233, 225] width 201 height 8
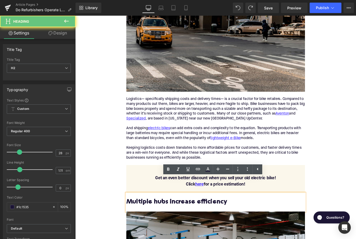
click at [174, 221] on h2 "Multiple hubs increase efficiency" at bounding box center [233, 225] width 201 height 8
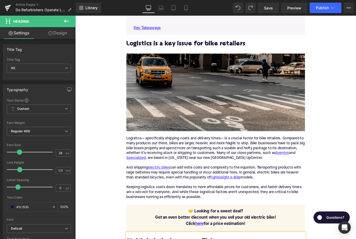
scroll to position [298, 0]
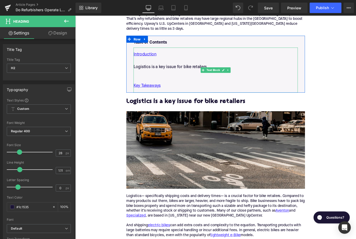
click at [163, 77] on p at bounding box center [233, 80] width 185 height 7
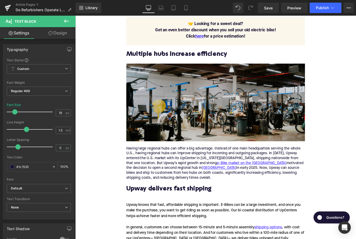
scroll to position [649, 0]
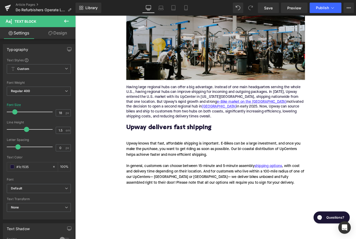
click at [162, 137] on h2 "Upway delivers fast shipping" at bounding box center [233, 141] width 201 height 8
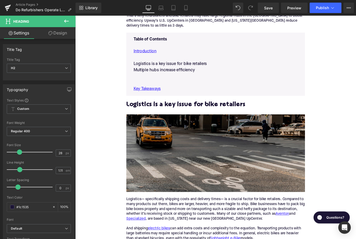
scroll to position [292, 0]
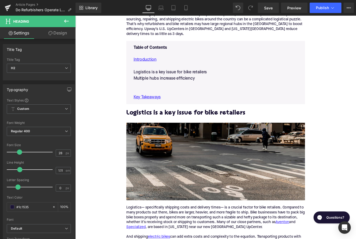
click at [154, 90] on p at bounding box center [233, 93] width 185 height 7
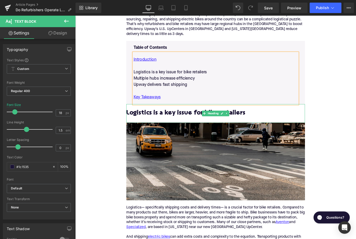
click at [155, 121] on h2 "Logistics is a key issue for bike retailers" at bounding box center [233, 125] width 201 height 8
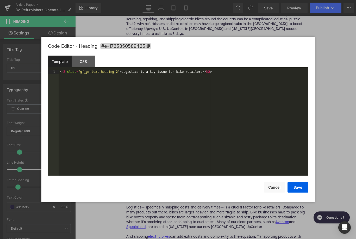
click at [149, 0] on div "Text Block You are previewing how the will restyle your page. You can not edit …" at bounding box center [178, 0] width 356 height 0
click at [140, 45] on span "#e-1735350589425" at bounding box center [125, 45] width 51 height 5
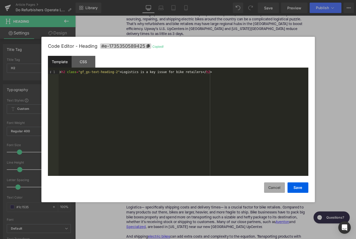
click at [276, 187] on button "Cancel" at bounding box center [274, 187] width 21 height 10
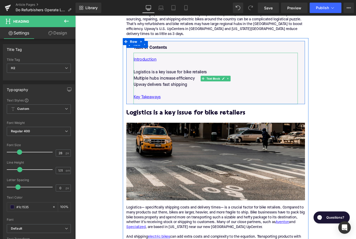
click at [187, 76] on p "Logistics is a key issue for bike retailers" at bounding box center [233, 79] width 185 height 7
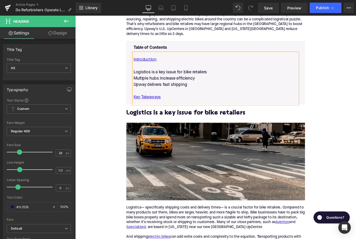
click at [187, 76] on p "Logistics is a key issue for bike retailers" at bounding box center [233, 79] width 185 height 7
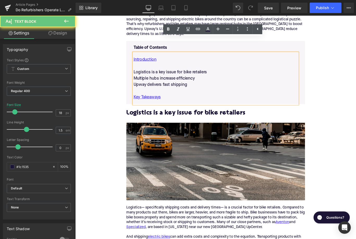
click at [187, 76] on p "Logistics is a key issue for bike retailers" at bounding box center [233, 79] width 185 height 7
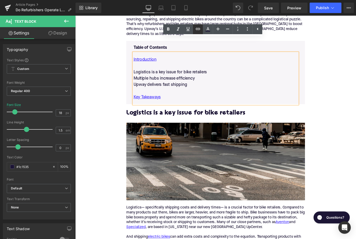
click at [197, 30] on icon at bounding box center [198, 29] width 6 height 6
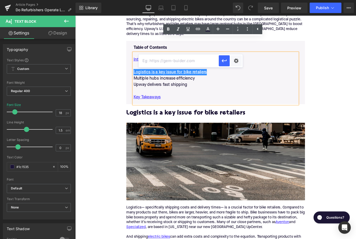
click at [187, 63] on input "text" at bounding box center [179, 60] width 80 height 13
paste input "#e-1735350589425"
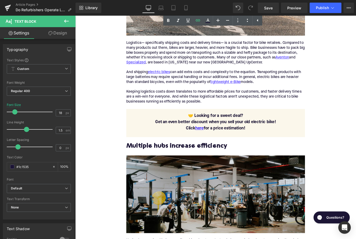
scroll to position [500, 0]
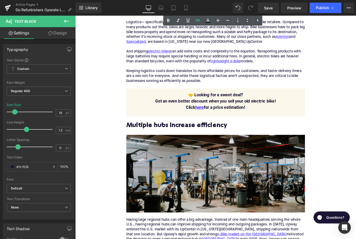
click at [172, 135] on h2 "Multiple hubs increase efficiency" at bounding box center [233, 139] width 201 height 8
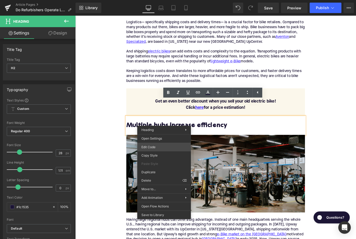
click at [160, 0] on div "Text Block You are previewing how the will restyle your page. You can not edit …" at bounding box center [178, 0] width 356 height 0
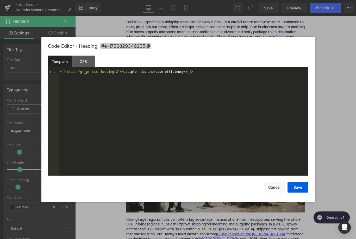
click at [137, 48] on span "#e-1730829349265" at bounding box center [125, 45] width 51 height 5
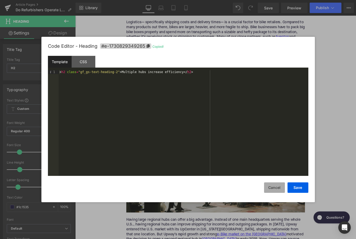
click at [270, 183] on button "Cancel" at bounding box center [274, 187] width 21 height 10
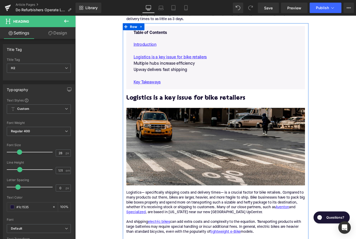
scroll to position [287, 0]
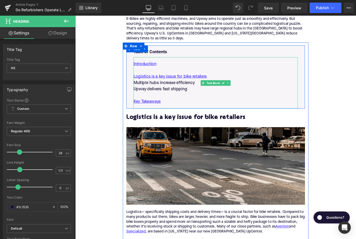
click at [172, 88] on p "Multiple hubs increase efficiency" at bounding box center [233, 91] width 185 height 7
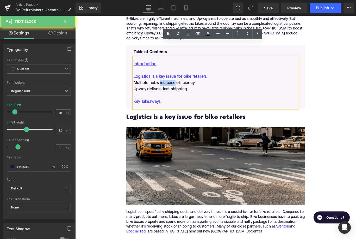
click at [172, 88] on p "Multiple hubs increase efficiency" at bounding box center [233, 91] width 185 height 7
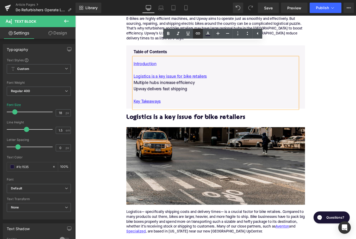
click at [197, 35] on icon at bounding box center [198, 33] width 6 height 6
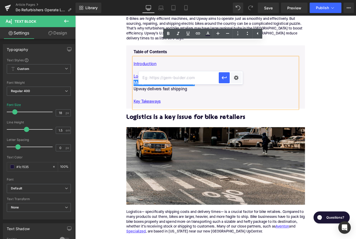
click at [173, 78] on input "text" at bounding box center [179, 77] width 80 height 13
paste input "#e-1730829349265"
click at [226, 78] on icon "button" at bounding box center [224, 78] width 6 height 6
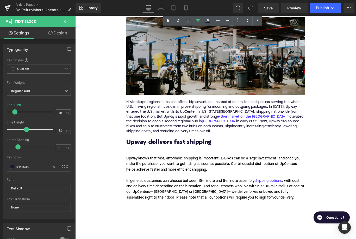
scroll to position [663, 0]
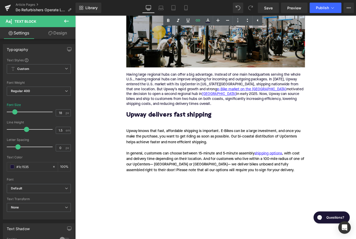
click at [178, 124] on h2 "Upway delivers fast shipping" at bounding box center [233, 128] width 201 height 8
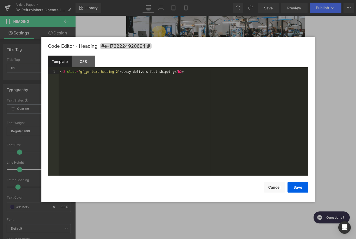
click at [164, 0] on div "Text Block You are previewing how the will restyle your page. You can not edit …" at bounding box center [178, 0] width 356 height 0
click at [144, 49] on span "#e-1732224920694" at bounding box center [126, 45] width 52 height 5
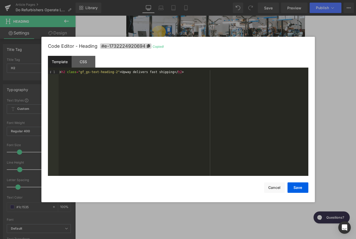
click at [279, 195] on div "Code Editor - Heading #e-1732224920694 Copied! Template CSS 1 < h2 class = "gf_…" at bounding box center [178, 119] width 261 height 165
click at [276, 189] on button "Cancel" at bounding box center [274, 187] width 21 height 10
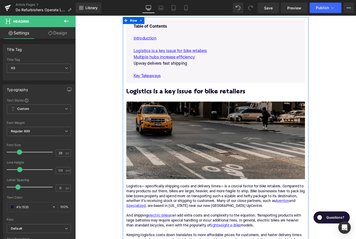
scroll to position [261, 0]
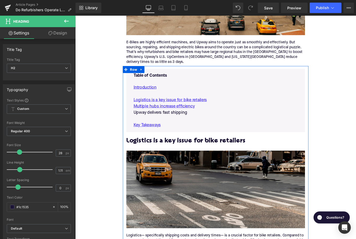
click at [177, 121] on p "Upway delivers fast shipping" at bounding box center [233, 124] width 185 height 7
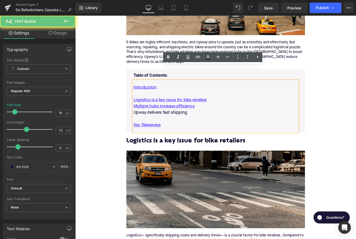
click at [177, 121] on p "Upway delivers fast shipping" at bounding box center [233, 124] width 185 height 7
click at [198, 58] on icon at bounding box center [198, 57] width 4 height 2
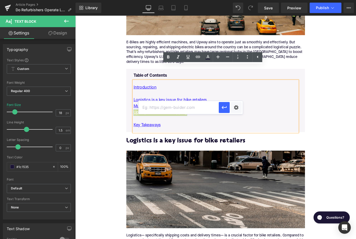
click at [192, 109] on input "text" at bounding box center [179, 107] width 80 height 13
paste input "#e-1732224920694"
type input "#e-1732224920694"
click at [224, 108] on icon "button" at bounding box center [224, 107] width 6 height 6
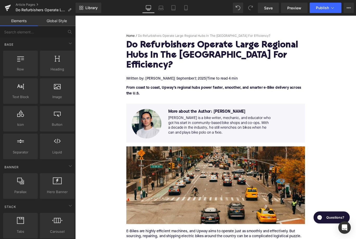
scroll to position [61, 0]
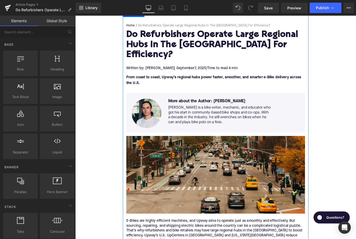
click at [150, 184] on img at bounding box center [233, 194] width 201 height 87
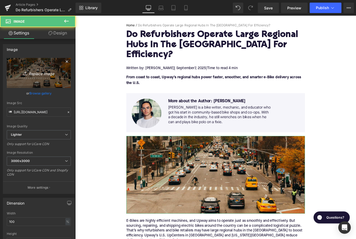
click at [28, 79] on link "Replace Image" at bounding box center [39, 73] width 64 height 30
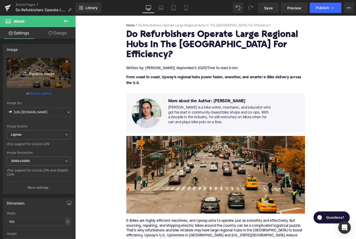
type input "C:\fakepath\Remy Pt. 3(81).png"
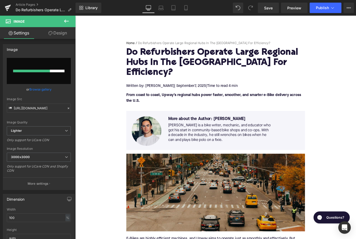
scroll to position [29, 0]
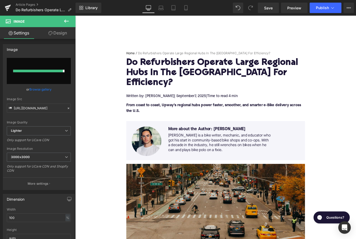
type input "[URL][DOMAIN_NAME]"
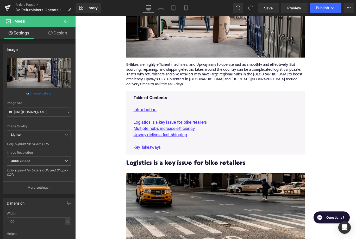
scroll to position [300, 0]
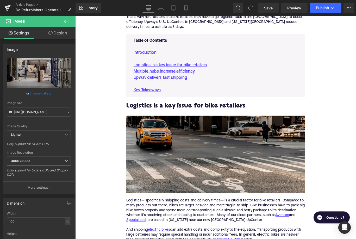
click at [209, 143] on img at bounding box center [233, 171] width 201 height 87
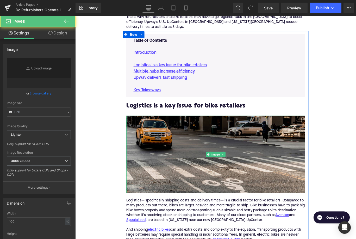
type input "[URL][DOMAIN_NAME]"
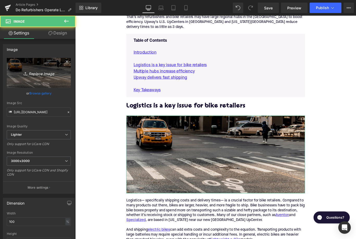
click at [53, 78] on link "Replace Image" at bounding box center [39, 73] width 64 height 30
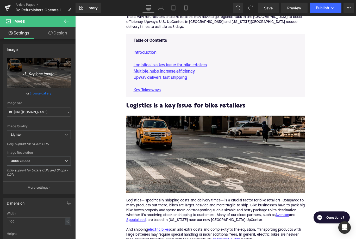
type input "C:\fakepath\Remy Pt. 3(80).png"
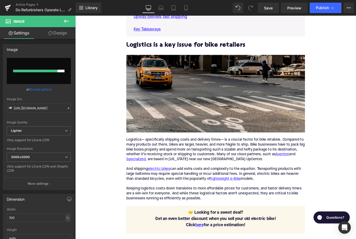
scroll to position [342, 0]
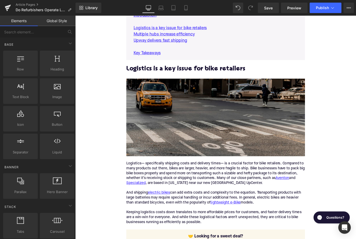
click at [144, 112] on img at bounding box center [233, 129] width 201 height 87
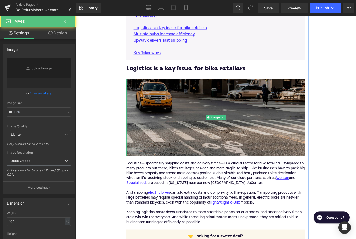
type input "[URL][DOMAIN_NAME]"
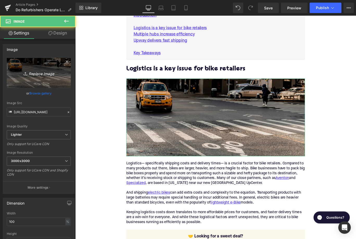
click at [45, 77] on link "Replace Image" at bounding box center [39, 73] width 64 height 30
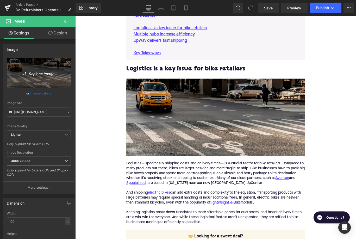
type input "C:\fakepath\Remy Pt. 3(80).png"
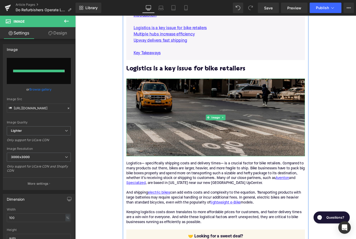
type input "[URL][DOMAIN_NAME]"
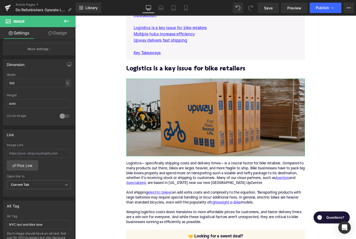
scroll to position [221, 0]
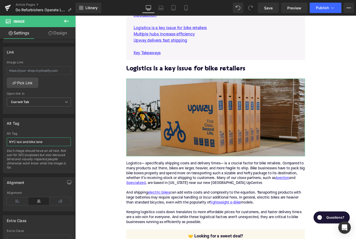
click at [18, 142] on input "NYC taxi and bike lane" at bounding box center [39, 141] width 64 height 9
type input "Upway shipping boxes"
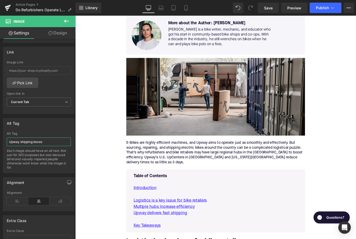
scroll to position [143, 0]
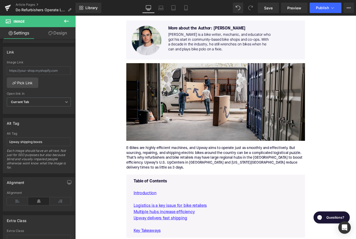
click at [162, 96] on img at bounding box center [233, 112] width 201 height 87
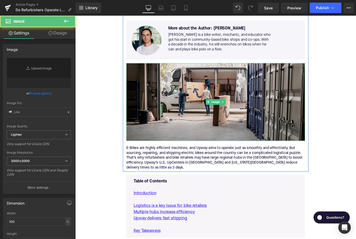
type input "[URL][DOMAIN_NAME]"
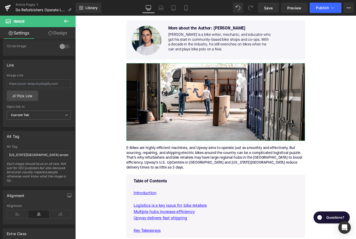
scroll to position [219, 0]
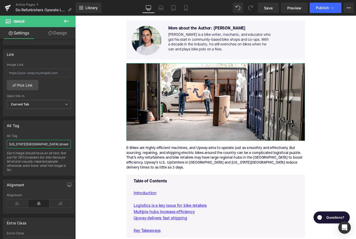
click at [36, 144] on input "[US_STATE][GEOGRAPHIC_DATA] streets with cars and cyclists" at bounding box center [39, 144] width 64 height 9
type input "Upway shipping boxes and van"
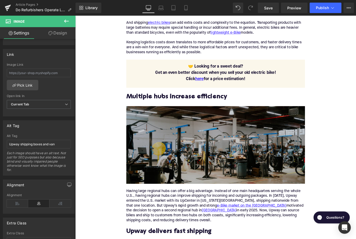
click at [147, 149] on img at bounding box center [233, 160] width 201 height 87
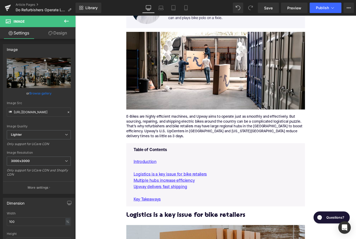
scroll to position [87, 0]
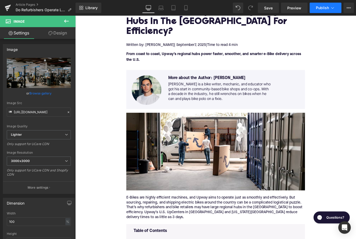
click at [323, 9] on span "Publish" at bounding box center [322, 8] width 13 height 4
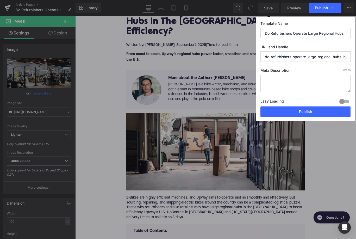
click at [274, 86] on textarea at bounding box center [306, 83] width 90 height 17
paste textarea "Upway’s U.S. UpCenters in [GEOGRAPHIC_DATA] & LA cut e-Bike delivery times to a…"
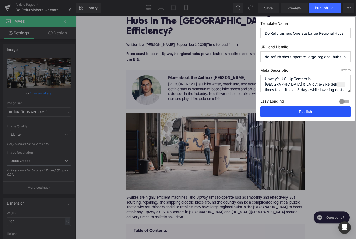
type textarea "Upway’s U.S. UpCenters in [GEOGRAPHIC_DATA] & LA cut e-Bike delivery times to a…"
click at [290, 108] on button "Publish" at bounding box center [306, 111] width 90 height 10
